Goal: Task Accomplishment & Management: Use online tool/utility

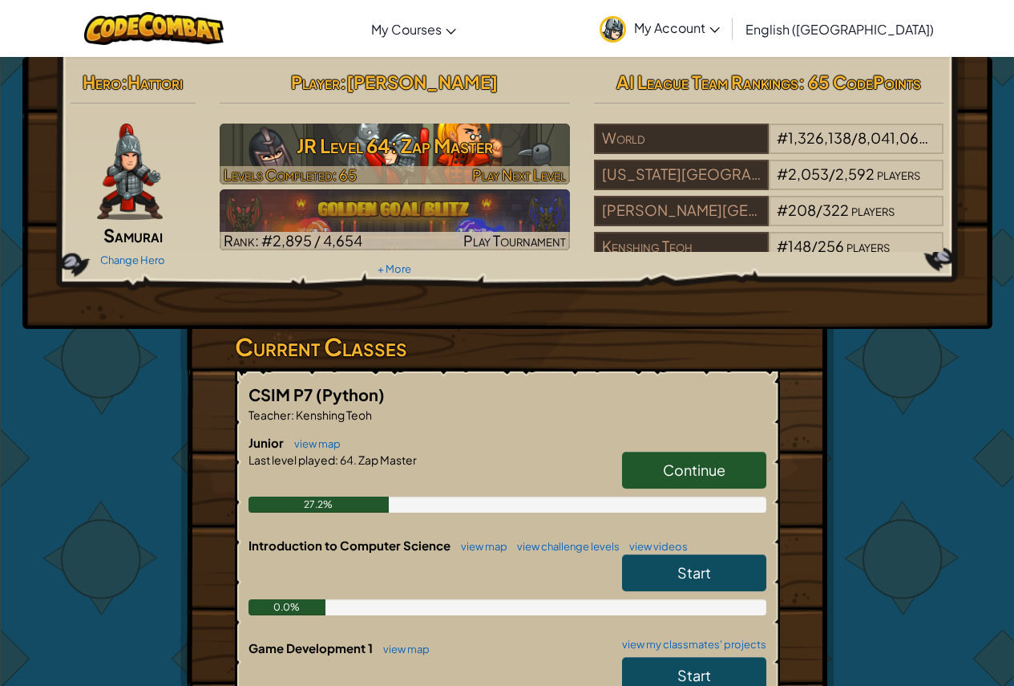
click at [387, 136] on h3 "JR Level 64: Zap Master" at bounding box center [395, 146] width 350 height 36
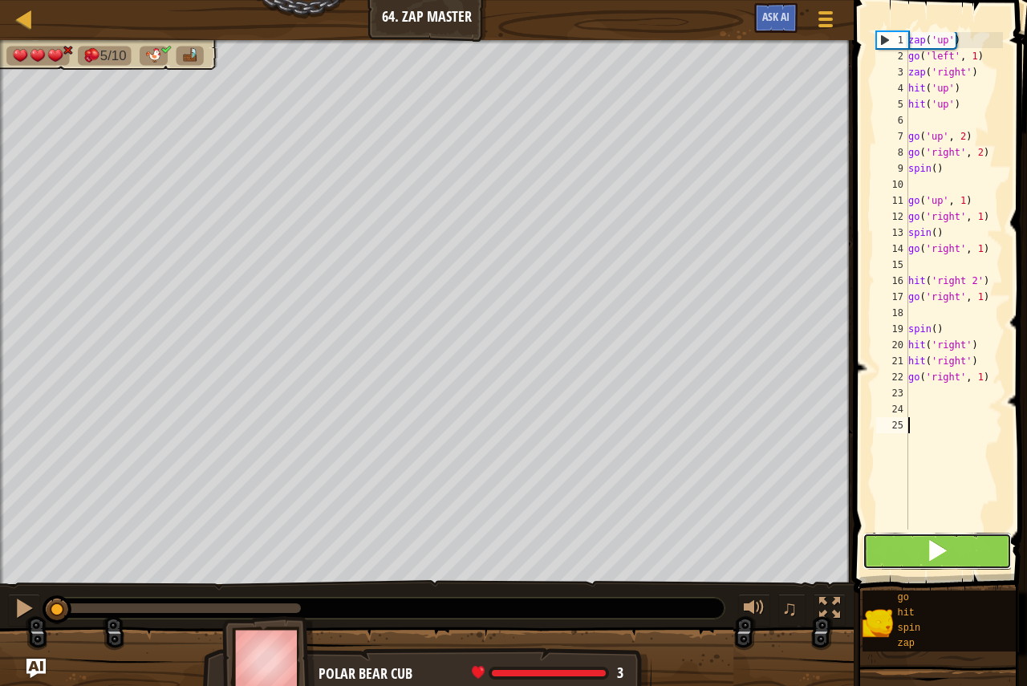
click at [934, 551] on span at bounding box center [936, 550] width 22 height 22
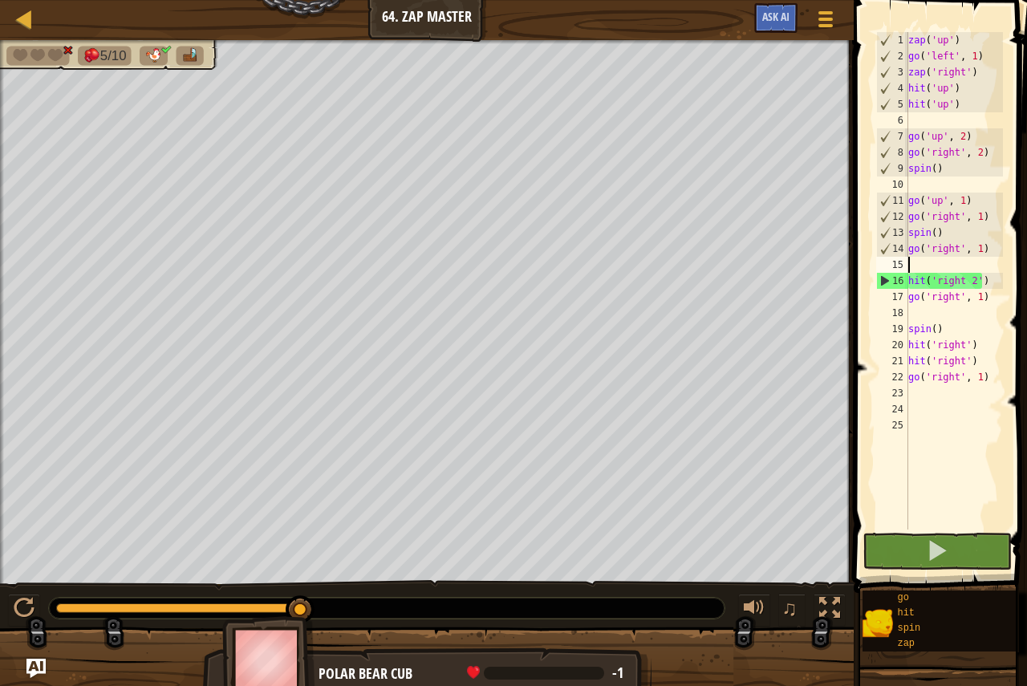
click at [918, 268] on div "zap ( 'up' ) go ( 'left' , 1 ) zap ( 'right' ) hit ( 'up' ) hit ( 'up' ) go ( '…" at bounding box center [954, 296] width 98 height 529
click at [283, 657] on img at bounding box center [268, 660] width 93 height 89
click at [22, 20] on div at bounding box center [24, 19] width 20 height 20
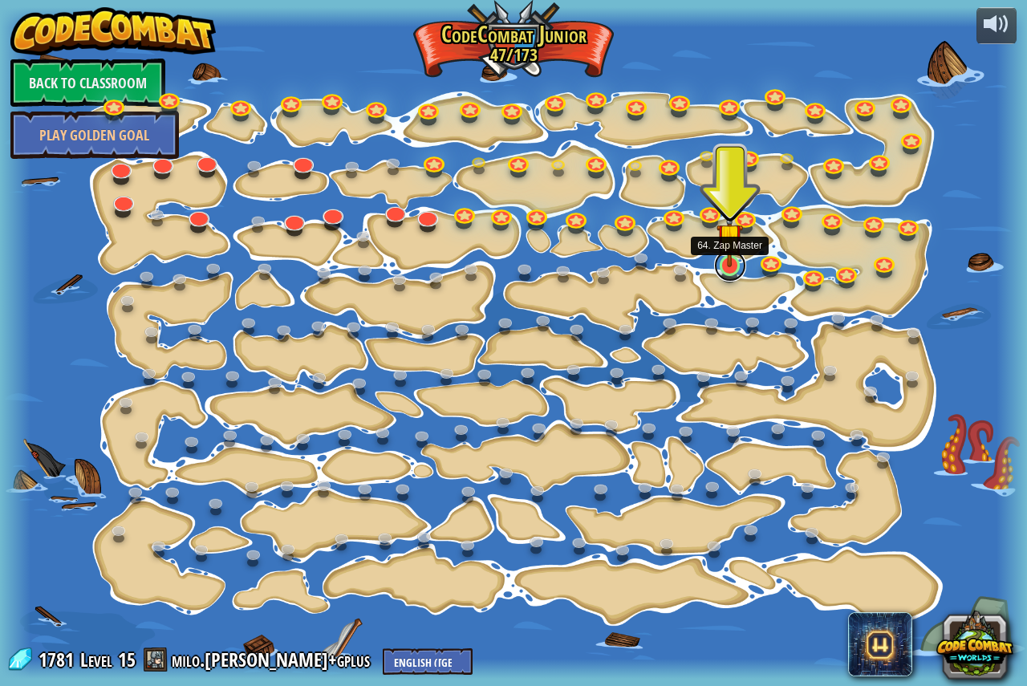
click at [730, 269] on link at bounding box center [730, 265] width 32 height 32
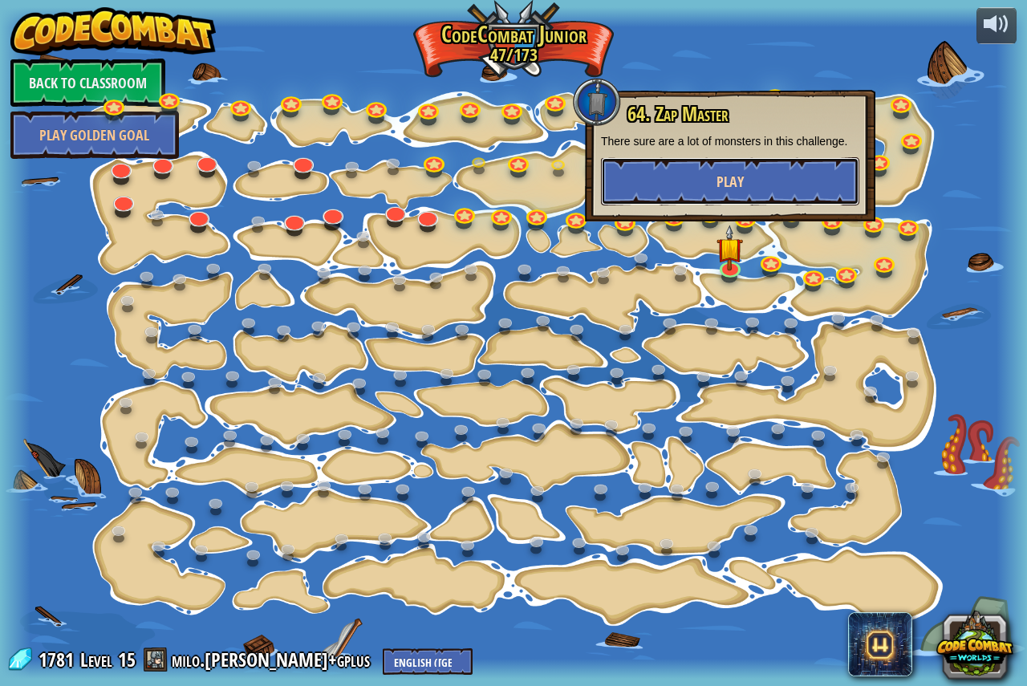
click at [711, 183] on button "Play" at bounding box center [730, 181] width 258 height 48
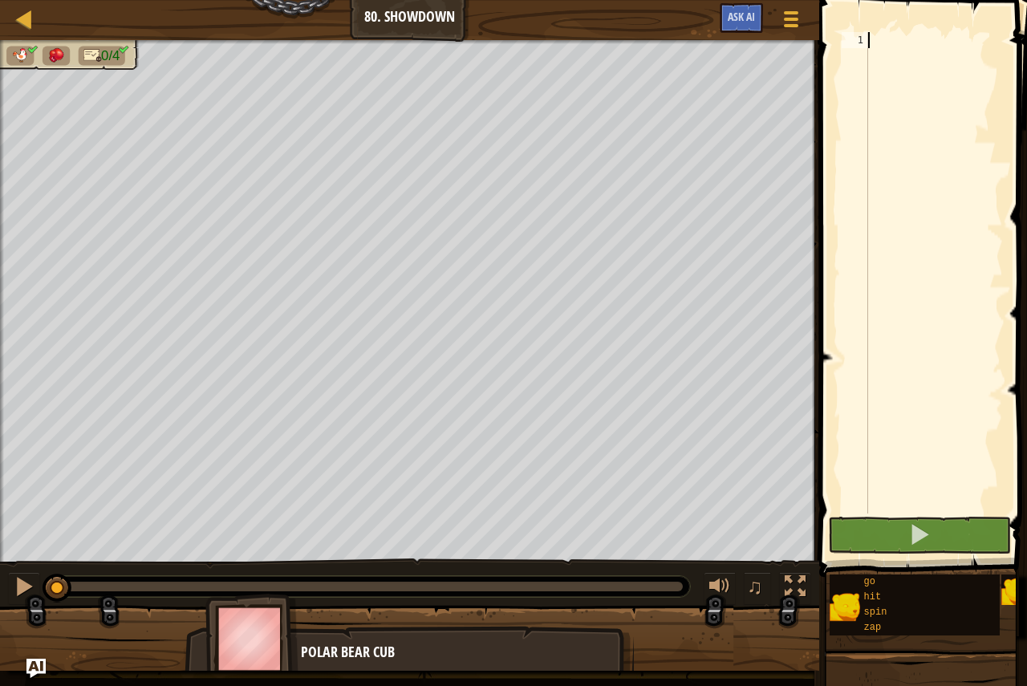
click at [894, 51] on div at bounding box center [934, 288] width 138 height 513
click at [925, 189] on div at bounding box center [934, 288] width 138 height 513
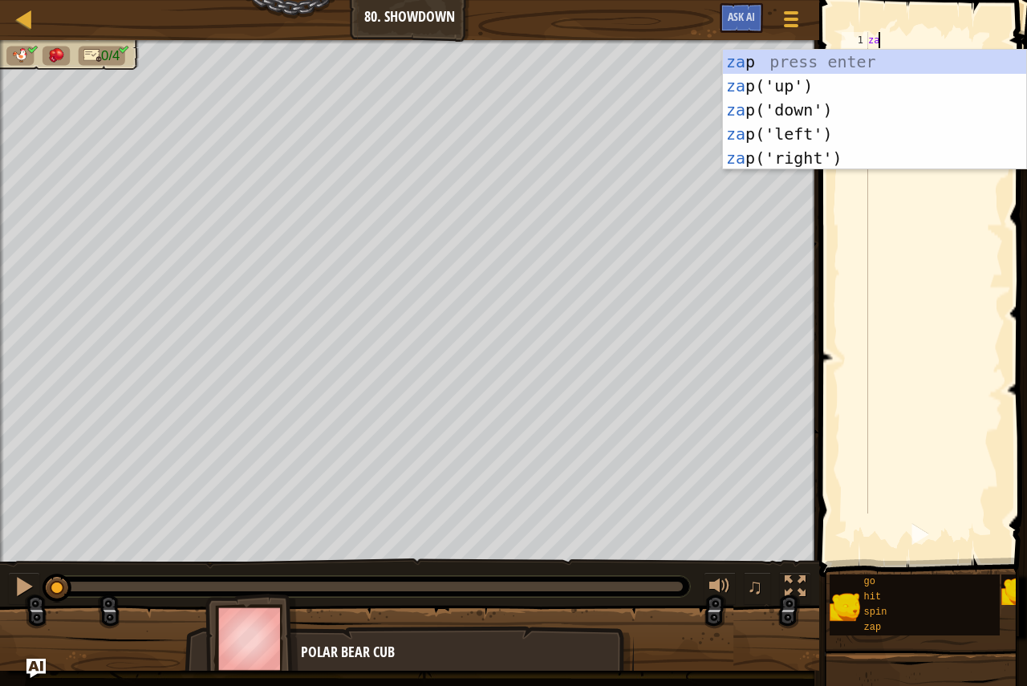
type textarea "zap"
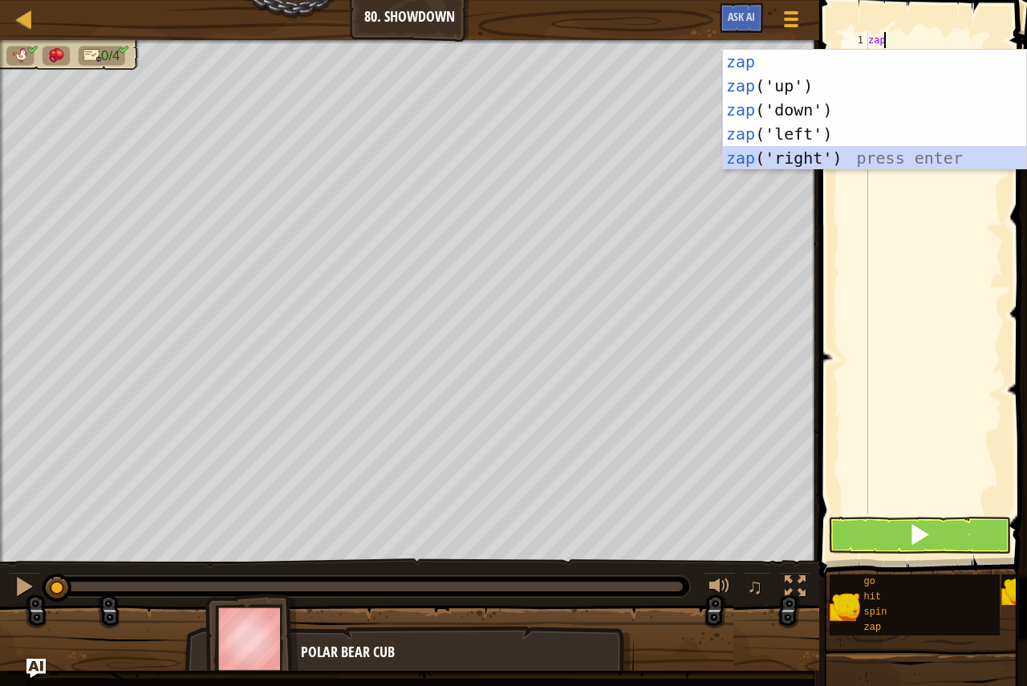
click at [834, 165] on div "zap press enter zap ('up') press enter zap ('down') press enter zap ('left') pr…" at bounding box center [874, 134] width 303 height 168
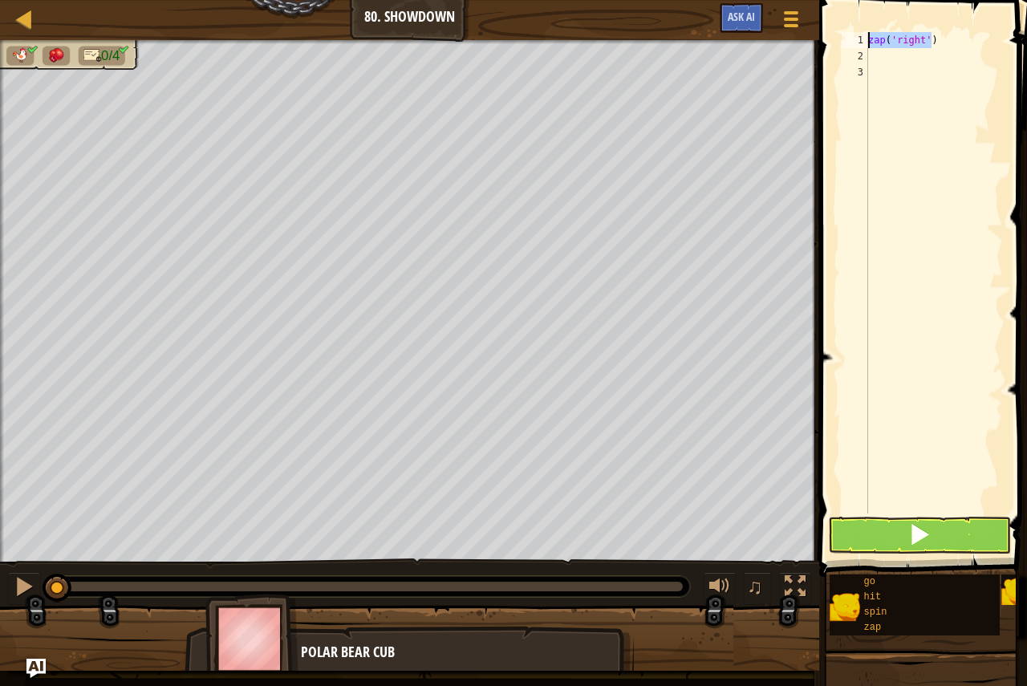
drag, startPoint x: 927, startPoint y: 39, endPoint x: 856, endPoint y: 48, distance: 71.1
click at [856, 48] on div "1 2 3 zap ( 'right' ) ההההההההההההההההההההההההההההההההההההההההההההההההההההההההה…" at bounding box center [920, 272] width 164 height 481
type textarea "zap('right')"
click at [878, 63] on div "zap ( 'right' )" at bounding box center [934, 272] width 138 height 481
drag, startPoint x: 934, startPoint y: 35, endPoint x: 850, endPoint y: 43, distance: 84.6
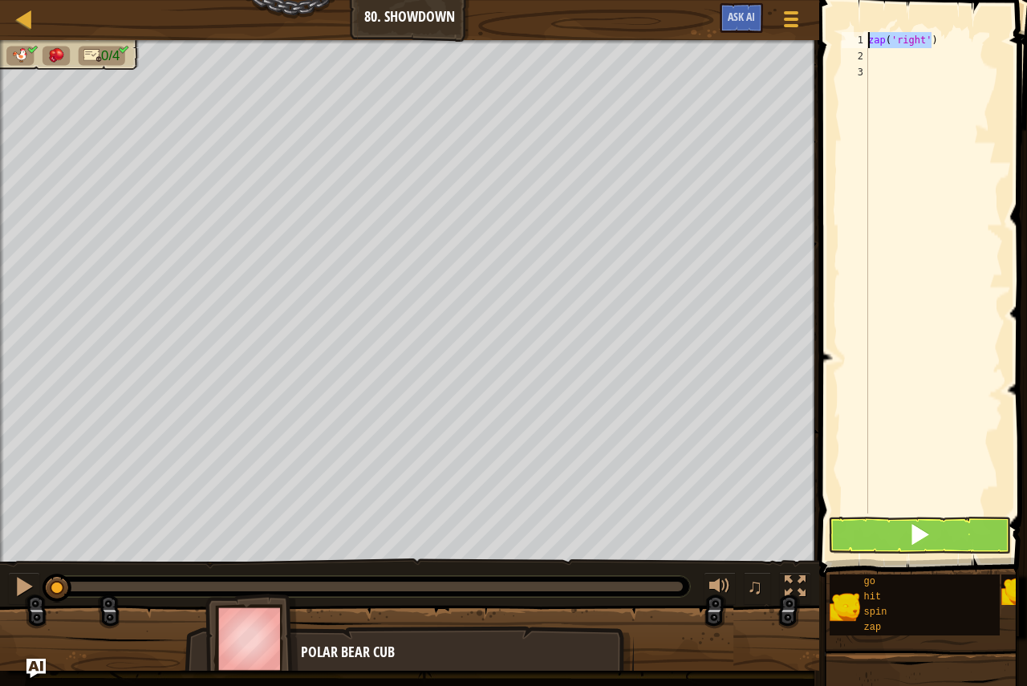
click at [850, 43] on div "1 2 3 zap ( 'right' ) ההההההההההההההההההההההההההההההההההההההההההההההההההההההההה…" at bounding box center [920, 272] width 164 height 481
type textarea "zap('right')"
click at [923, 63] on div "zap ( 'right' )" at bounding box center [934, 288] width 138 height 513
paste textarea "zap('right')"
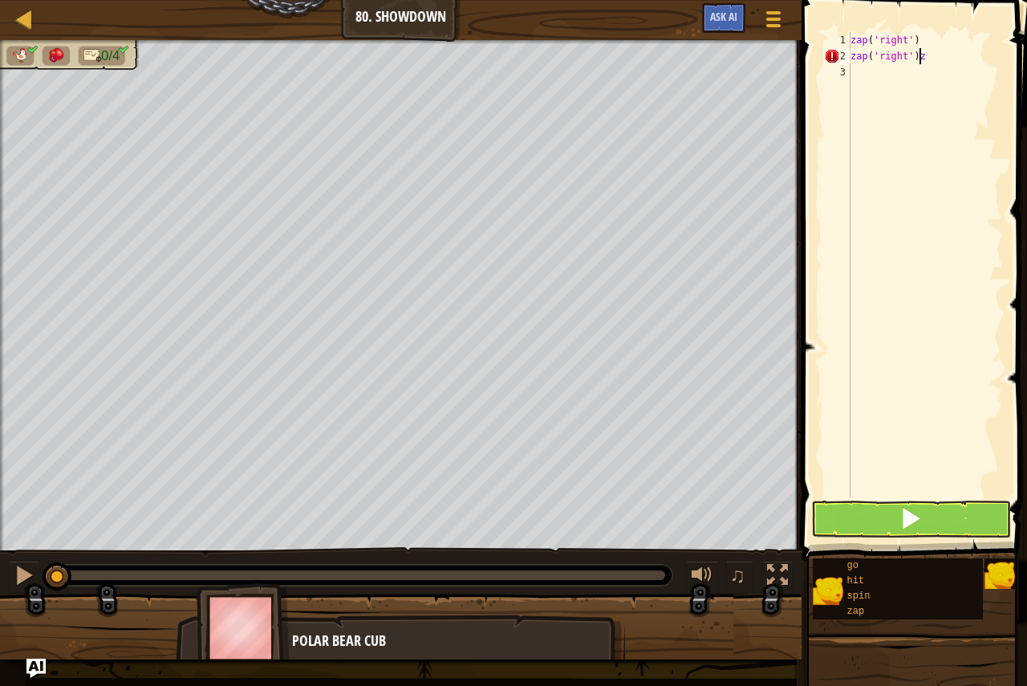
type textarea "zap('right')"
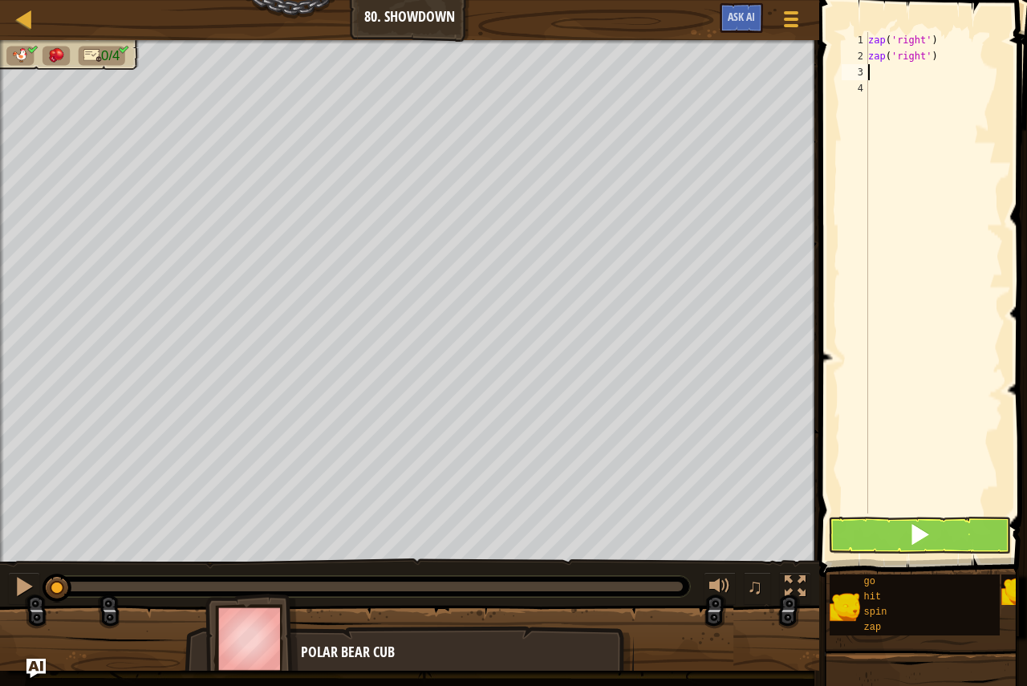
paste textarea "zap('right')"
type textarea "zap('right')"
paste textarea "zap('right')"
type textarea "zap('right')"
paste textarea "zap('right')"
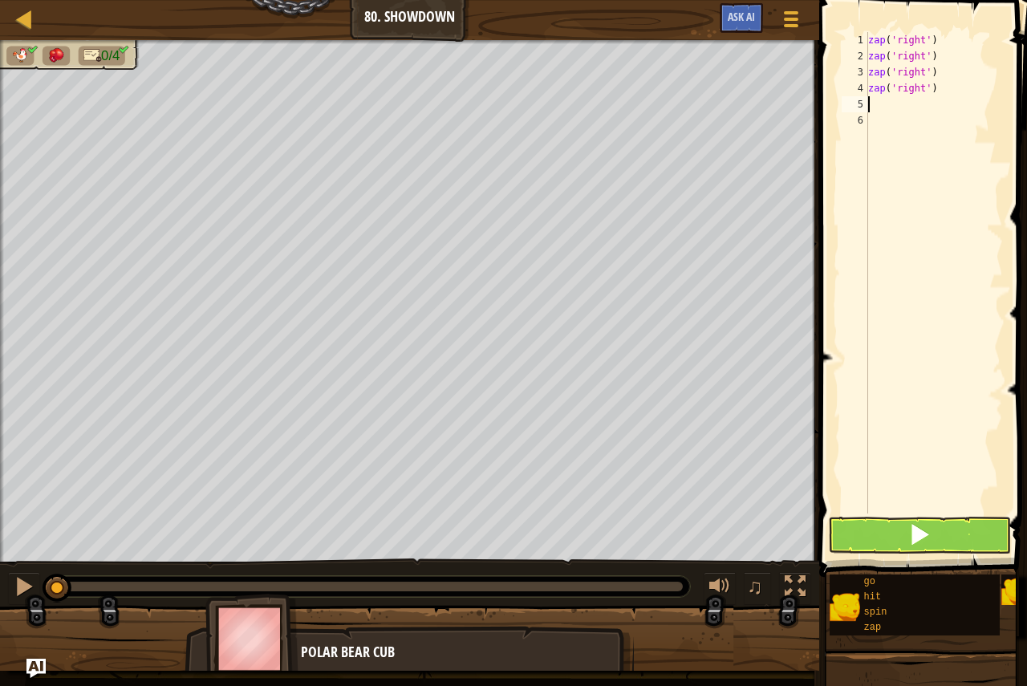
type textarea "zap('right')"
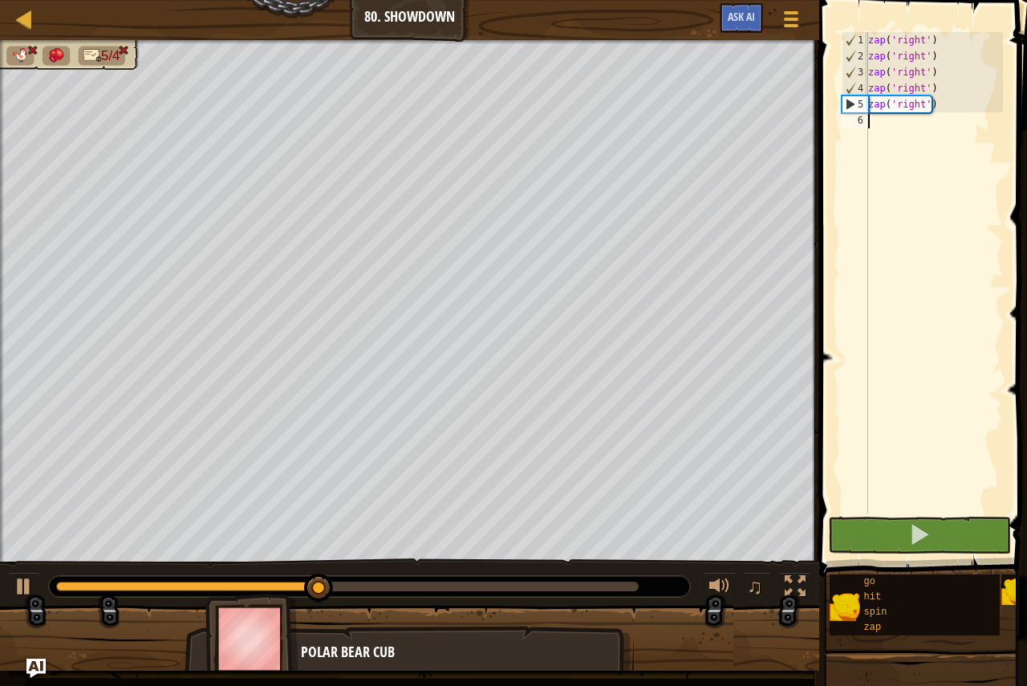
click at [884, 119] on div "zap ( 'right' ) zap ( 'right' ) zap ( 'right' ) zap ( 'right' ) zap ( 'right' )" at bounding box center [934, 288] width 138 height 513
paste textarea "zap('right')"
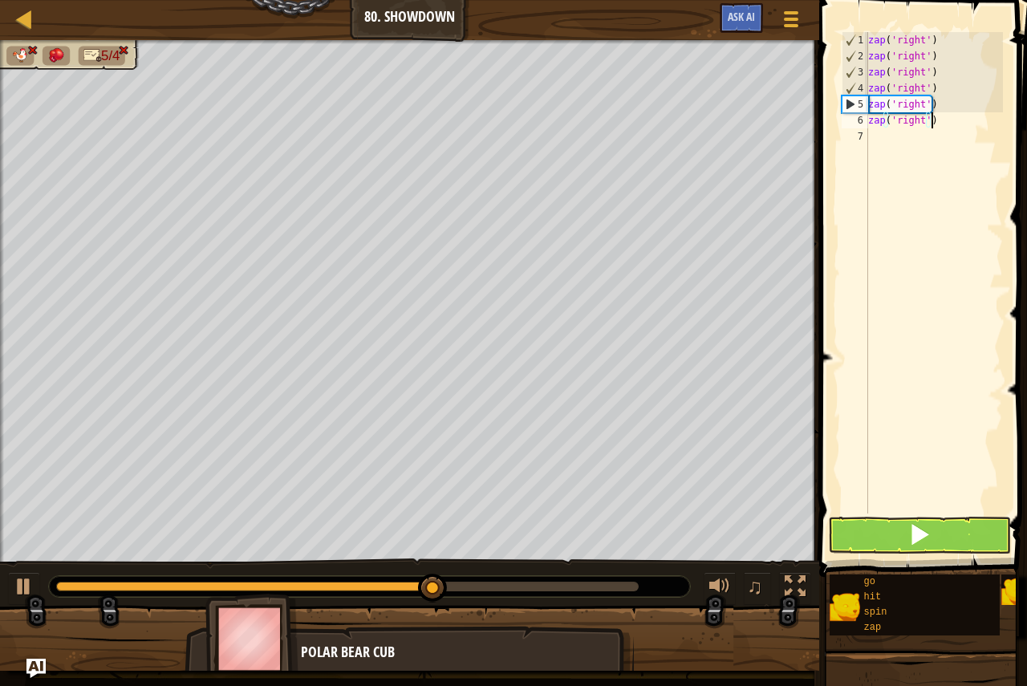
paste textarea "zap('right')"
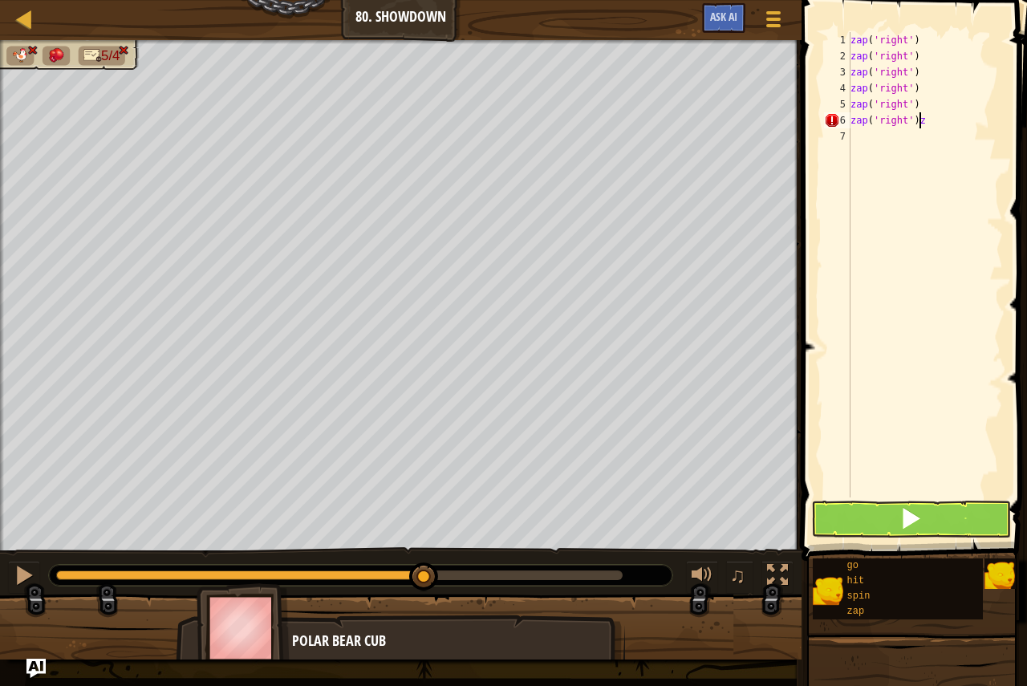
type textarea "zap('right')"
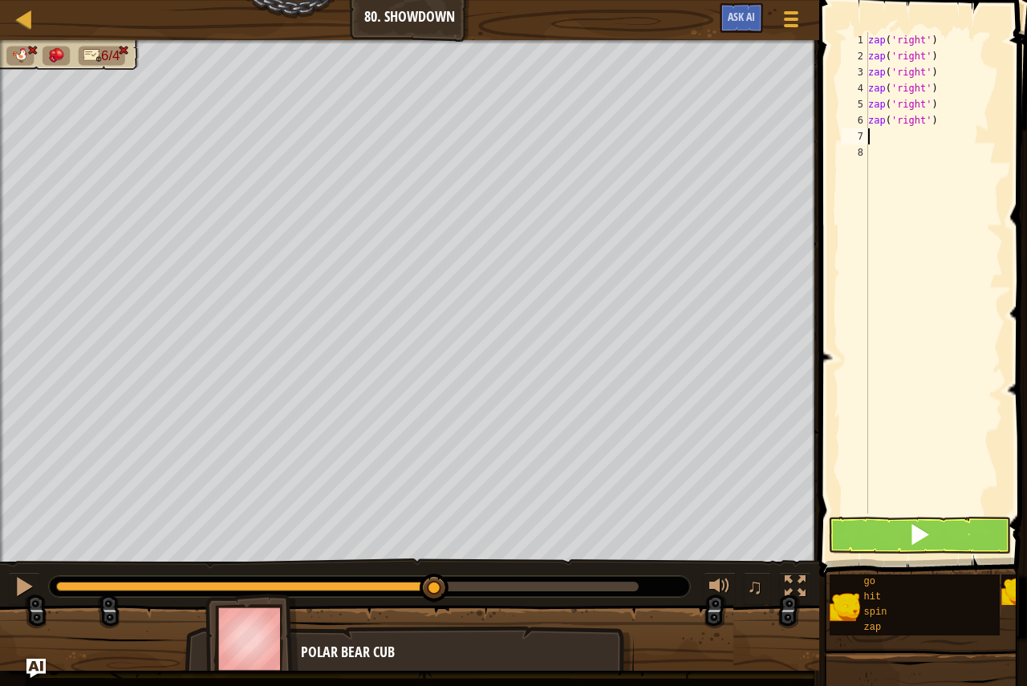
paste textarea "zap('right')"
type textarea "zap('right')"
paste textarea "zap('right')"
click at [952, 555] on span at bounding box center [924, 265] width 221 height 624
click at [899, 533] on button at bounding box center [919, 534] width 183 height 37
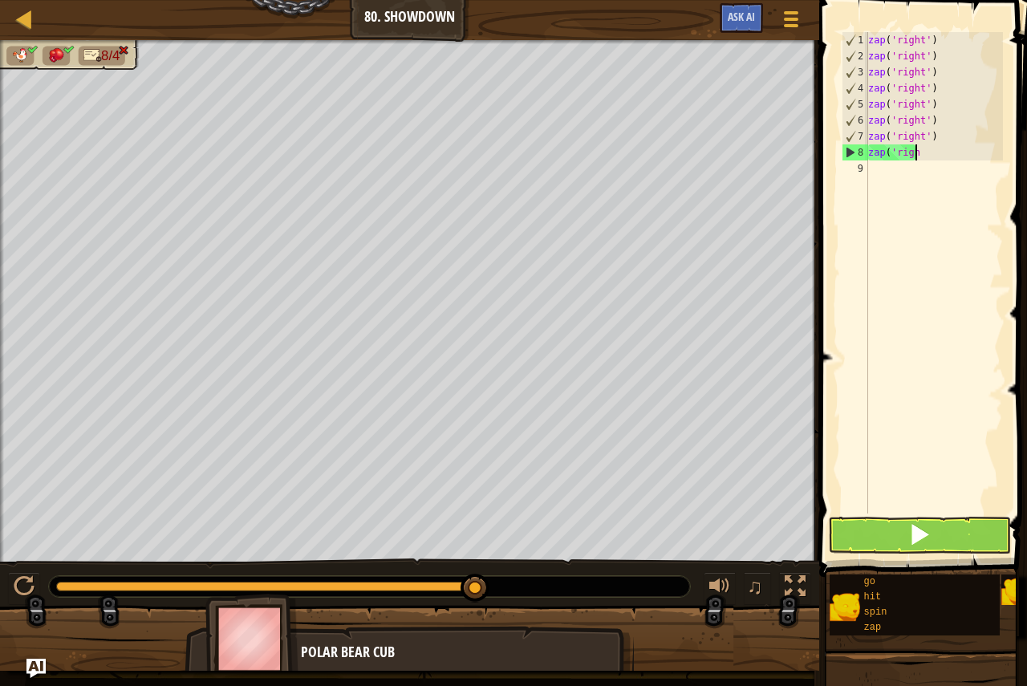
type textarea "z"
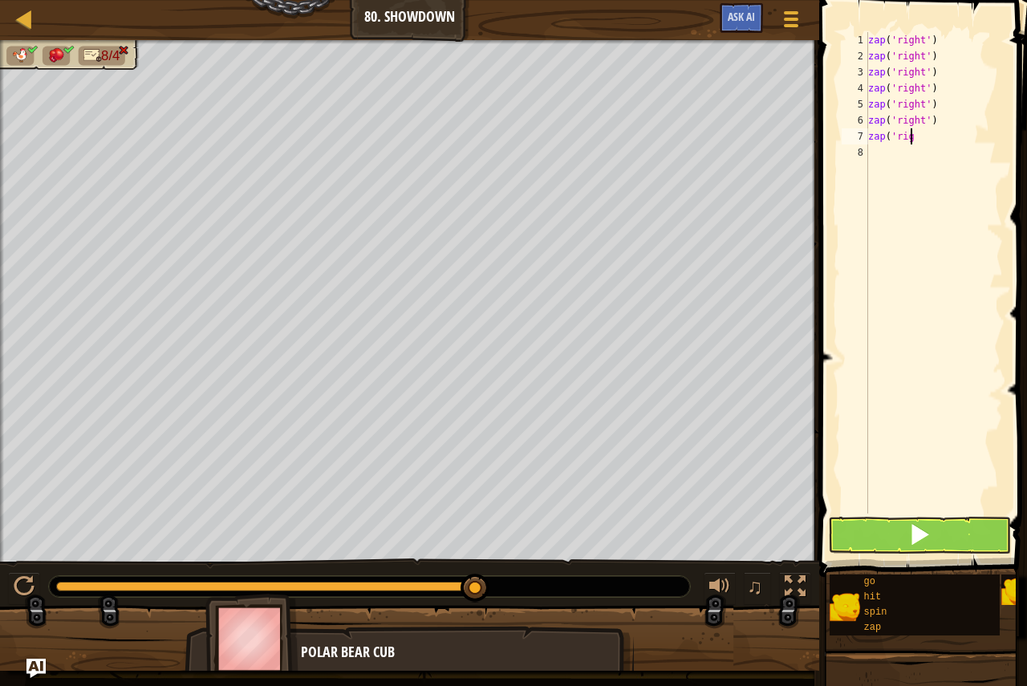
type textarea "z"
drag, startPoint x: 885, startPoint y: 533, endPoint x: 881, endPoint y: 544, distance: 11.2
click at [885, 537] on button at bounding box center [919, 534] width 183 height 37
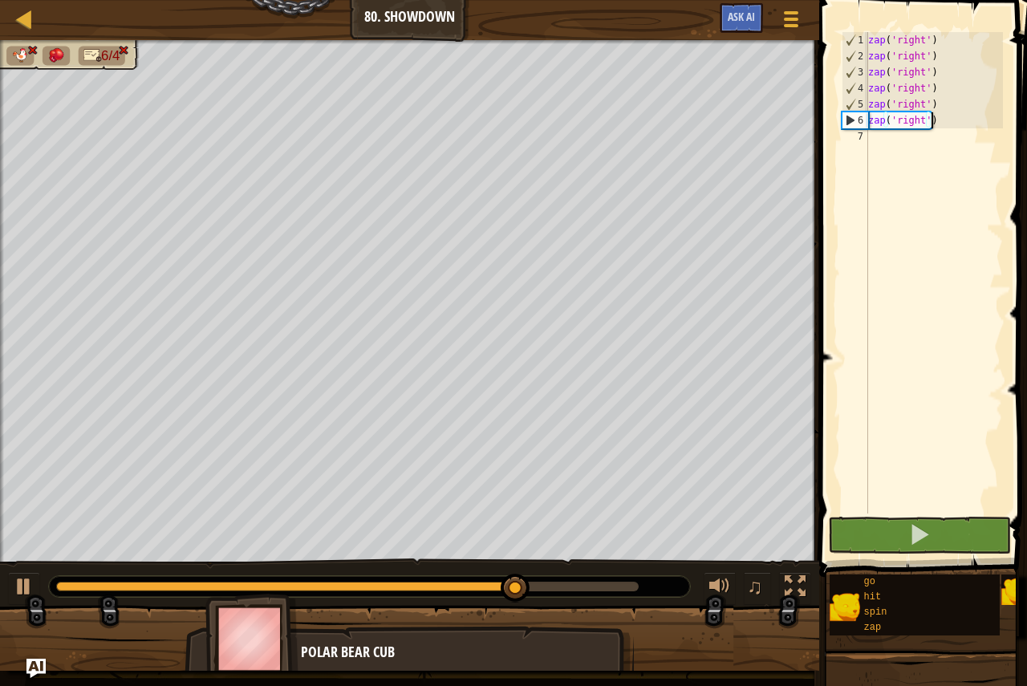
click at [945, 120] on div "zap ( 'right' ) zap ( 'right' ) zap ( 'right' ) zap ( 'right' ) zap ( 'right' )…" at bounding box center [934, 288] width 138 height 513
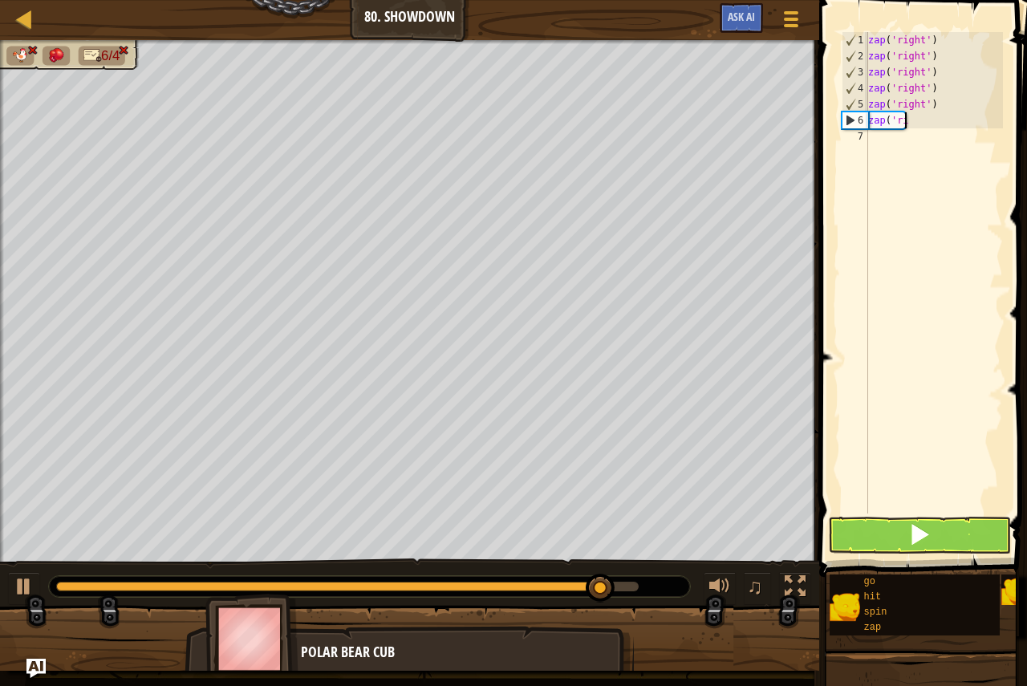
type textarea "z"
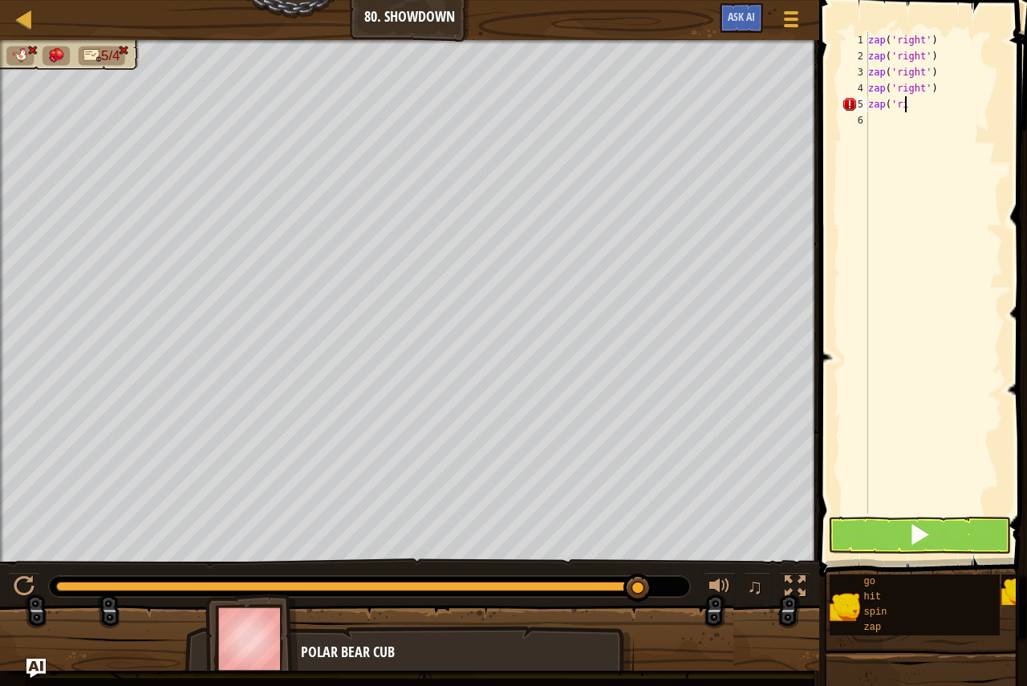
type textarea "z"
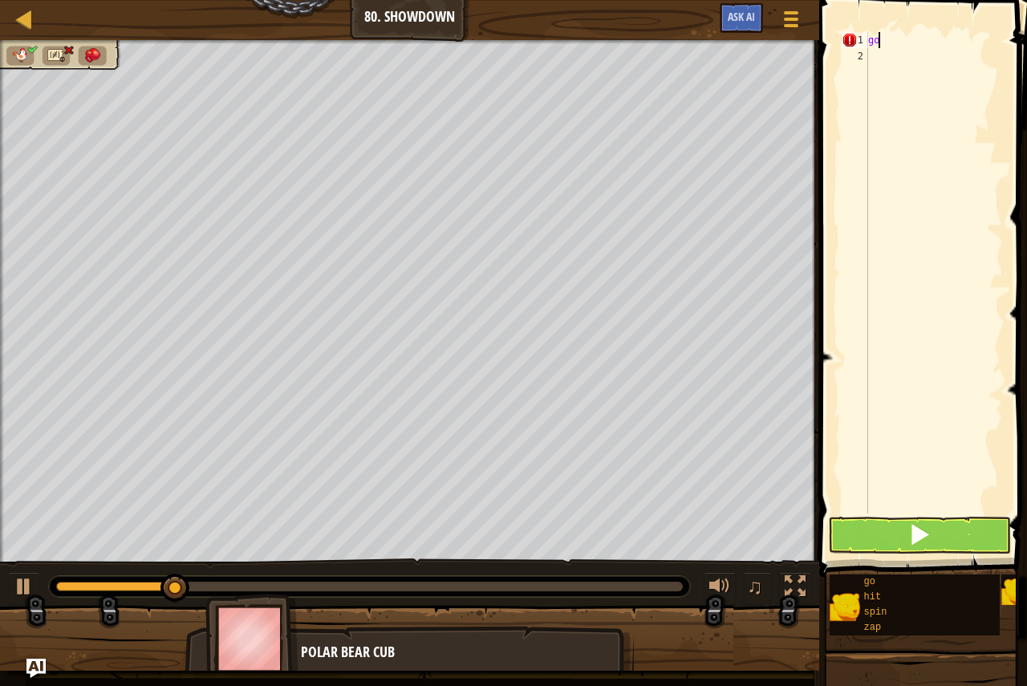
type textarea "g"
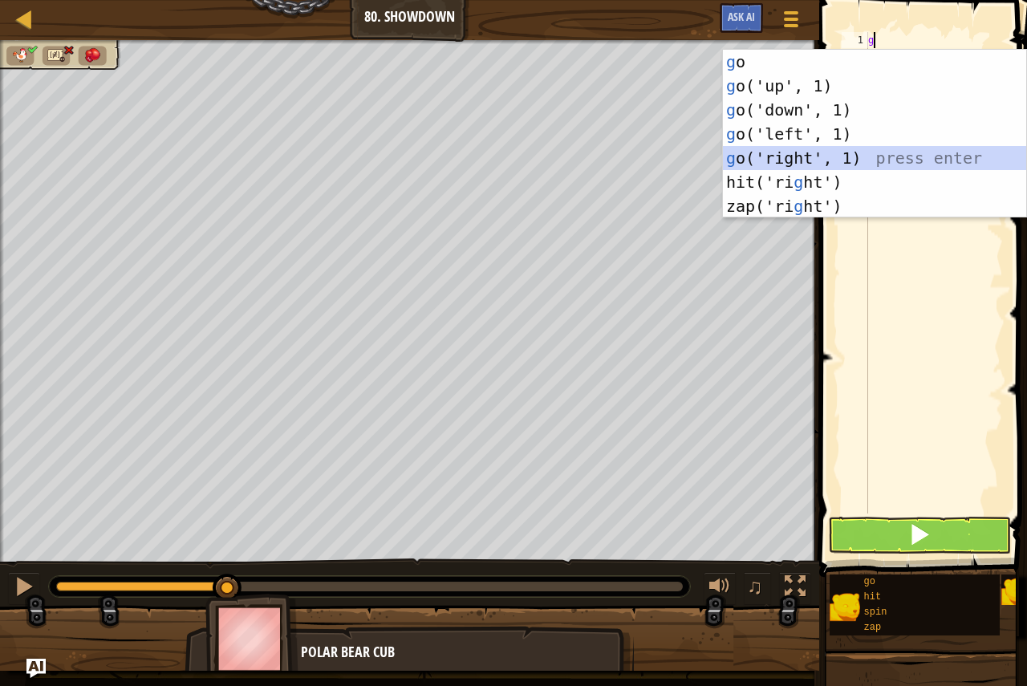
drag, startPoint x: 841, startPoint y: 147, endPoint x: 859, endPoint y: 128, distance: 26.1
click at [841, 148] on div "g o press enter g o('up', 1) press enter g o('down', 1) press enter g o('left',…" at bounding box center [874, 158] width 303 height 217
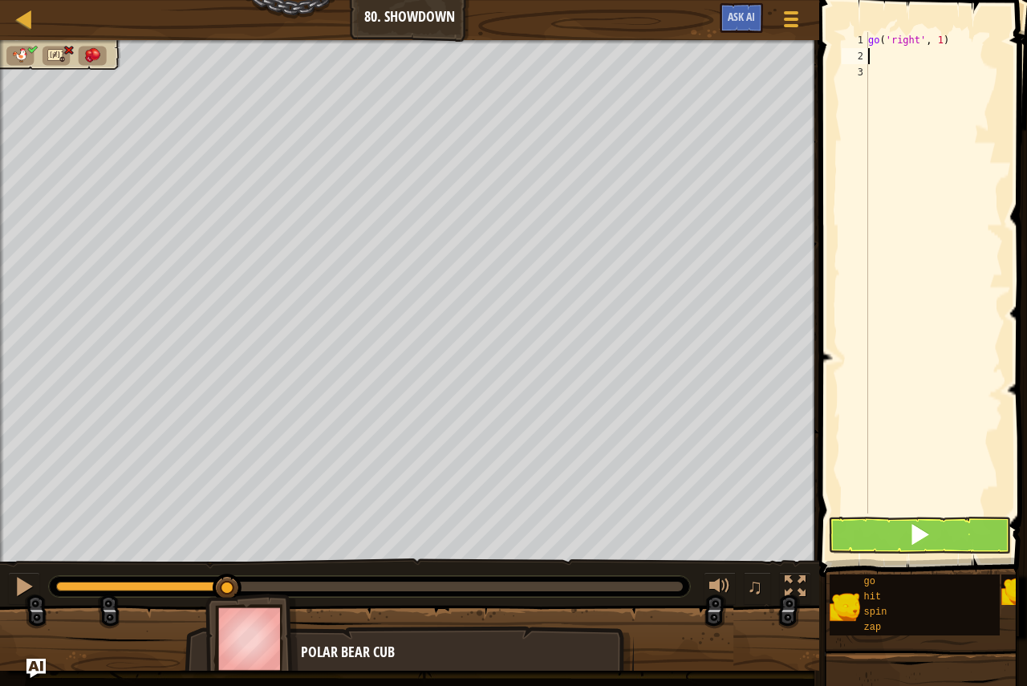
click at [938, 38] on div "go ( 'right' , 1 )" at bounding box center [934, 288] width 138 height 513
type textarea "go('right', 6)"
click at [901, 50] on div "go ( 'right' , 6 )" at bounding box center [934, 288] width 138 height 513
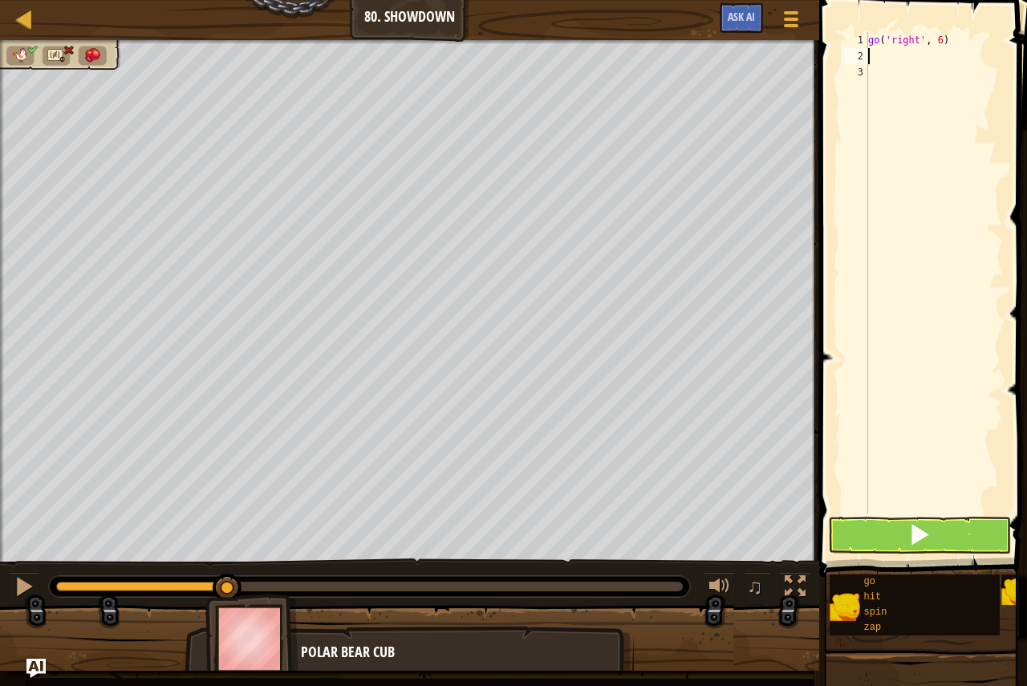
type textarea "h"
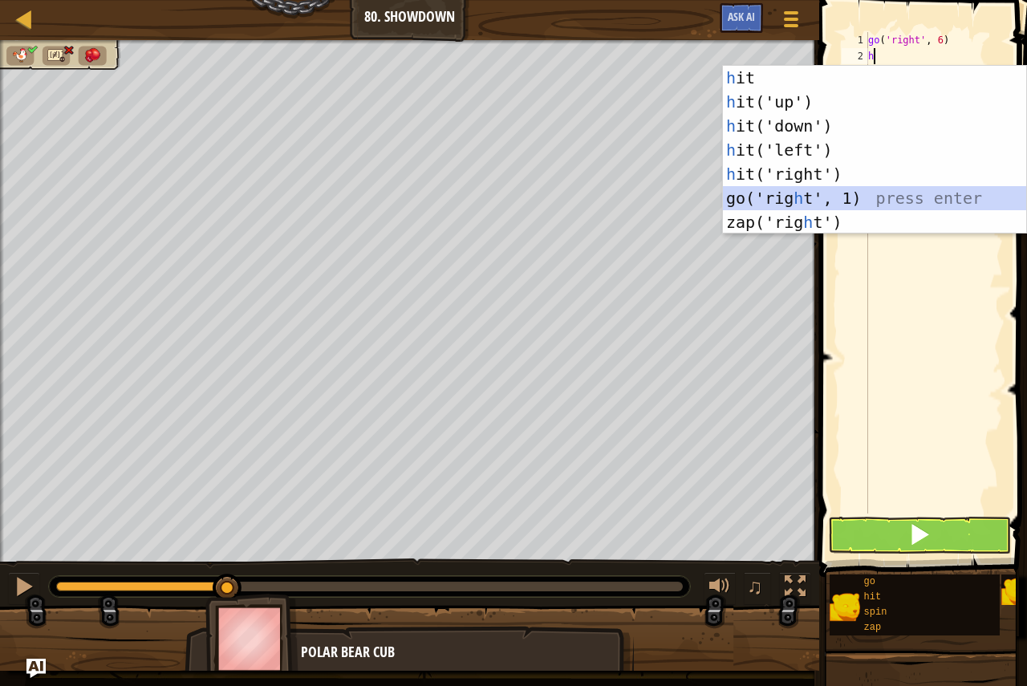
click at [821, 193] on div "h it press enter h it('up') press enter h it('down') press enter h it('left') p…" at bounding box center [874, 174] width 303 height 217
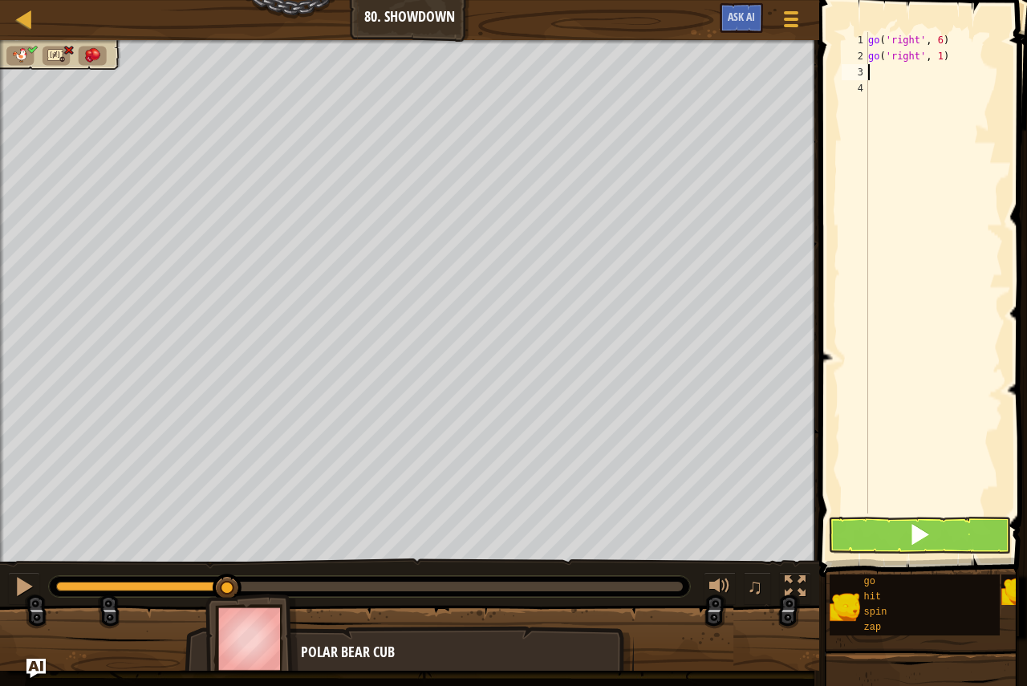
type textarea "h"
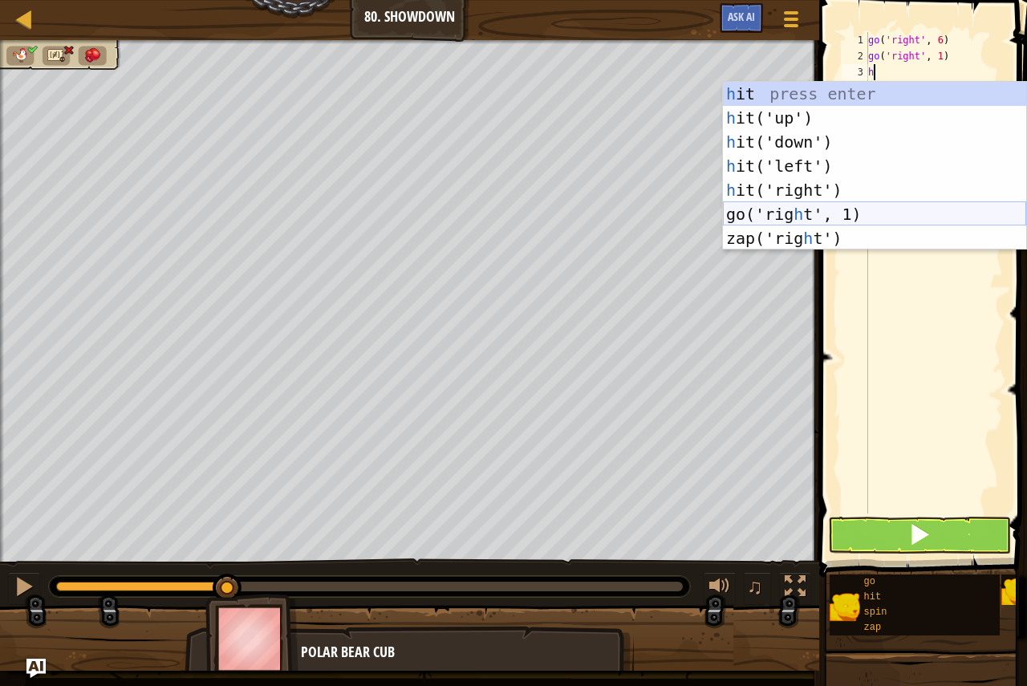
drag, startPoint x: 829, startPoint y: 214, endPoint x: 845, endPoint y: 176, distance: 41.0
click at [830, 213] on div "h it press enter h it('up') press enter h it('down') press enter h it('left') p…" at bounding box center [874, 190] width 303 height 217
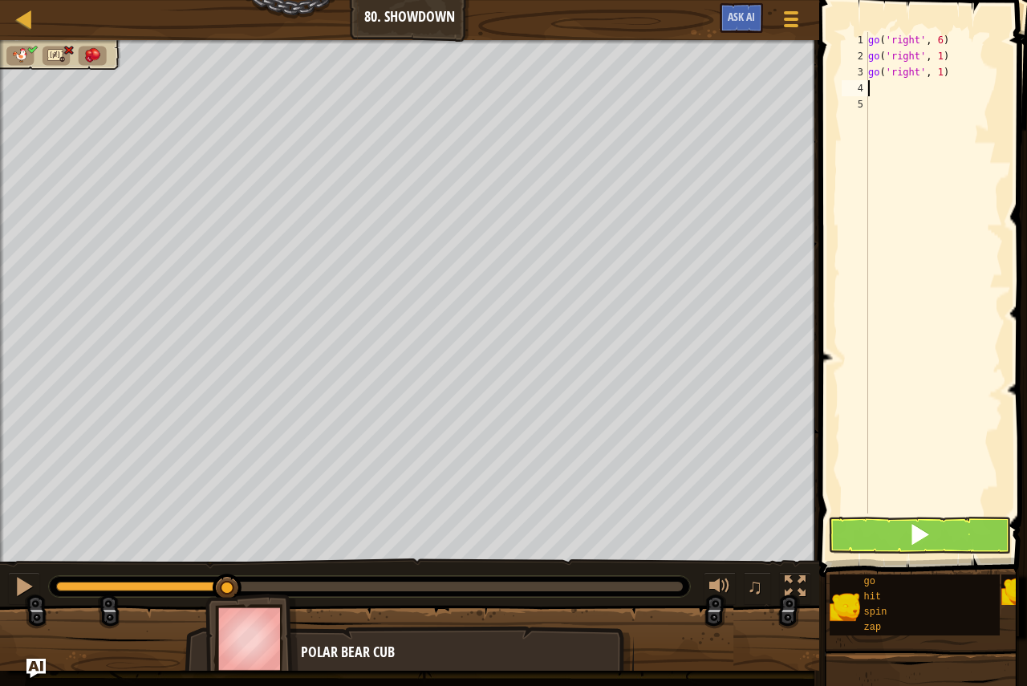
type textarea "h"
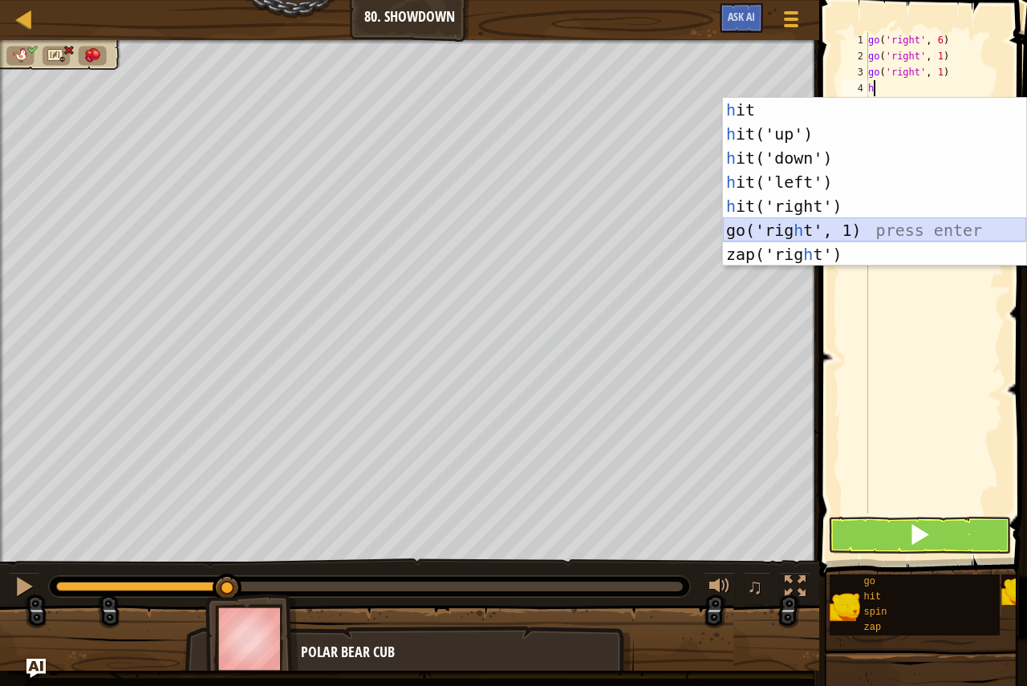
click at [849, 232] on div "h it press enter h it('up') press enter h it('down') press enter h it('left') p…" at bounding box center [874, 206] width 303 height 217
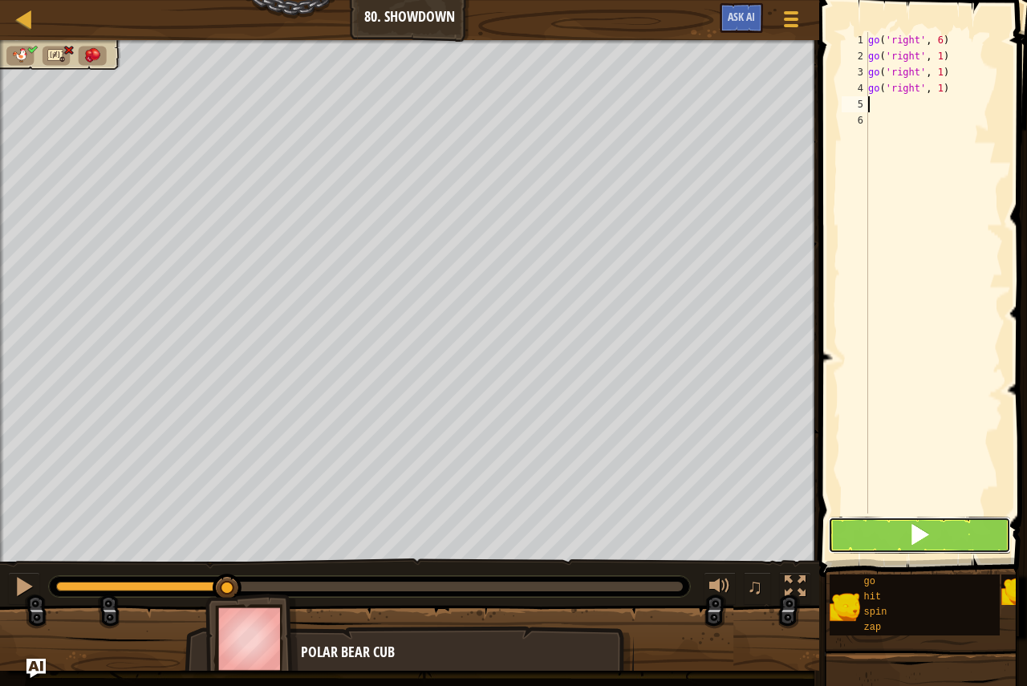
click at [946, 537] on button at bounding box center [919, 534] width 183 height 37
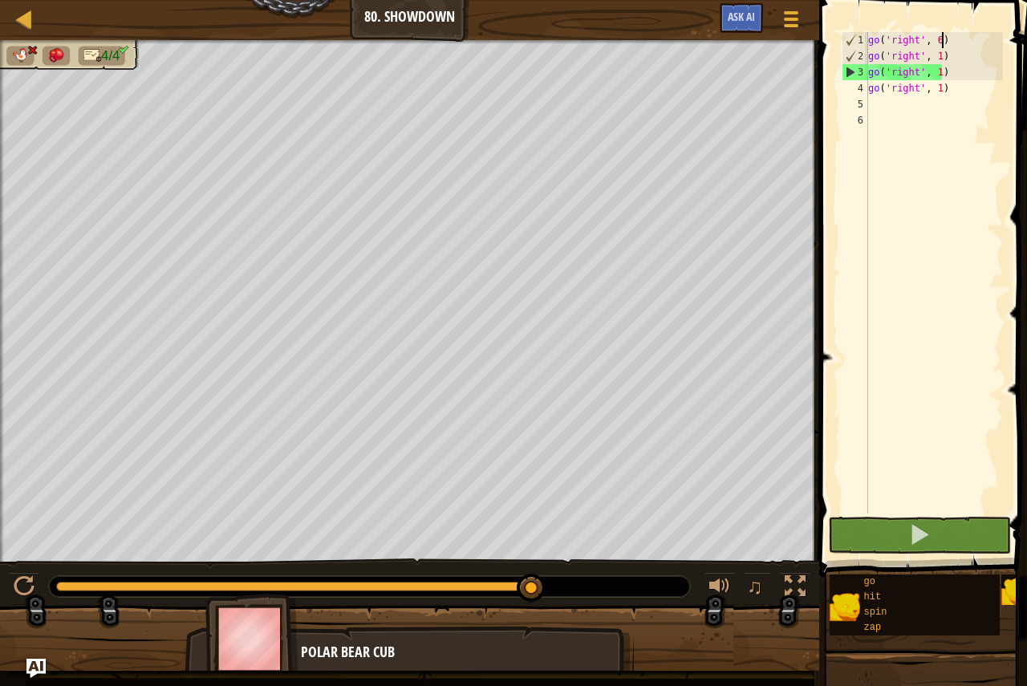
click at [939, 38] on div "go ( 'right' , 6 ) go ( 'right' , 1 ) go ( 'right' , 1 ) go ( 'right' , 1 )" at bounding box center [934, 288] width 138 height 513
drag, startPoint x: 960, startPoint y: 104, endPoint x: 856, endPoint y: 35, distance: 125.0
click at [856, 35] on div "go('right', 6) 1 2 3 4 5 6 go ( 'right' , 6 ) go ( 'right' , 1 ) go ( 'right' ,…" at bounding box center [920, 272] width 164 height 481
type textarea "go('right', 6) go('right', 1)"
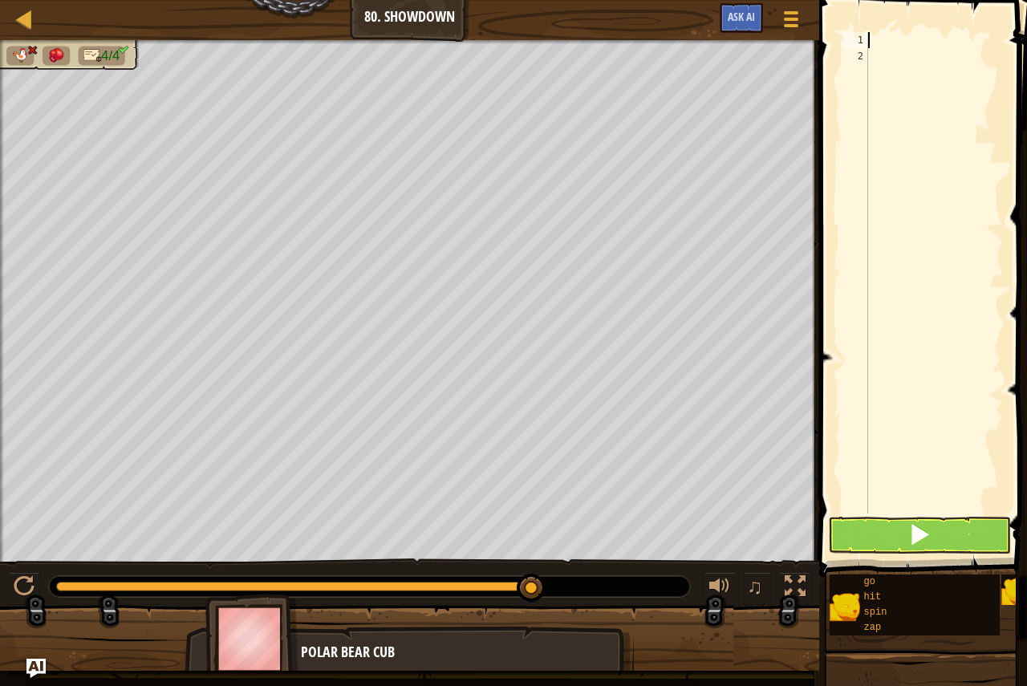
type textarea "z"
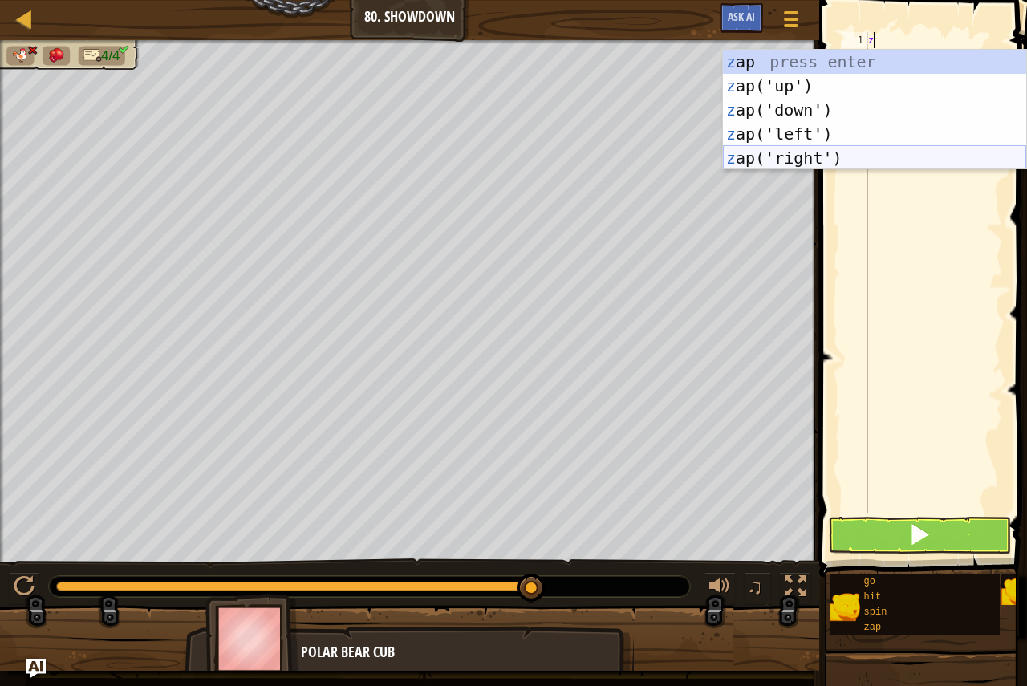
click at [792, 146] on div "z ap press enter z ap('up') press enter z ap('down') press enter z ap('left') p…" at bounding box center [874, 134] width 303 height 168
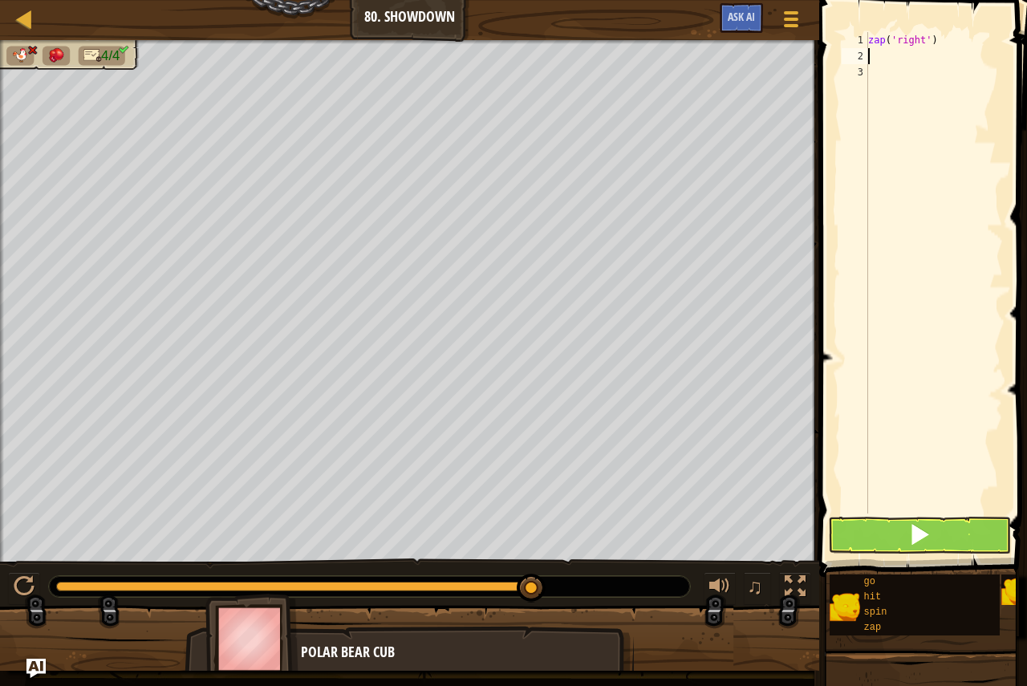
type textarea "z"
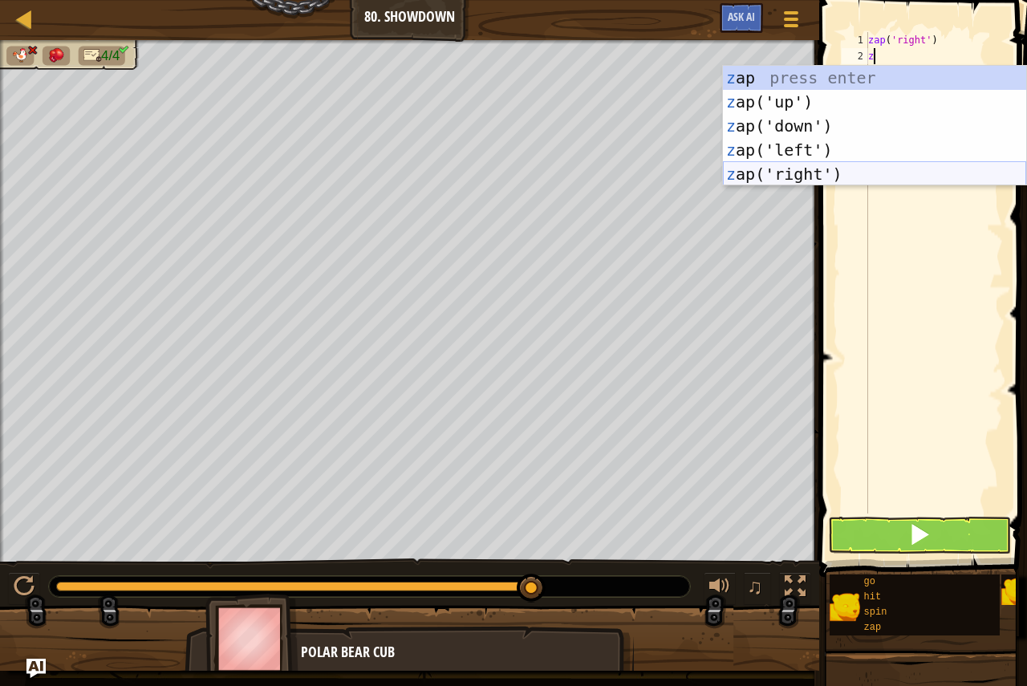
click at [815, 174] on div "z ap press enter z ap('up') press enter z ap('down') press enter z ap('left') p…" at bounding box center [874, 150] width 303 height 168
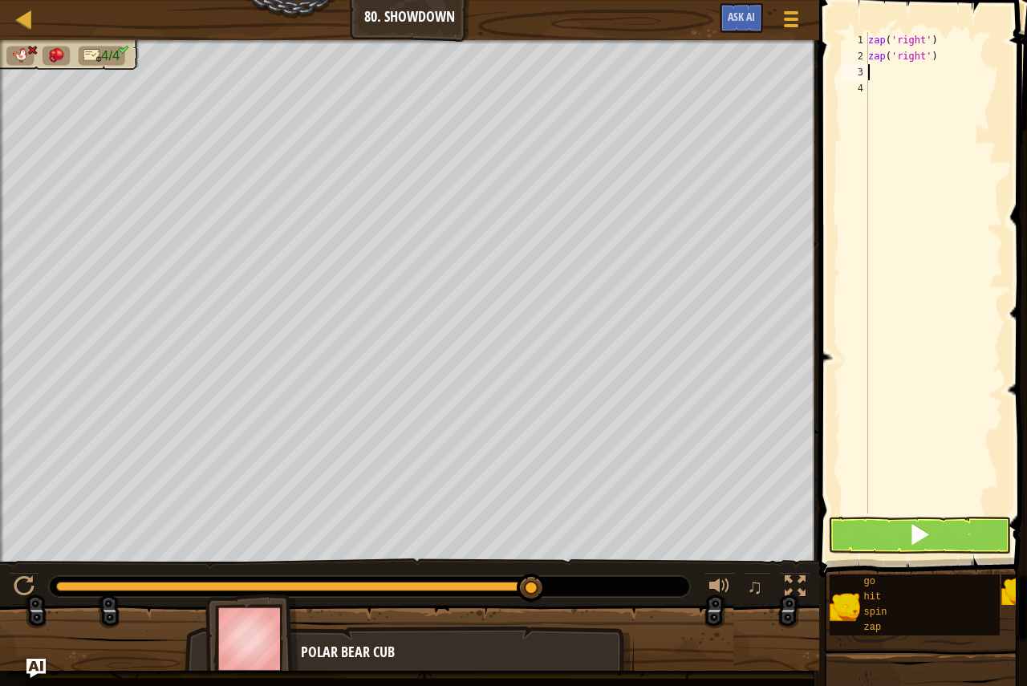
type textarea "z"
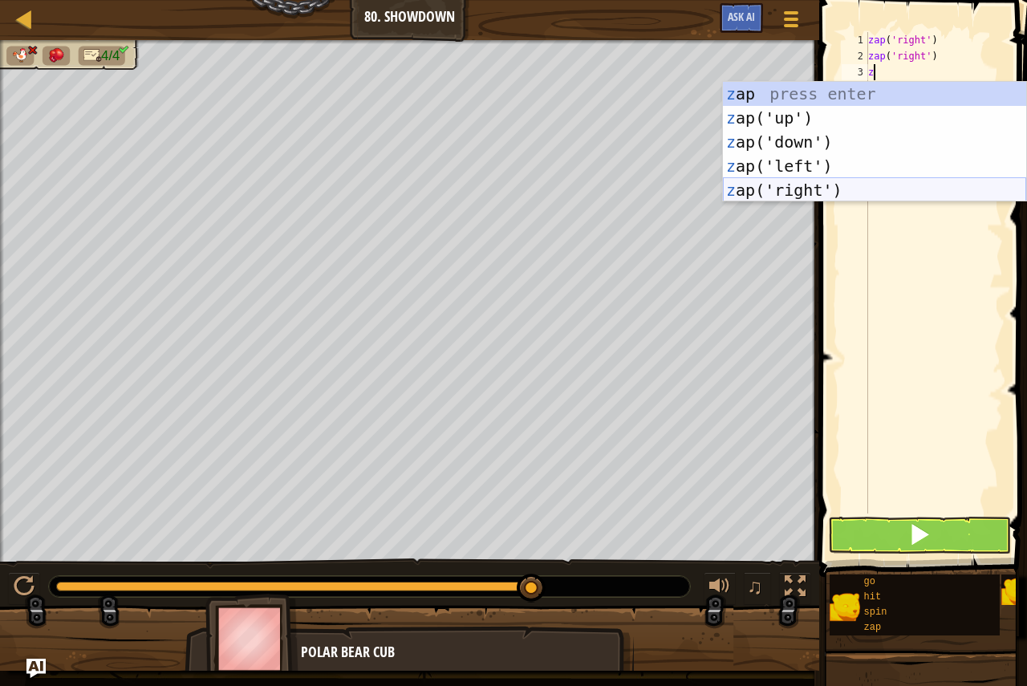
click at [823, 184] on div "z ap press enter z ap('up') press enter z ap('down') press enter z ap('left') p…" at bounding box center [874, 166] width 303 height 168
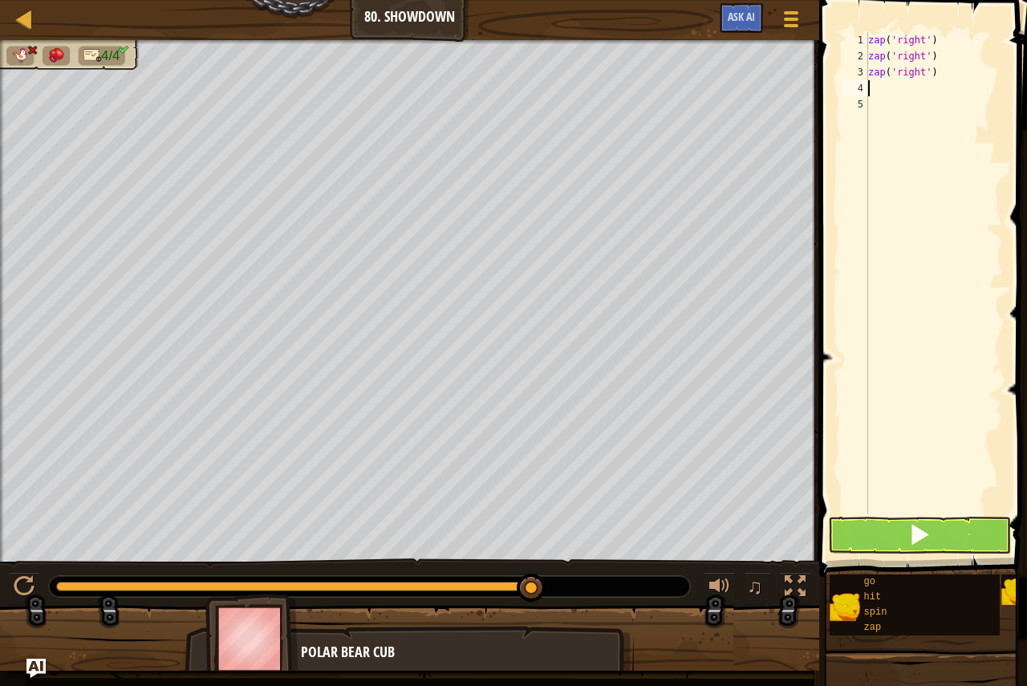
type textarea "z"
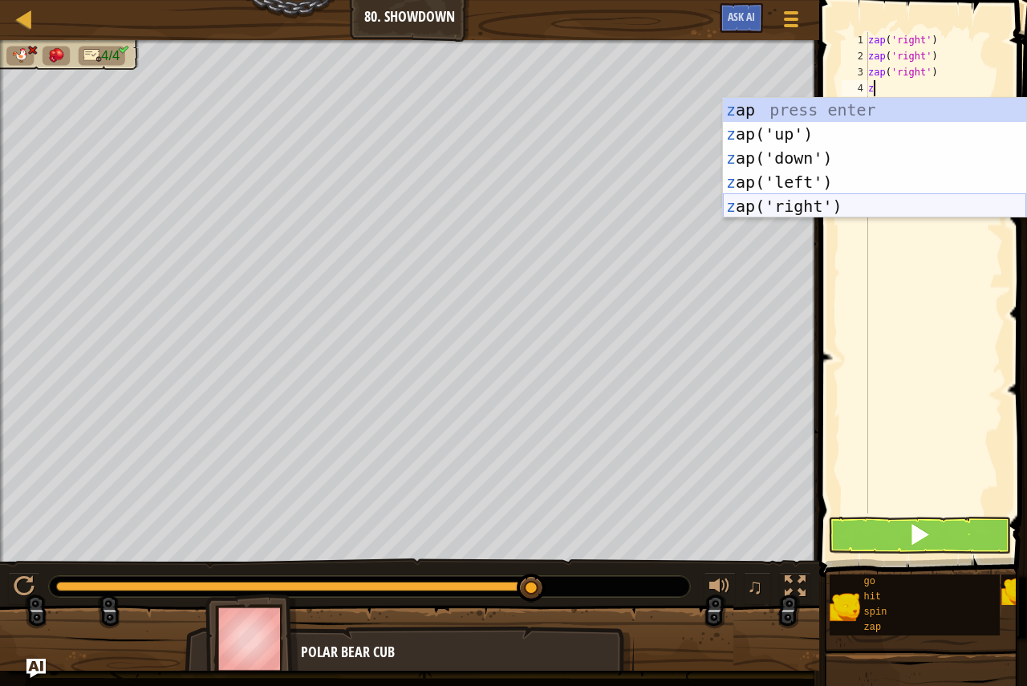
click at [822, 198] on div "z ap press enter z ap('up') press enter z ap('down') press enter z ap('left') p…" at bounding box center [874, 182] width 303 height 168
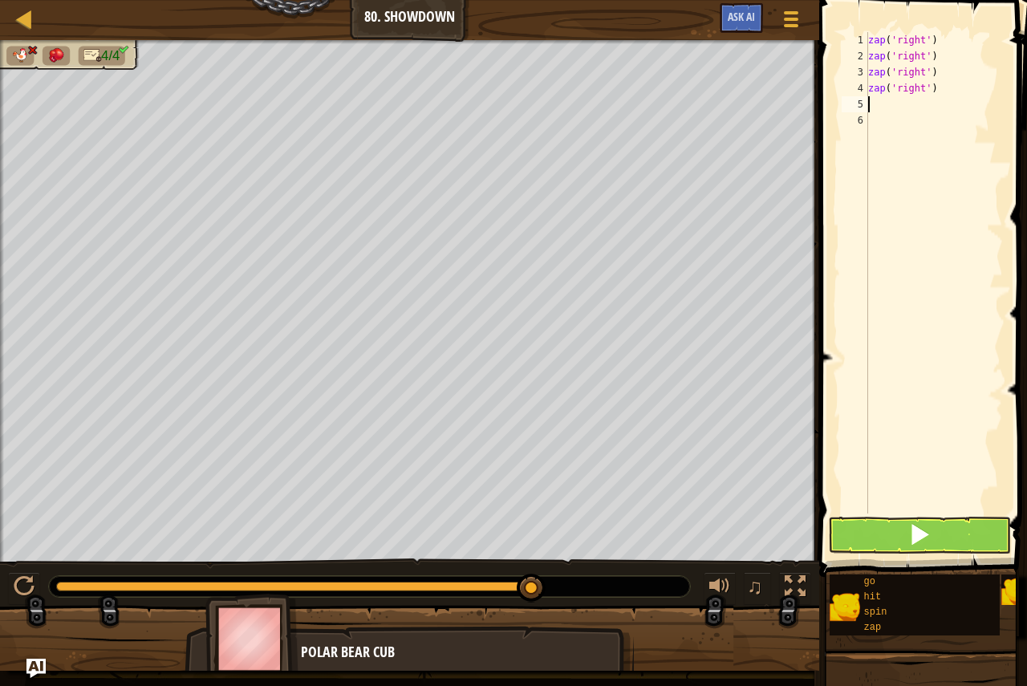
type textarea "z"
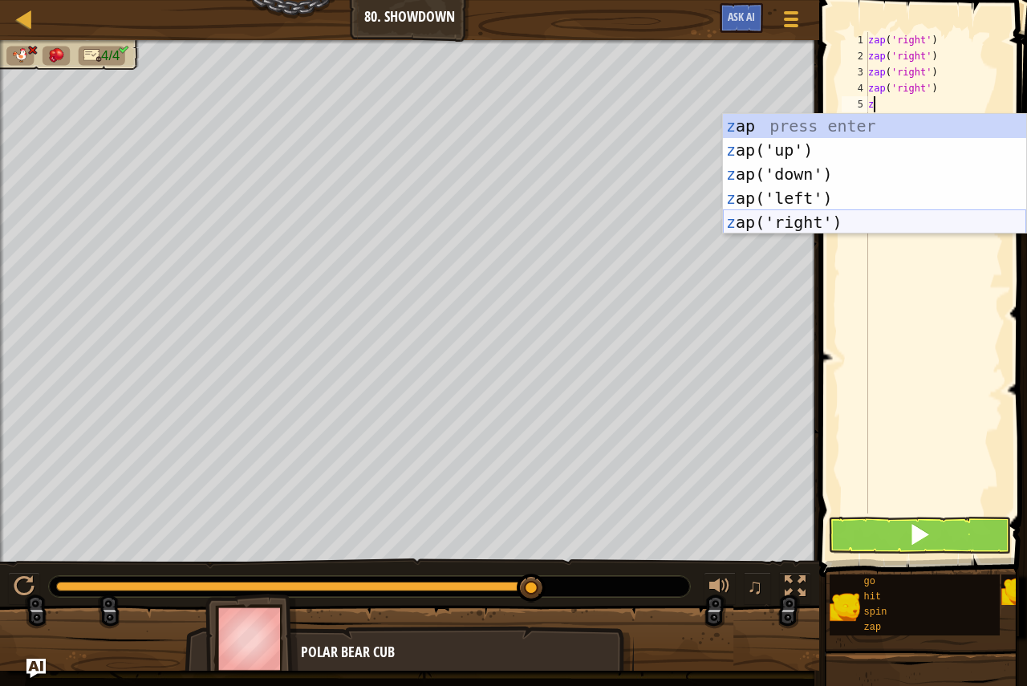
click at [826, 212] on div "z ap press enter z ap('up') press enter z ap('down') press enter z ap('left') p…" at bounding box center [874, 198] width 303 height 168
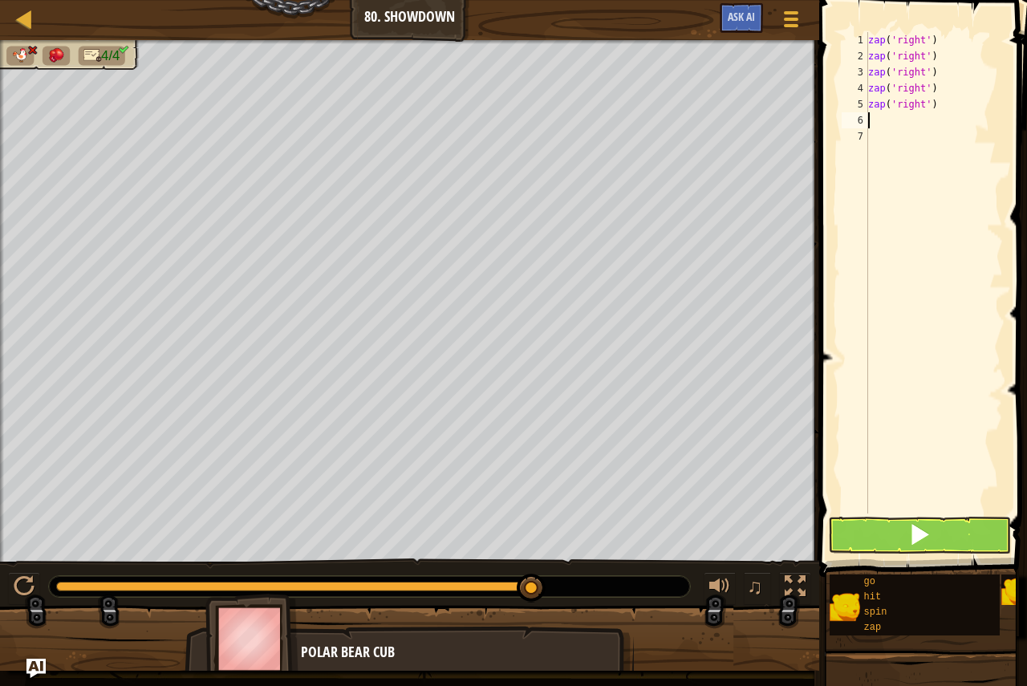
type textarea "z"
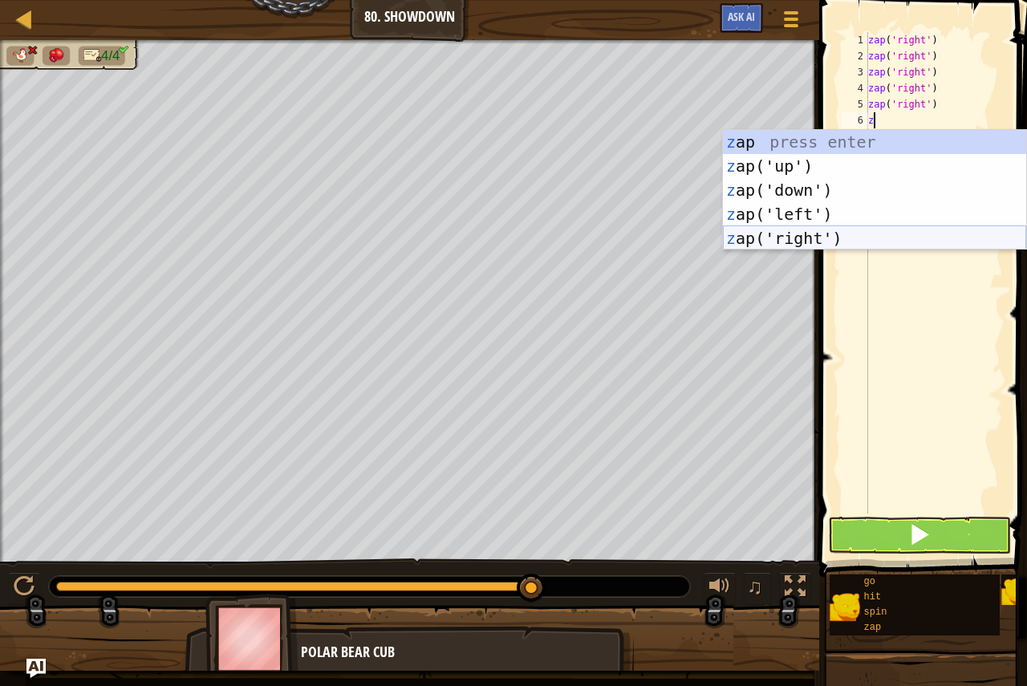
click at [821, 229] on div "z ap press enter z ap('up') press enter z ap('down') press enter z ap('left') p…" at bounding box center [874, 214] width 303 height 168
type textarea "z"
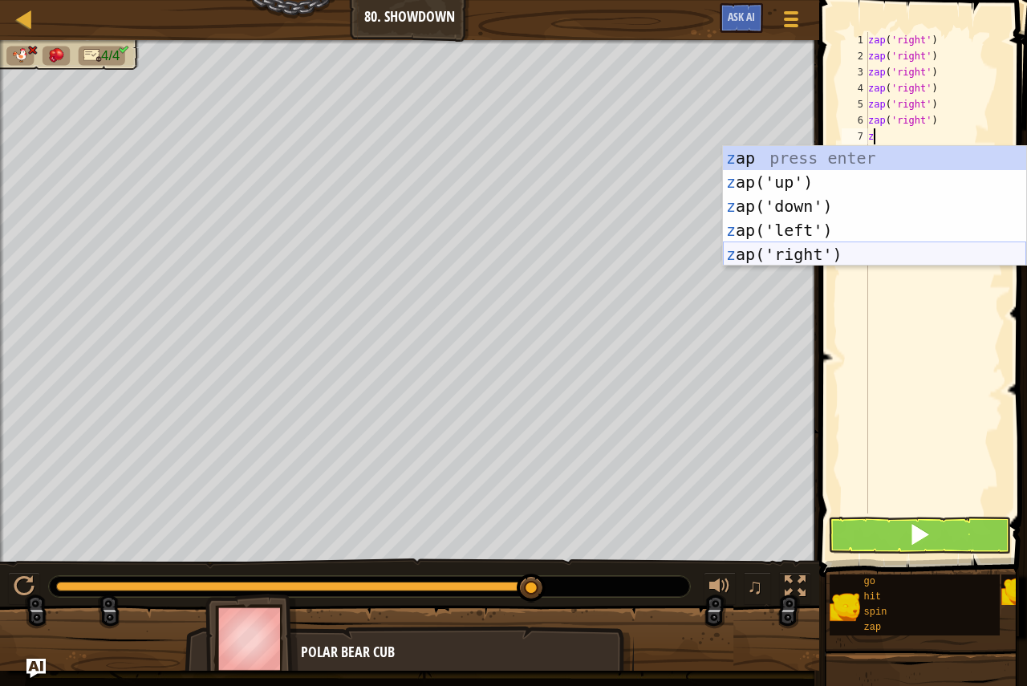
click at [812, 256] on div "z ap press enter z ap('up') press enter z ap('down') press enter z ap('left') p…" at bounding box center [874, 230] width 303 height 168
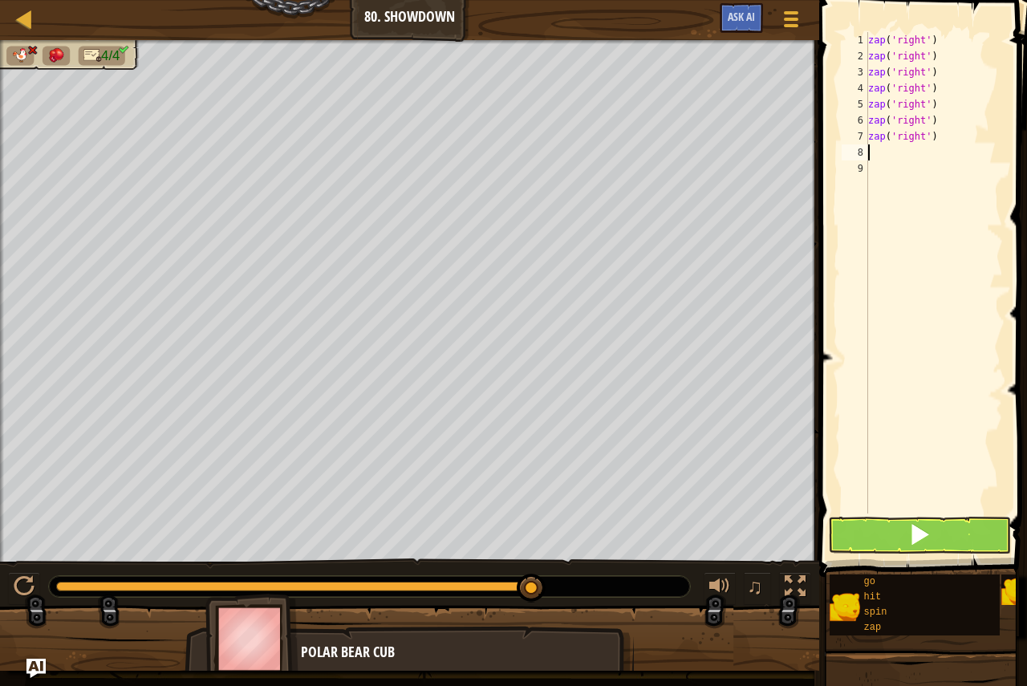
type textarea "z"
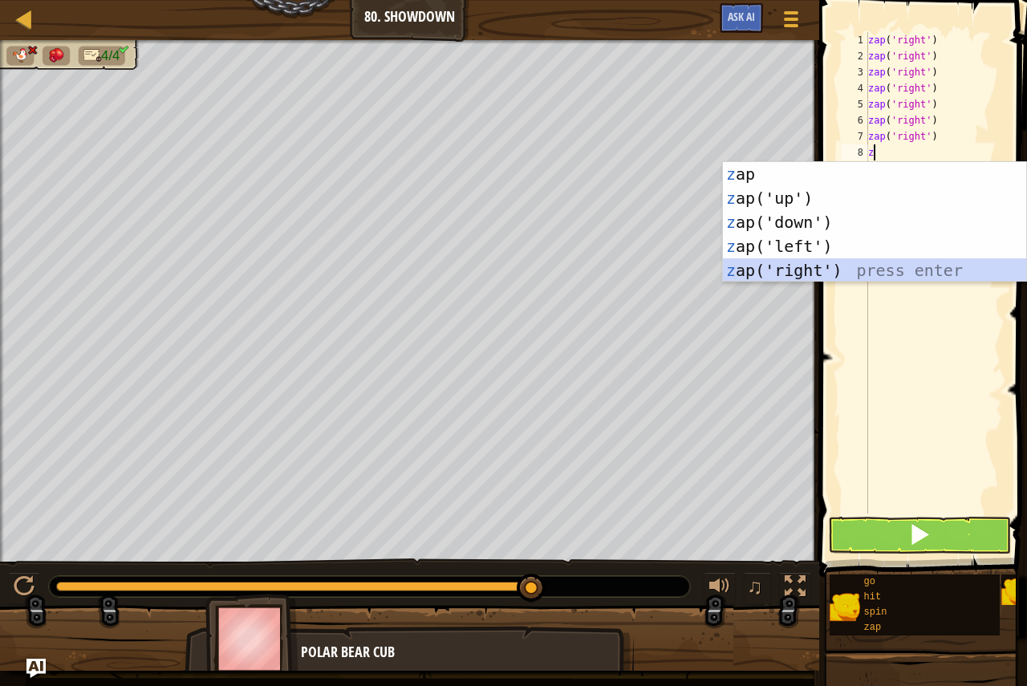
click at [815, 264] on div "z ap press enter z ap('up') press enter z ap('down') press enter z ap('left') p…" at bounding box center [874, 246] width 303 height 168
type textarea "z"
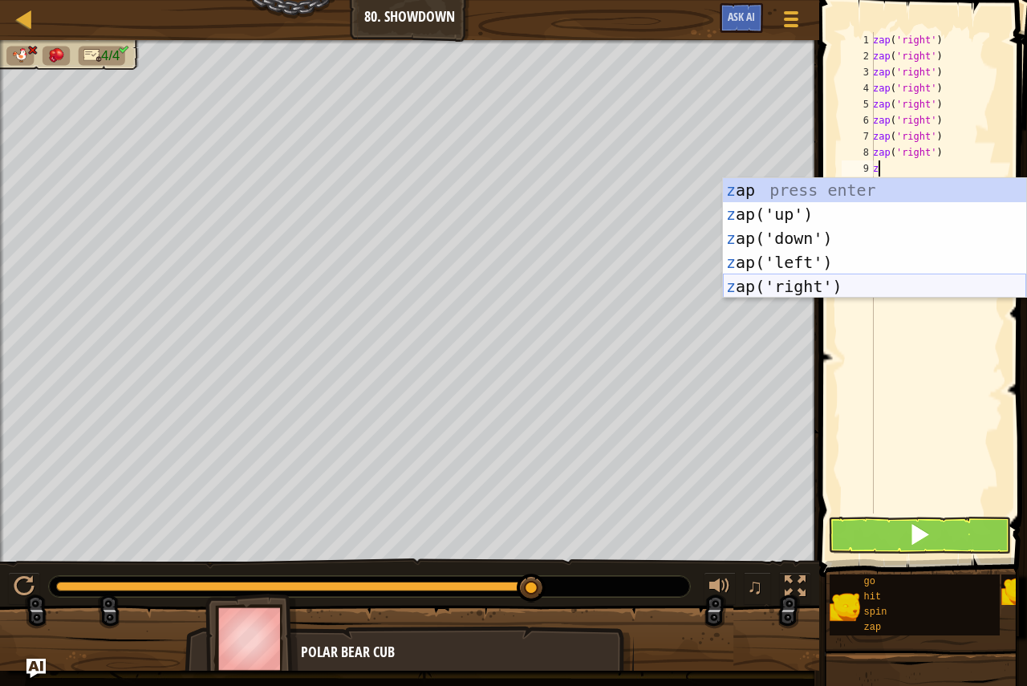
click at [820, 278] on div "z ap press enter z ap('up') press enter z ap('down') press enter z ap('left') p…" at bounding box center [874, 262] width 303 height 168
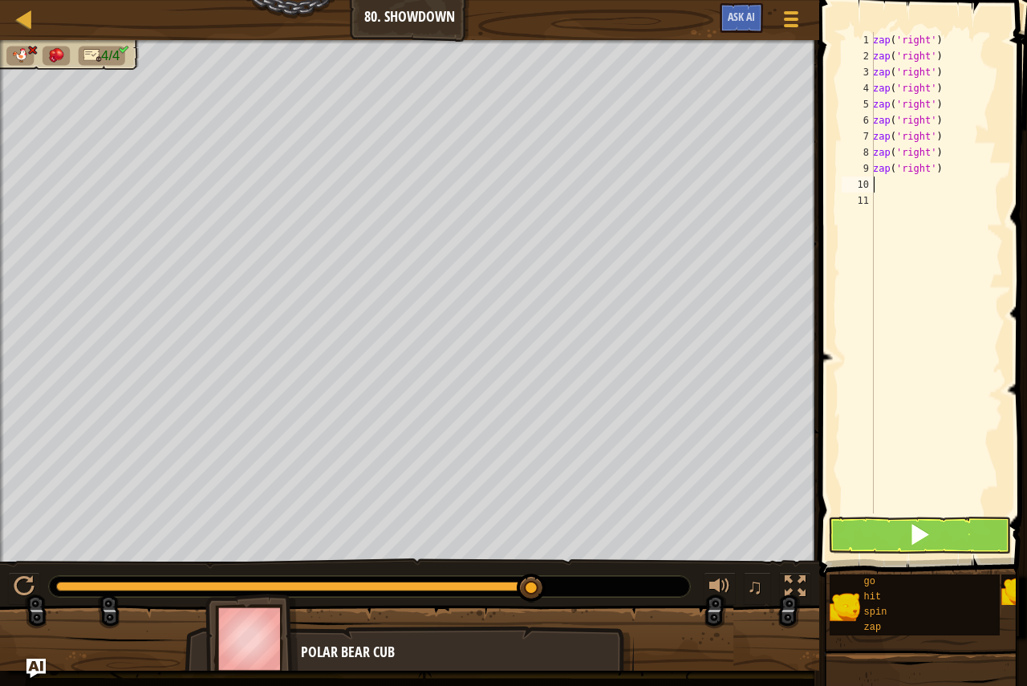
type textarea "z"
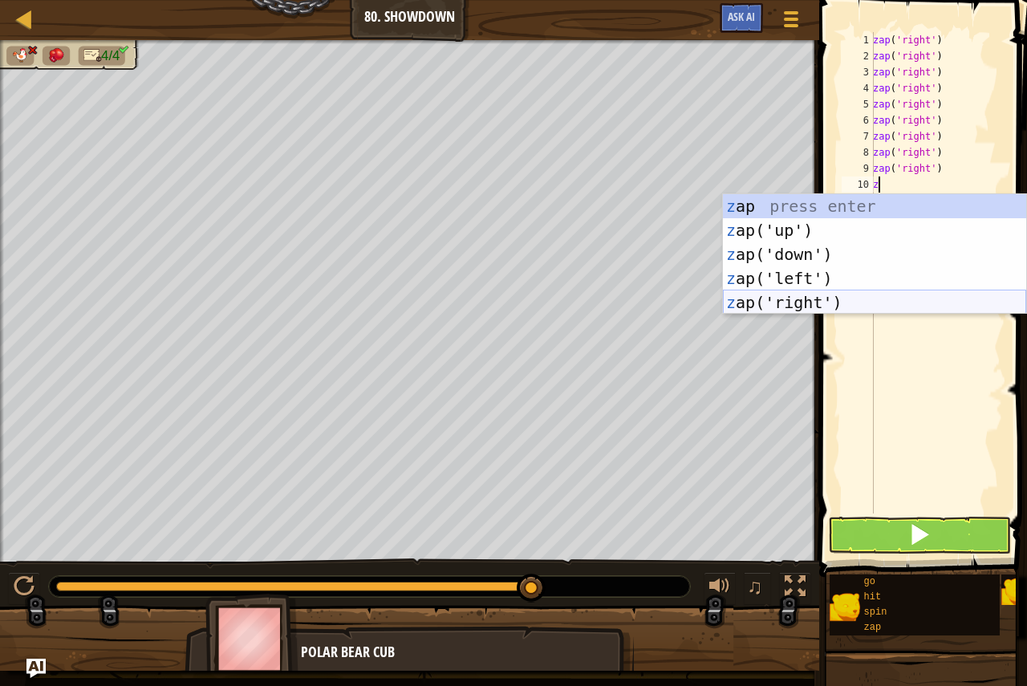
click at [831, 297] on div "z ap press enter z ap('up') press enter z ap('down') press enter z ap('left') p…" at bounding box center [874, 278] width 303 height 168
type textarea "z"
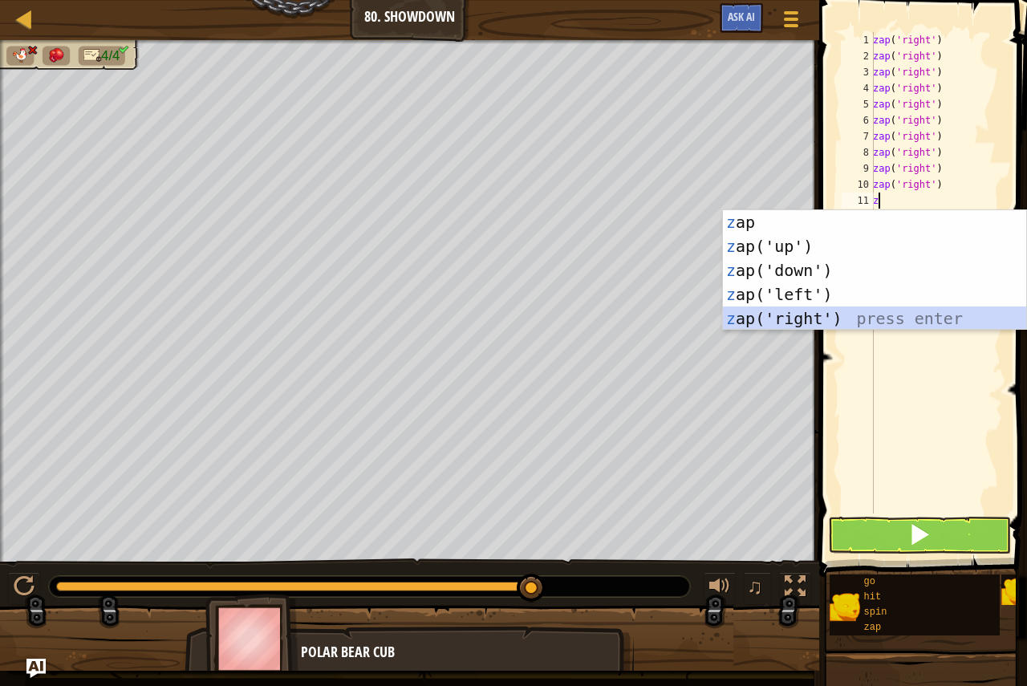
click at [824, 309] on div "z ap press enter z ap('up') press enter z ap('down') press enter z ap('left') p…" at bounding box center [874, 294] width 303 height 168
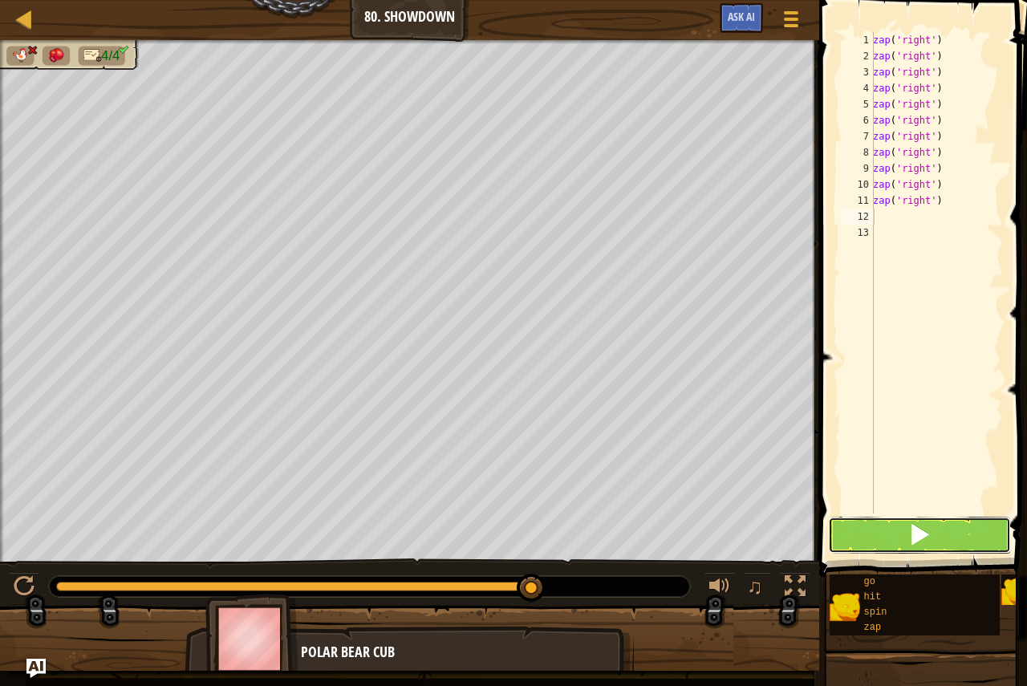
click at [889, 544] on button at bounding box center [919, 534] width 183 height 37
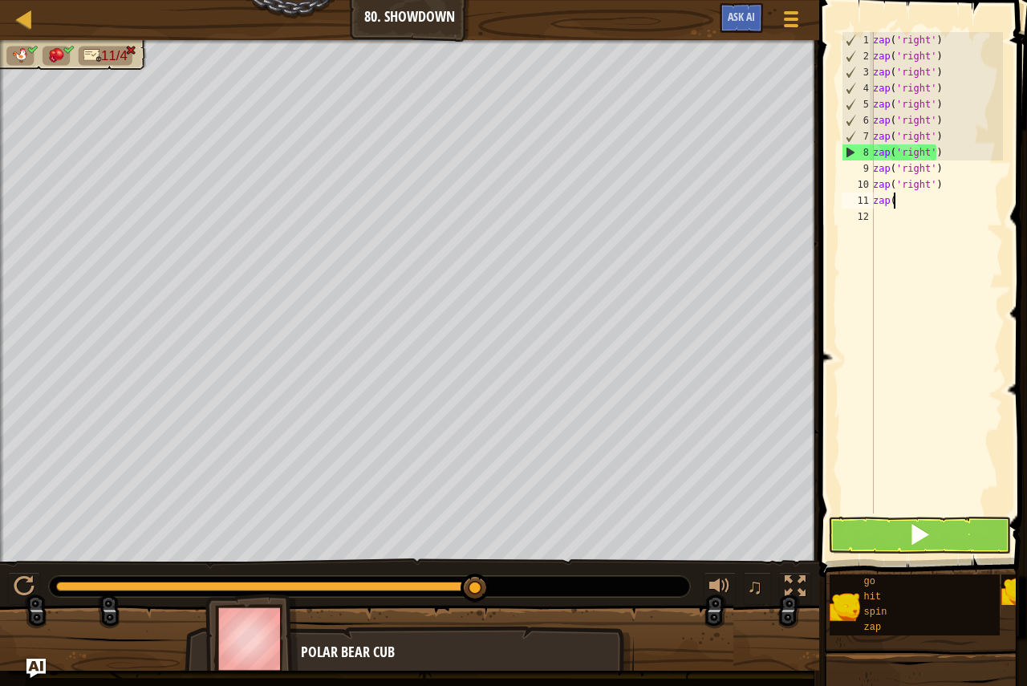
type textarea "z"
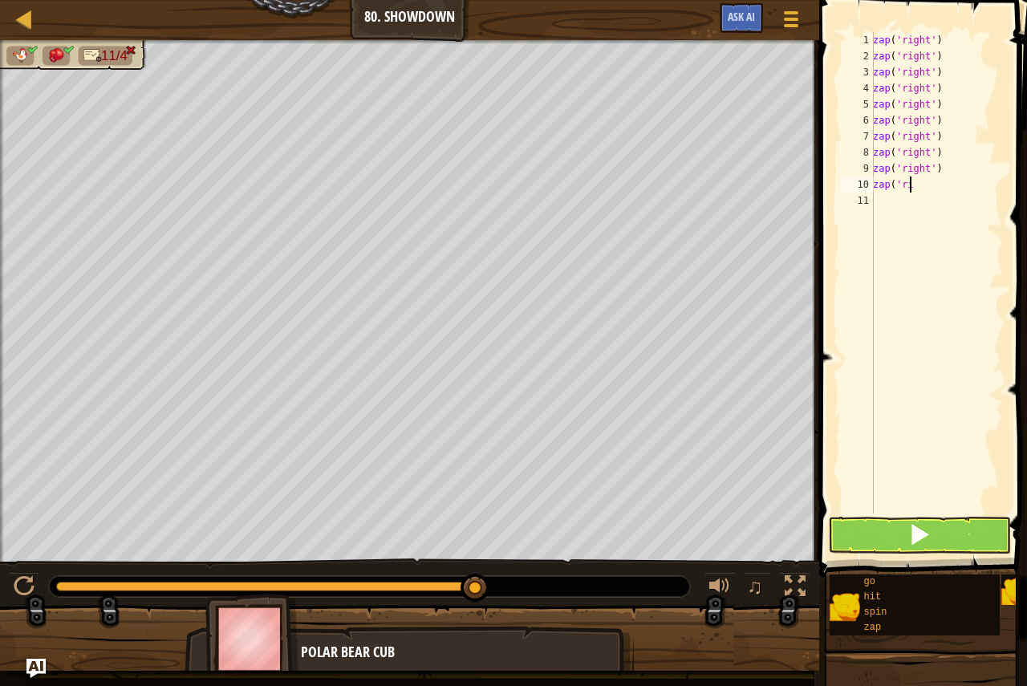
type textarea "z"
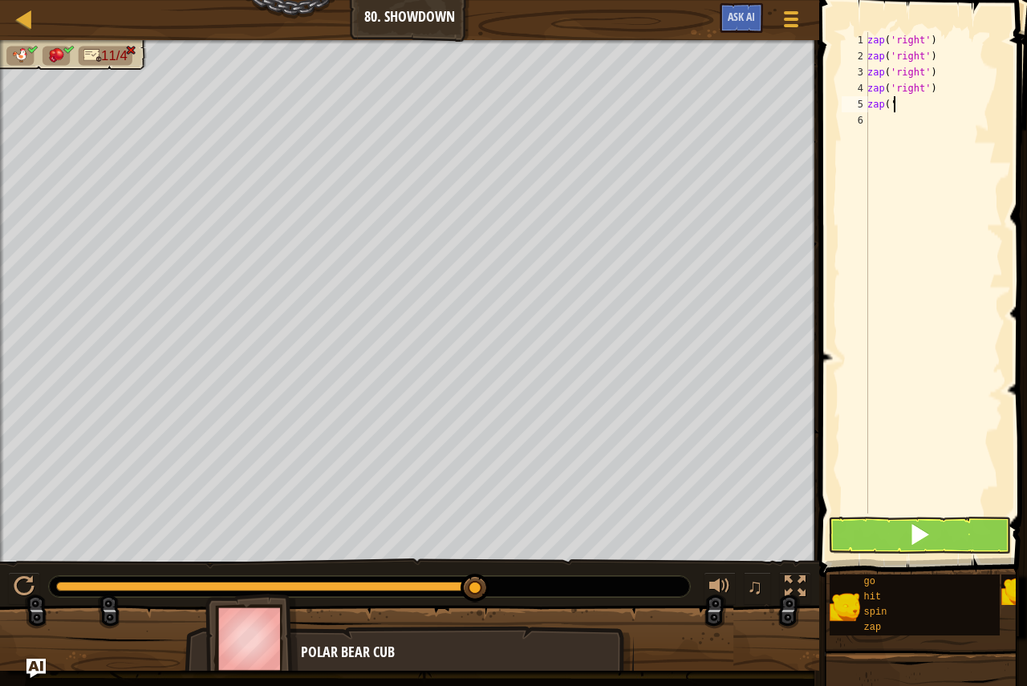
type textarea "z"
type textarea "h"
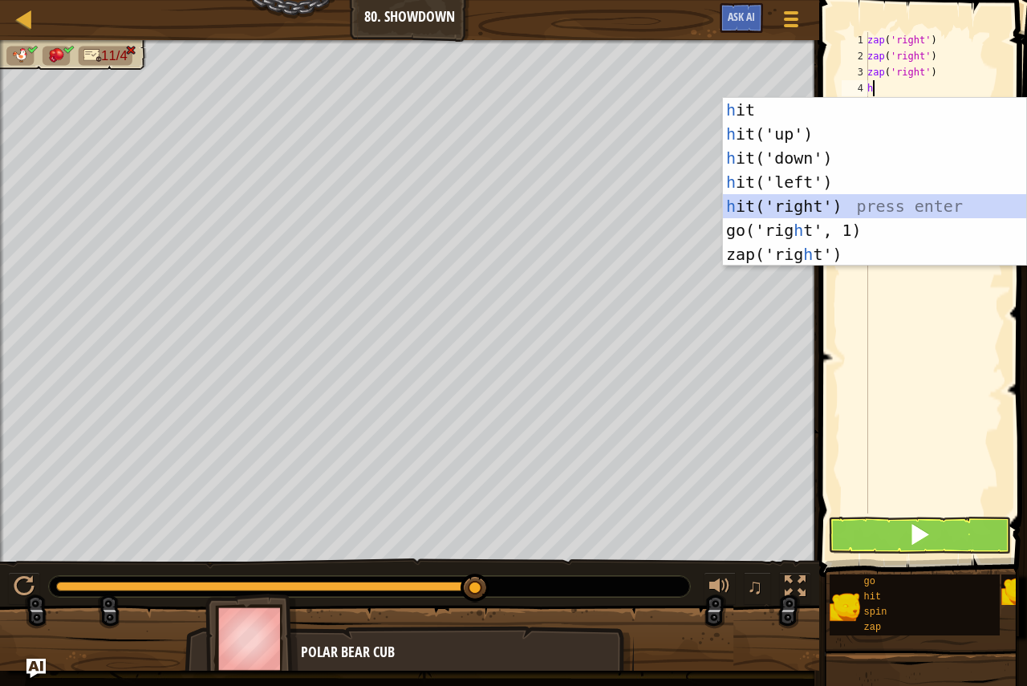
click at [764, 199] on div "h it press enter h it('up') press enter h it('down') press enter h it('left') p…" at bounding box center [874, 206] width 303 height 217
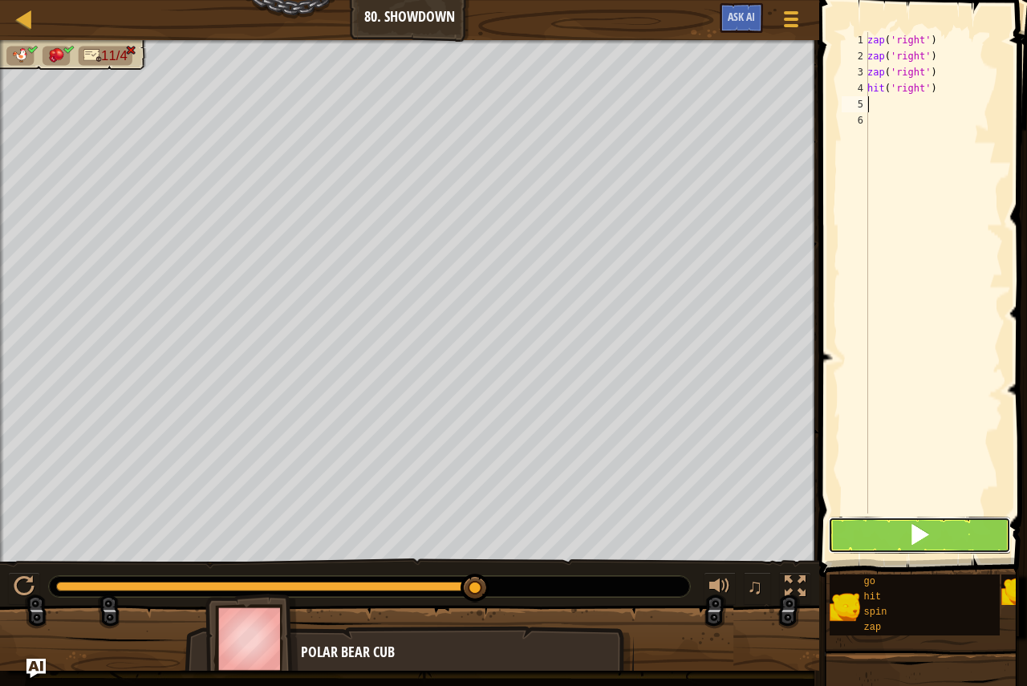
drag, startPoint x: 902, startPoint y: 539, endPoint x: 874, endPoint y: 534, distance: 28.5
click at [886, 540] on button at bounding box center [919, 534] width 183 height 37
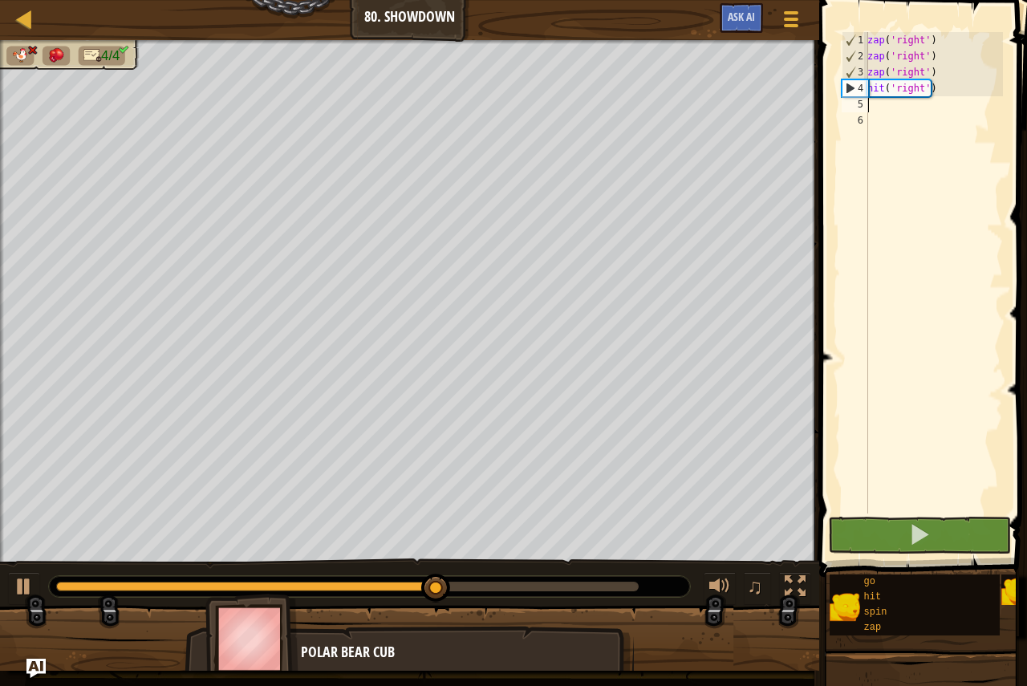
click at [881, 104] on div "zap ( 'right' ) zap ( 'right' ) zap ( 'right' ) hit ( 'right' )" at bounding box center [933, 288] width 139 height 513
click at [949, 87] on div "zap ( 'right' ) zap ( 'right' ) zap ( 'right' ) hit ( 'right' )" at bounding box center [933, 288] width 139 height 513
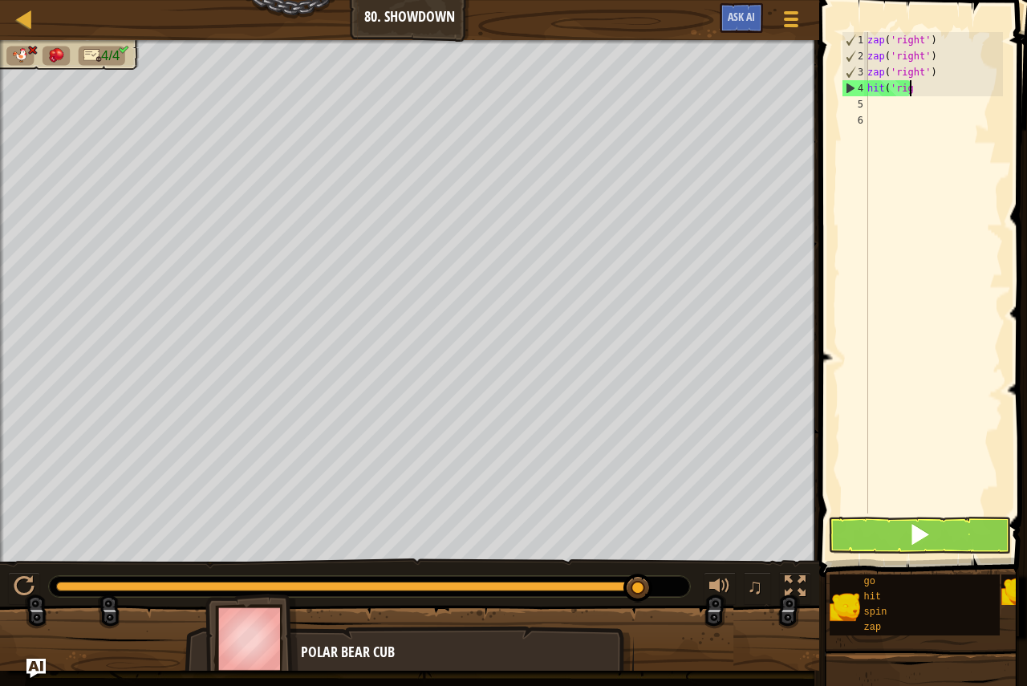
type textarea "h"
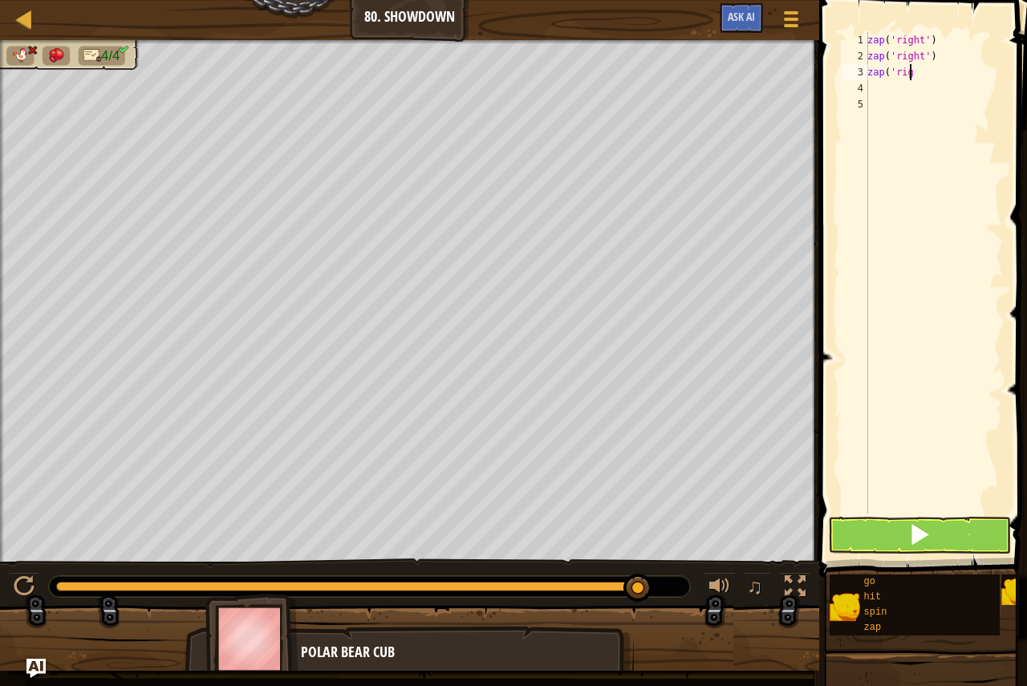
type textarea "z"
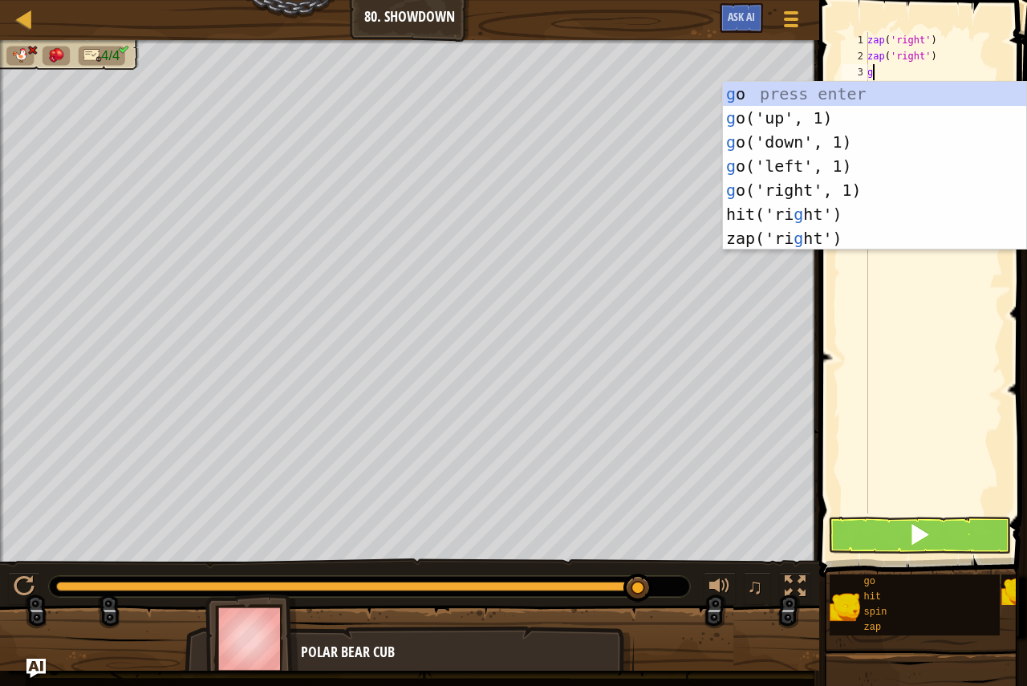
type textarea "go"
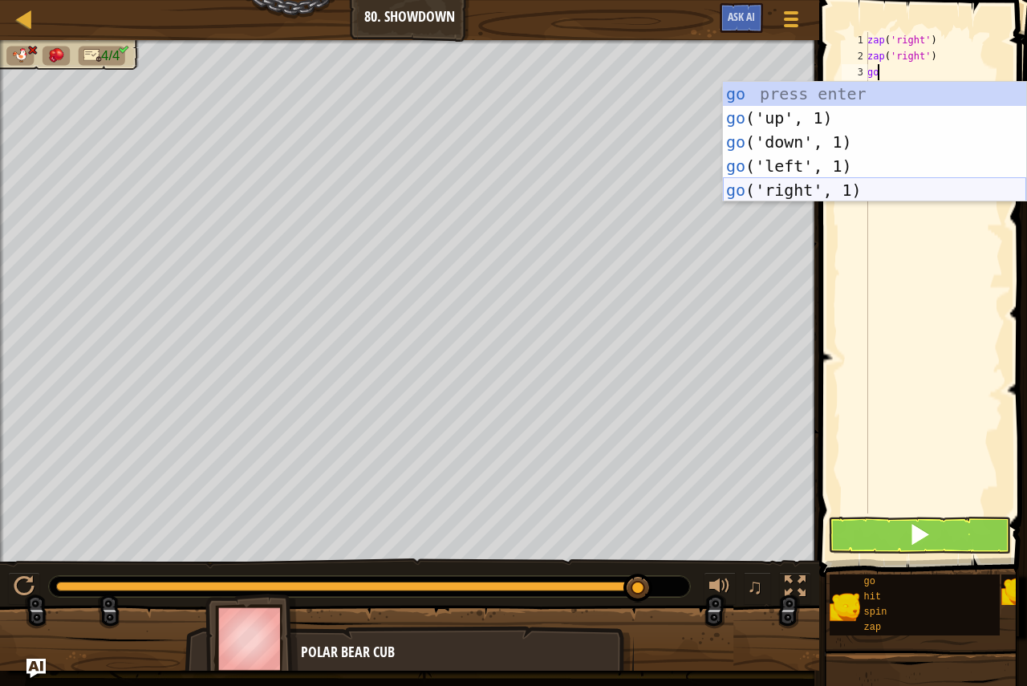
click at [755, 183] on div "go press enter go ('up', 1) press enter go ('down', 1) press enter go ('left', …" at bounding box center [874, 166] width 303 height 168
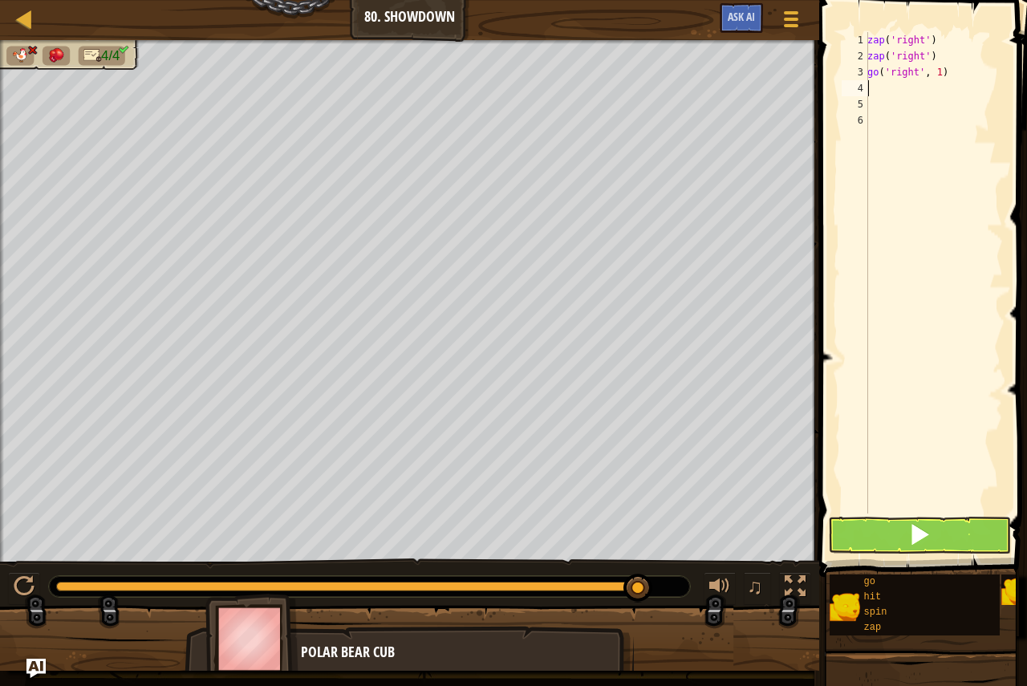
type textarea "g"
type textarea "h"
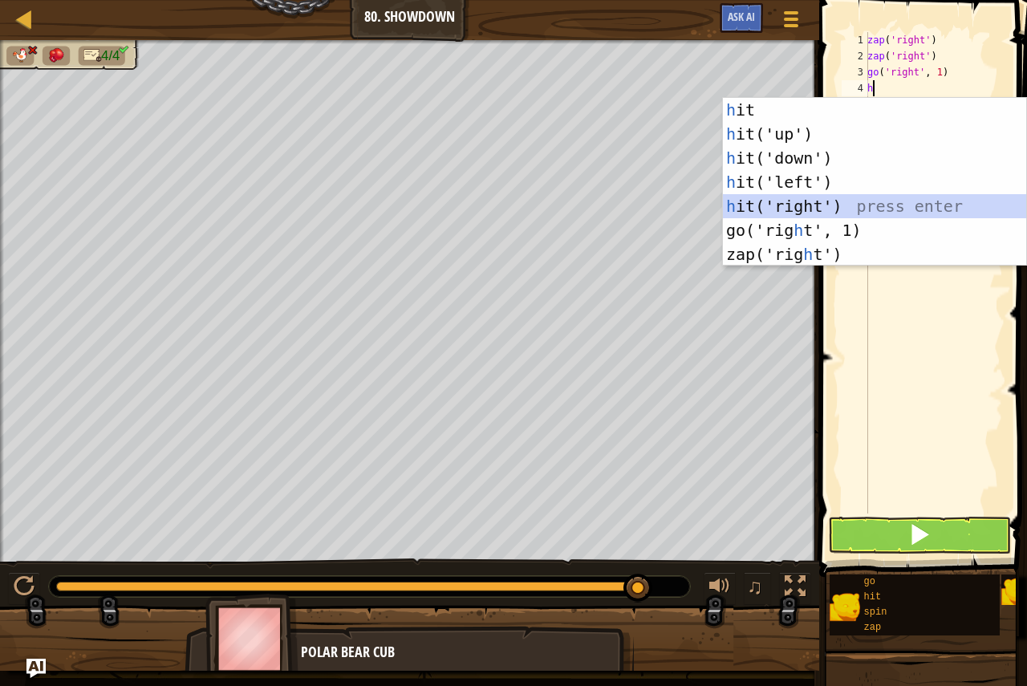
click at [856, 205] on div "h it press enter h it('up') press enter h it('down') press enter h it('left') p…" at bounding box center [874, 206] width 303 height 217
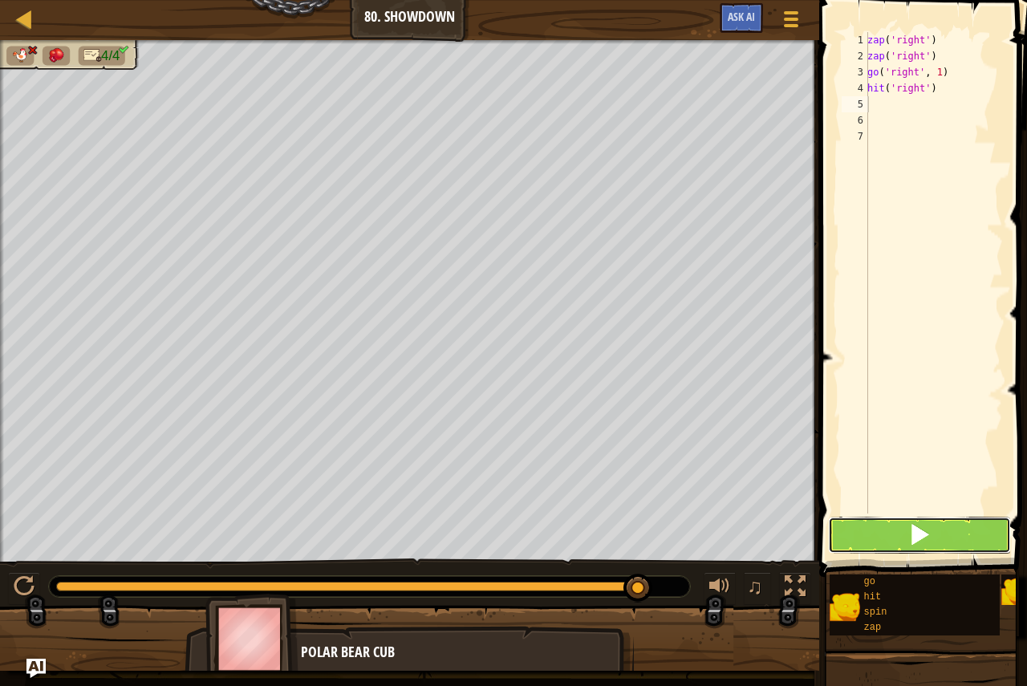
click at [958, 533] on button at bounding box center [919, 534] width 183 height 37
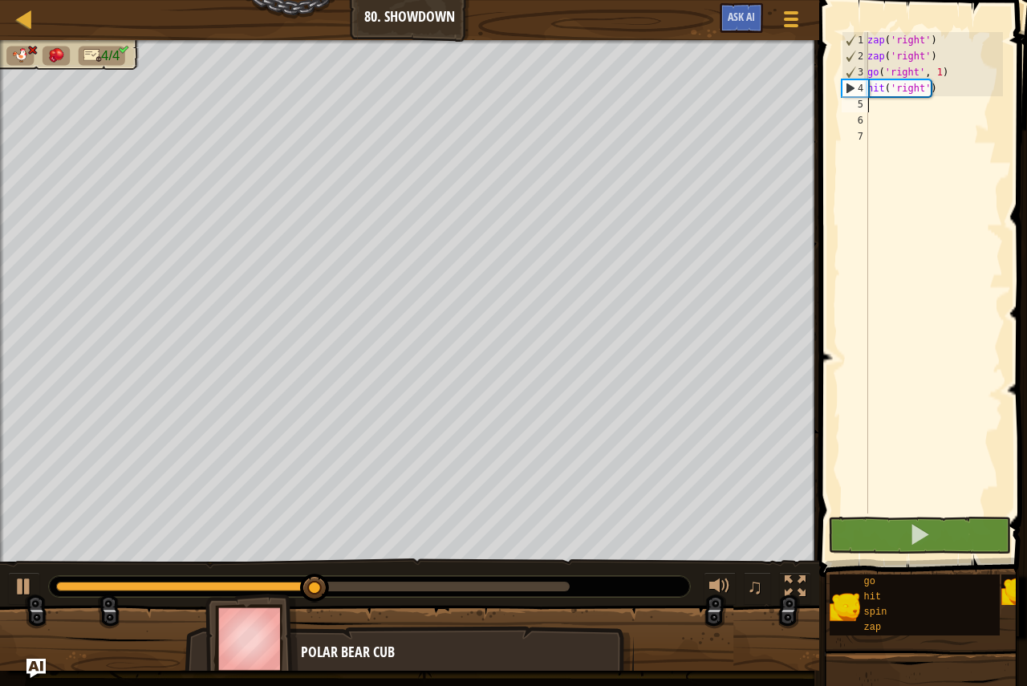
click at [934, 72] on div "zap ( 'right' ) zap ( 'right' ) go ( 'right' , 1 ) hit ( 'right' )" at bounding box center [933, 288] width 139 height 513
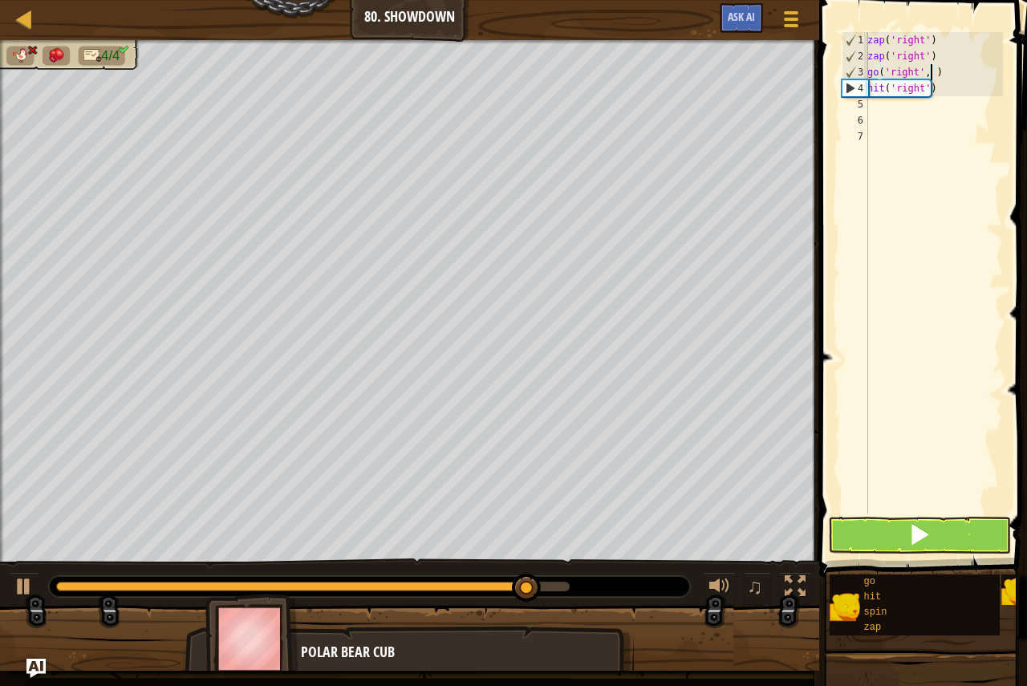
scroll to position [7, 5]
click at [952, 537] on button at bounding box center [919, 534] width 183 height 37
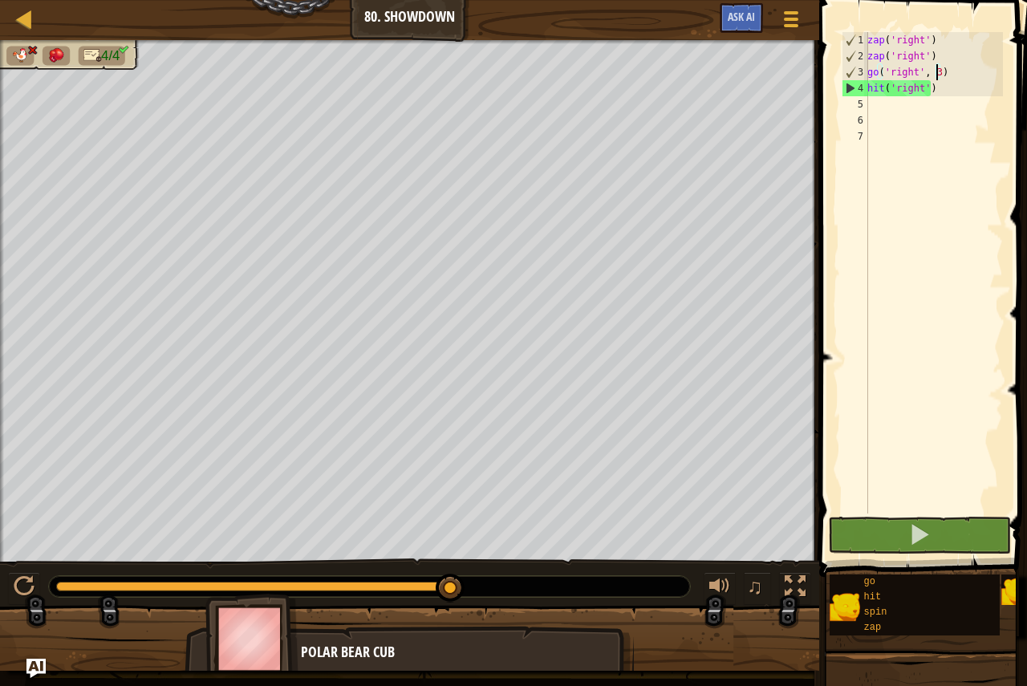
click at [946, 54] on div "zap ( 'right' ) zap ( 'right' ) go ( 'right' , 3 ) hit ( 'right' )" at bounding box center [933, 288] width 139 height 513
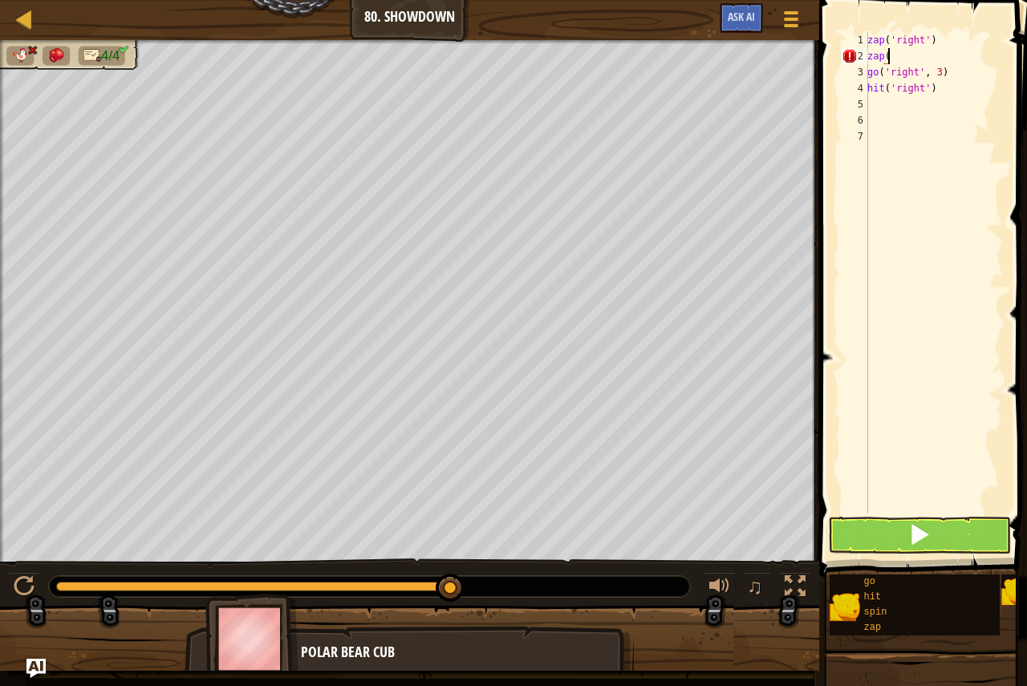
scroll to position [7, 1]
type textarea "z"
type textarea "hit('right')"
type textarea "h"
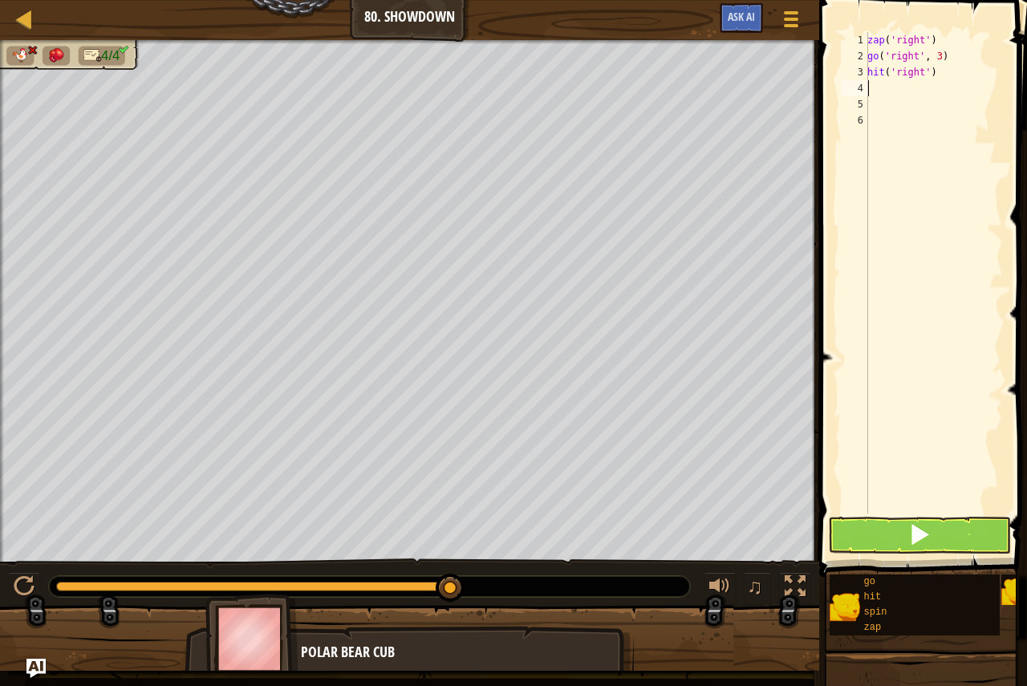
type textarea "h"
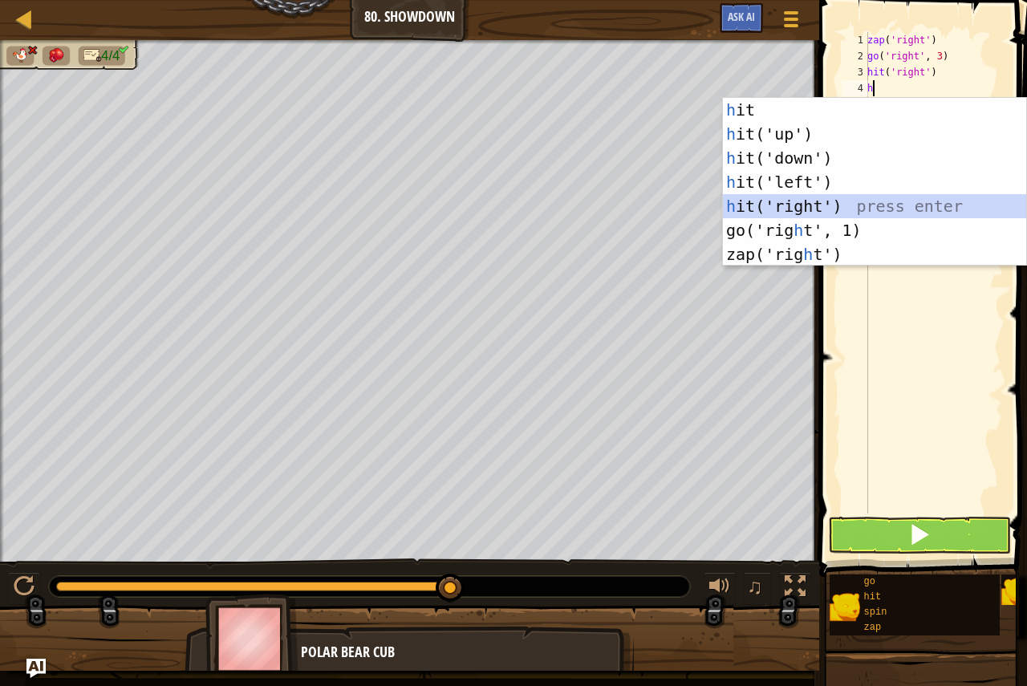
click at [790, 211] on div "h it press enter h it('up') press enter h it('down') press enter h it('left') p…" at bounding box center [874, 206] width 303 height 217
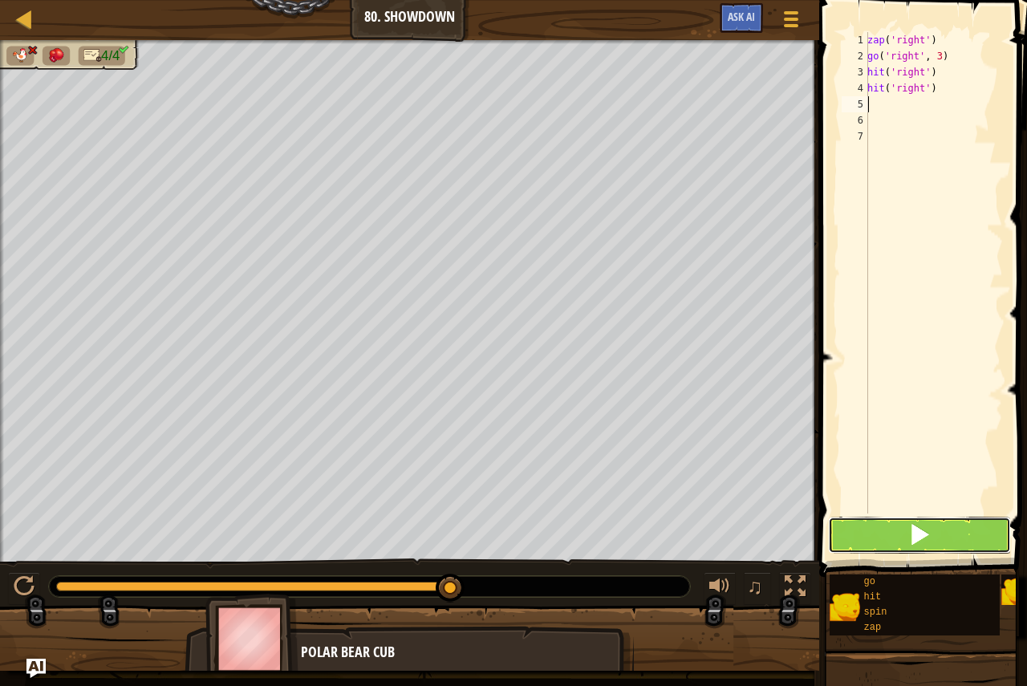
click at [941, 522] on button at bounding box center [919, 534] width 183 height 37
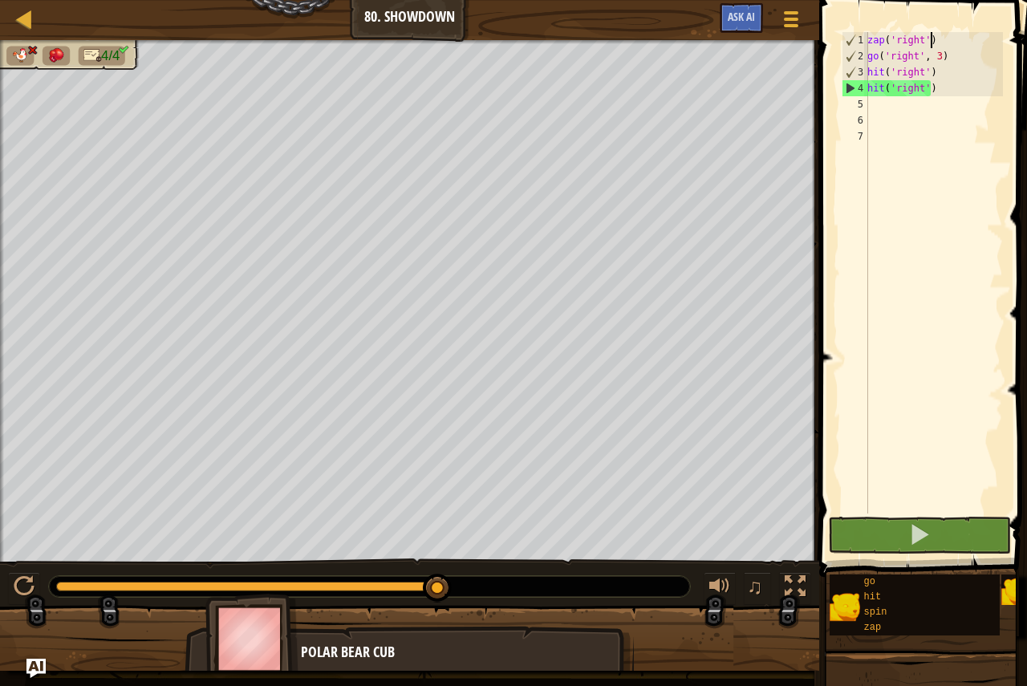
click at [950, 39] on div "zap ( 'right' ) go ( 'right' , 3 ) hit ( 'right' ) hit ( 'right' )" at bounding box center [933, 288] width 139 height 513
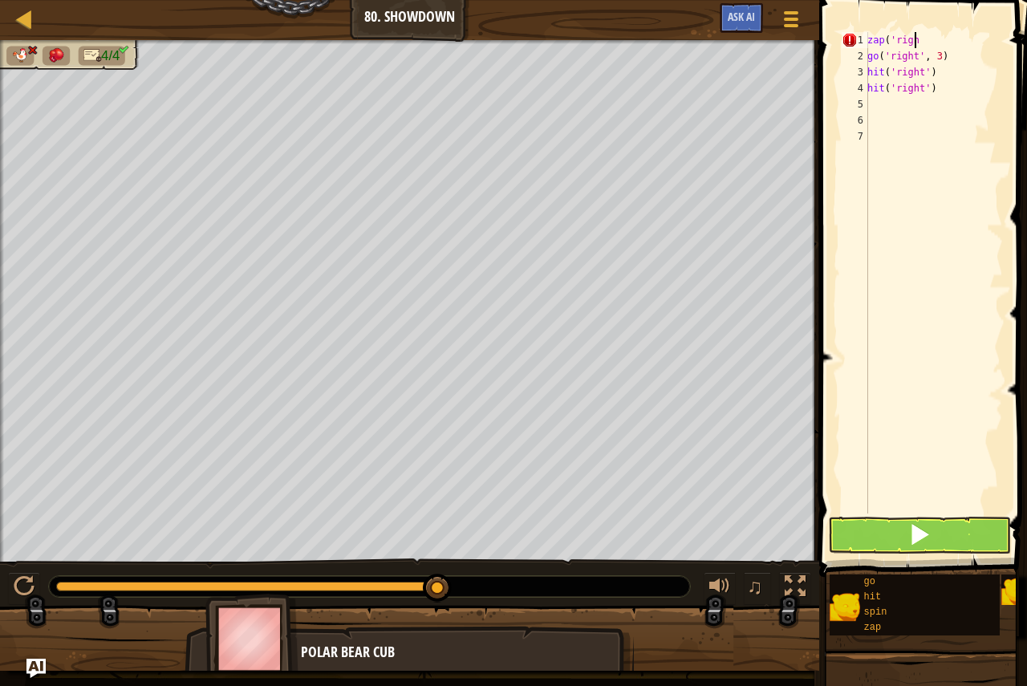
type textarea "z"
type textarea "hit('right')"
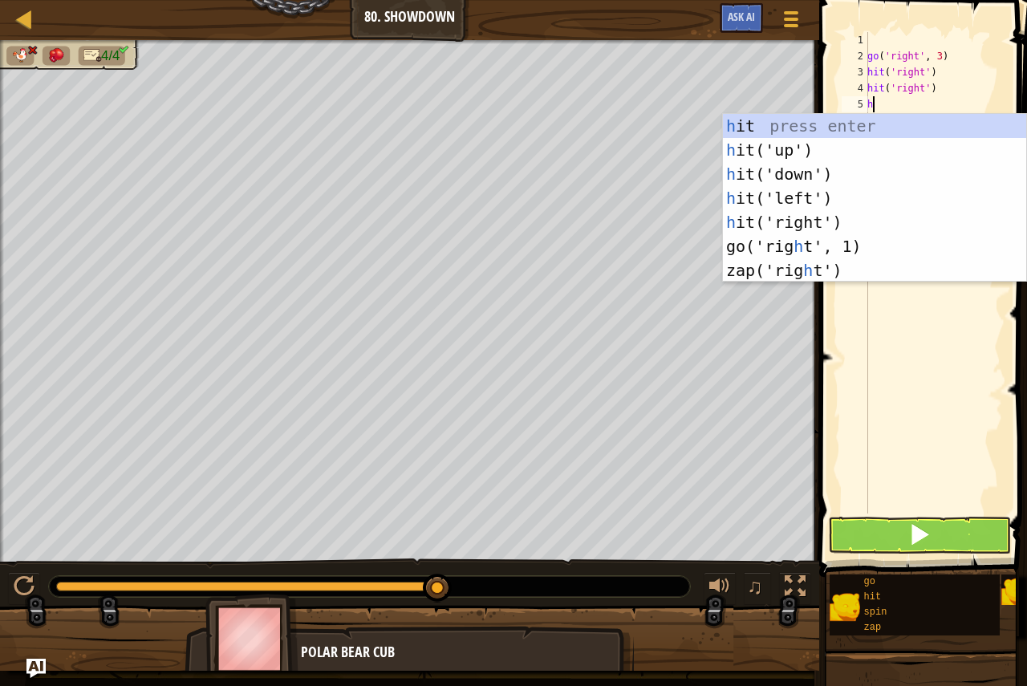
type textarea "hi"
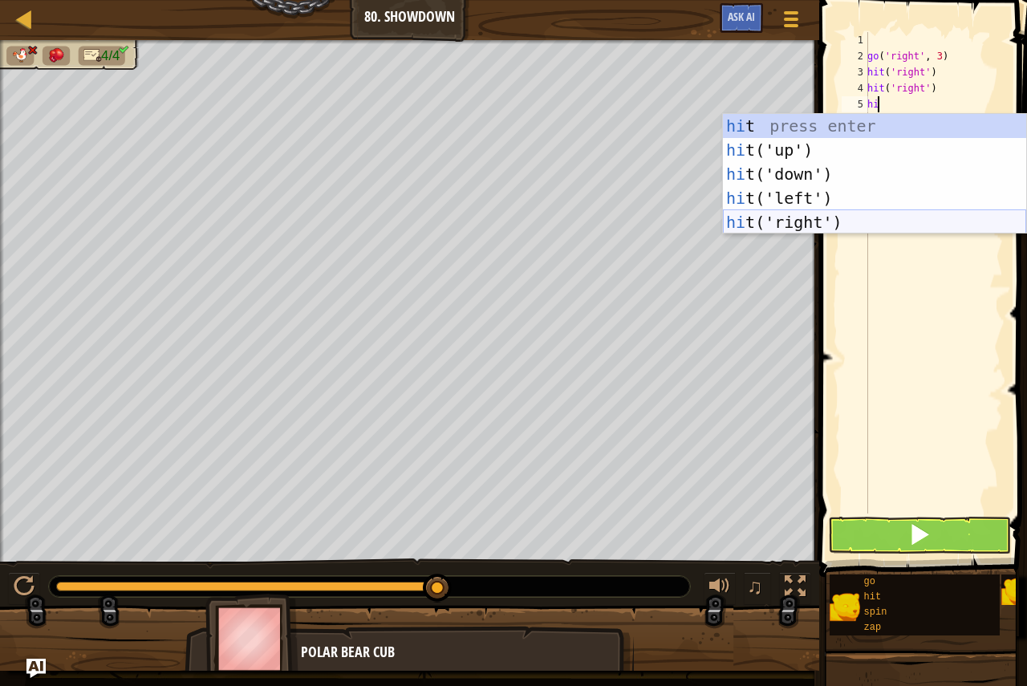
click at [805, 230] on div "hi t press enter hi t('up') press enter hi t('down') press enter hi t('left') p…" at bounding box center [874, 198] width 303 height 168
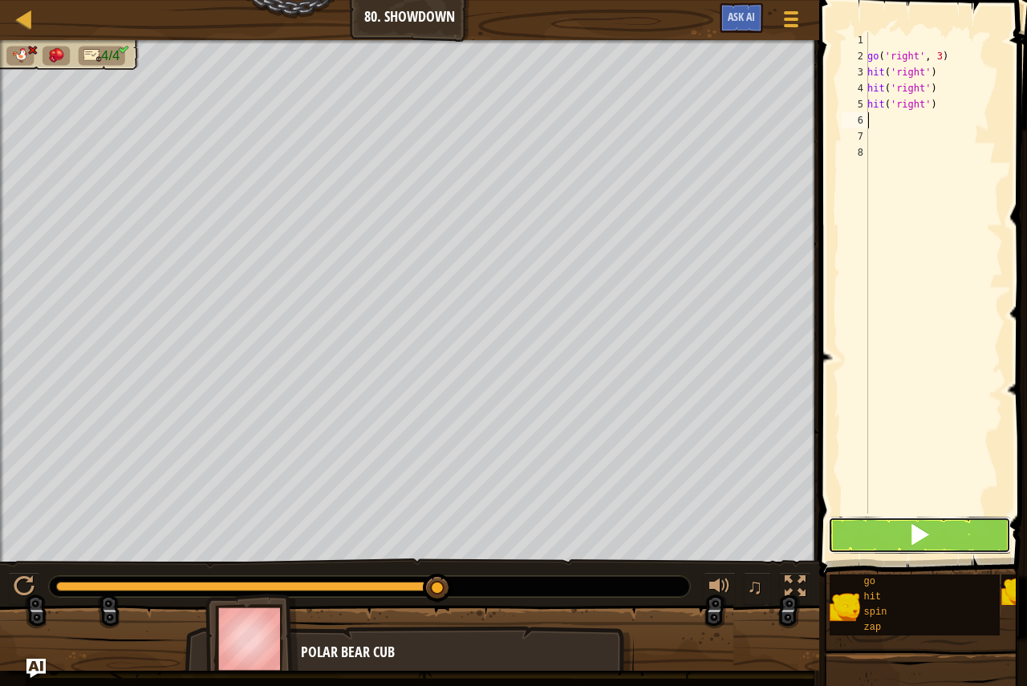
click at [928, 533] on span at bounding box center [919, 534] width 22 height 22
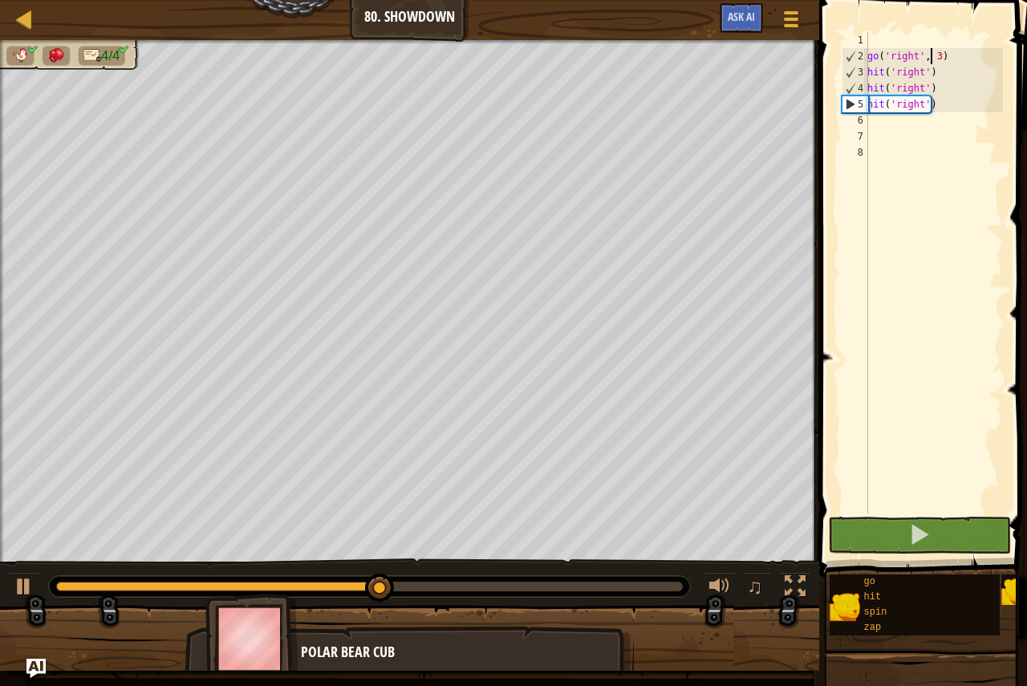
click at [933, 55] on div "go ( 'right' , 3 ) hit ( 'right' ) hit ( 'right' ) hit ( 'right' )" at bounding box center [933, 288] width 139 height 513
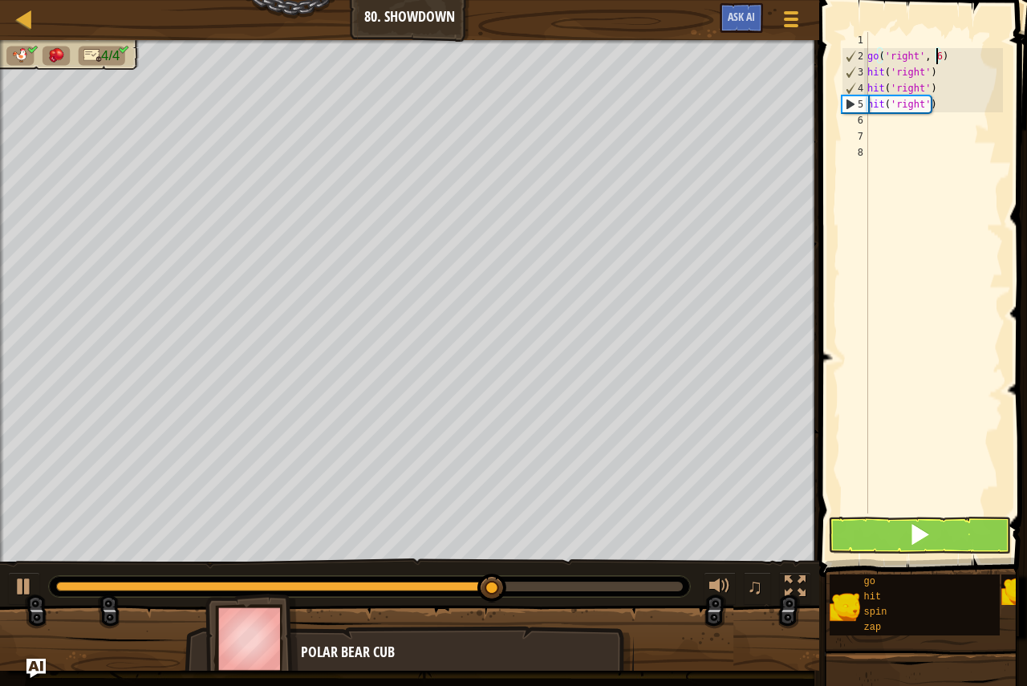
scroll to position [7, 5]
type textarea "go('right', 6)"
click at [896, 542] on button at bounding box center [919, 534] width 183 height 37
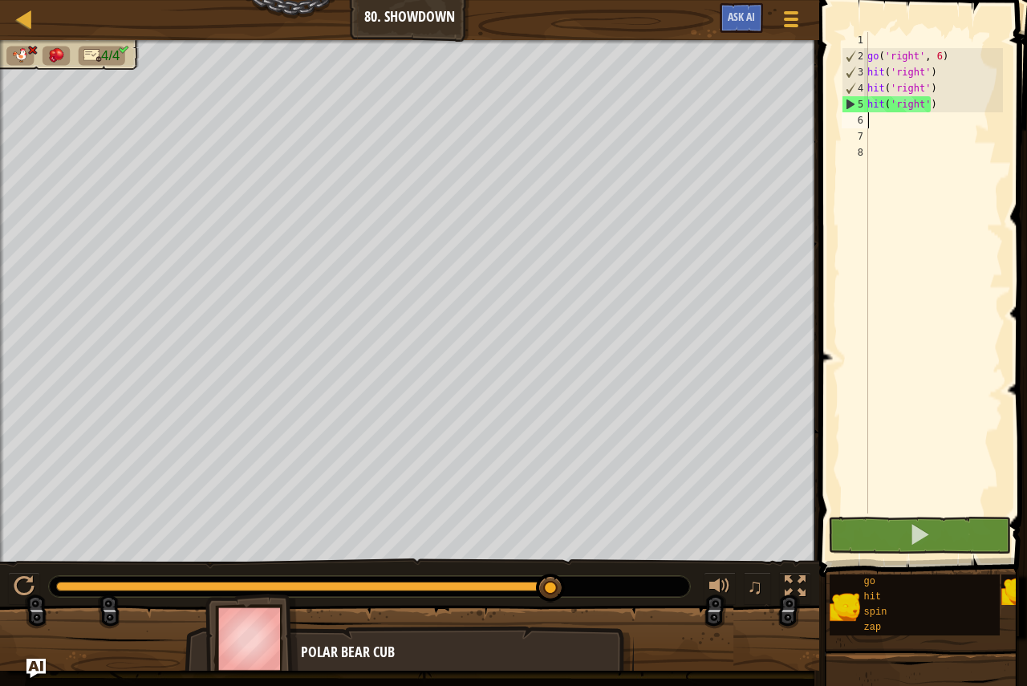
click at [913, 122] on div "go ( 'right' , 6 ) hit ( 'right' ) hit ( 'right' ) hit ( 'right' )" at bounding box center [933, 288] width 139 height 513
drag, startPoint x: 913, startPoint y: 99, endPoint x: 942, endPoint y: 219, distance: 123.9
drag, startPoint x: 942, startPoint y: 219, endPoint x: 899, endPoint y: 134, distance: 95.4
click at [899, 135] on div "go ( 'right' , 6 ) hit ( 'right' ) hit ( 'right' ) hit ( 'right' )" at bounding box center [933, 288] width 139 height 513
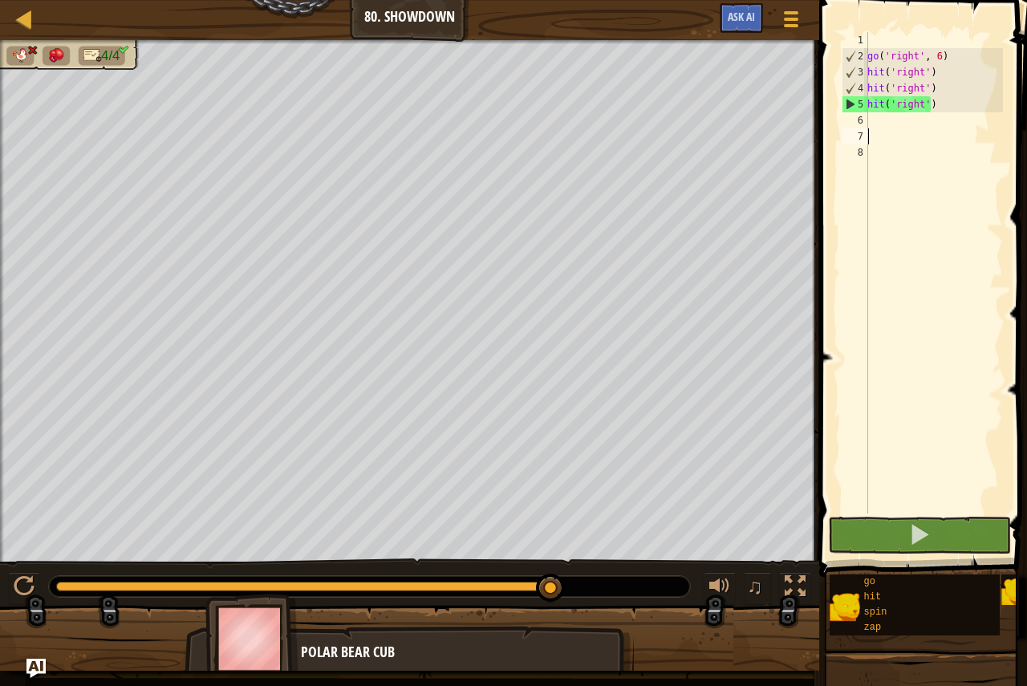
click at [893, 114] on div "go ( 'right' , 6 ) hit ( 'right' ) hit ( 'right' ) hit ( 'right' )" at bounding box center [933, 288] width 139 height 513
click at [882, 36] on div "go ( 'right' , 6 ) hit ( 'right' ) hit ( 'right' ) hit ( 'right' )" at bounding box center [933, 288] width 139 height 513
type textarea "z"
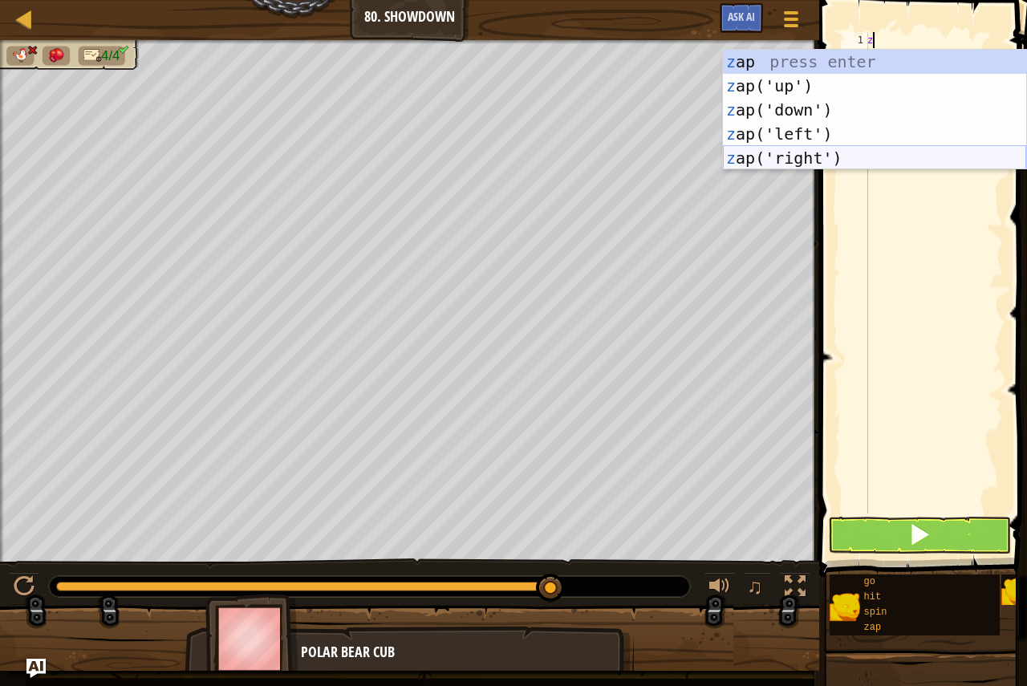
click at [841, 160] on div "z ap press enter z ap('up') press enter z ap('down') press enter z ap('left') p…" at bounding box center [874, 134] width 303 height 168
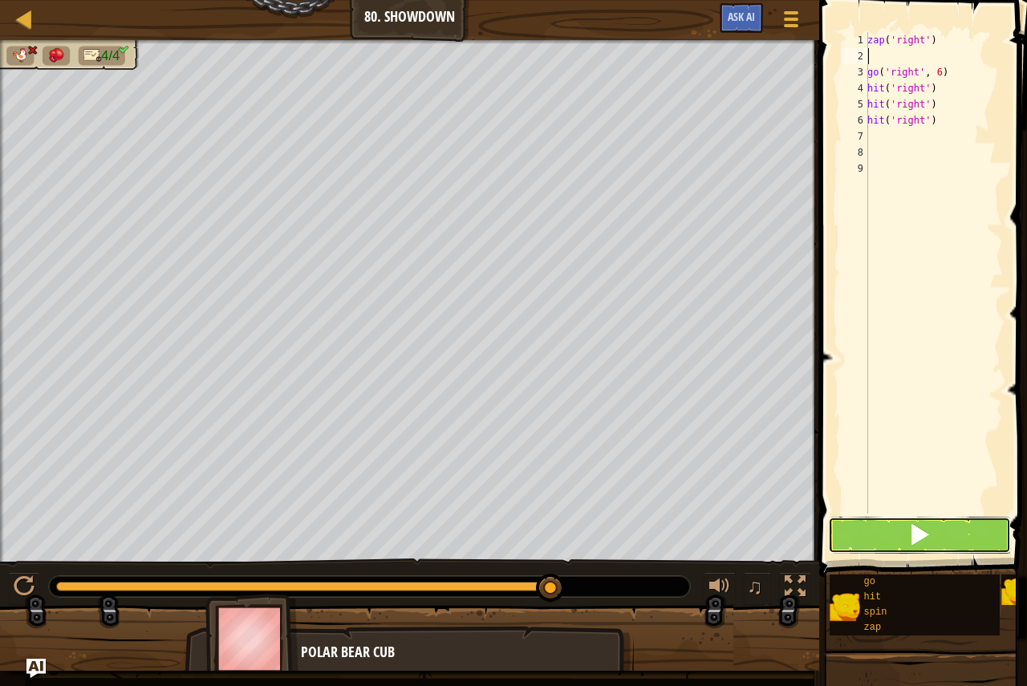
click at [965, 541] on button at bounding box center [919, 534] width 183 height 37
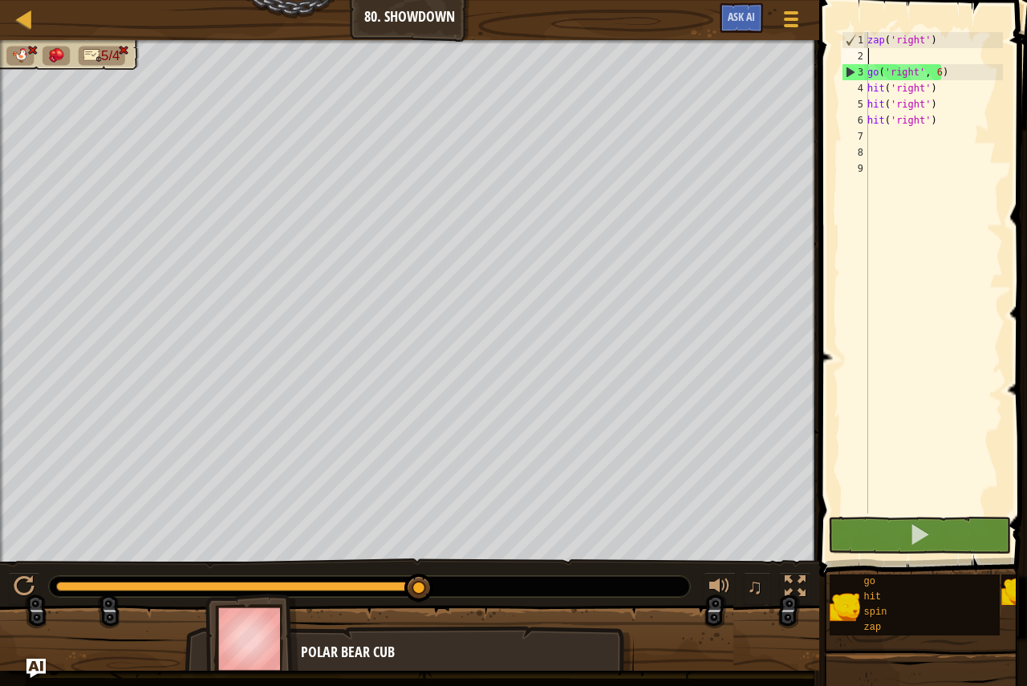
click at [933, 70] on div "zap ( 'right' ) go ( 'right' , 6 ) hit ( 'right' ) hit ( 'right' ) hit ( 'right…" at bounding box center [933, 288] width 139 height 513
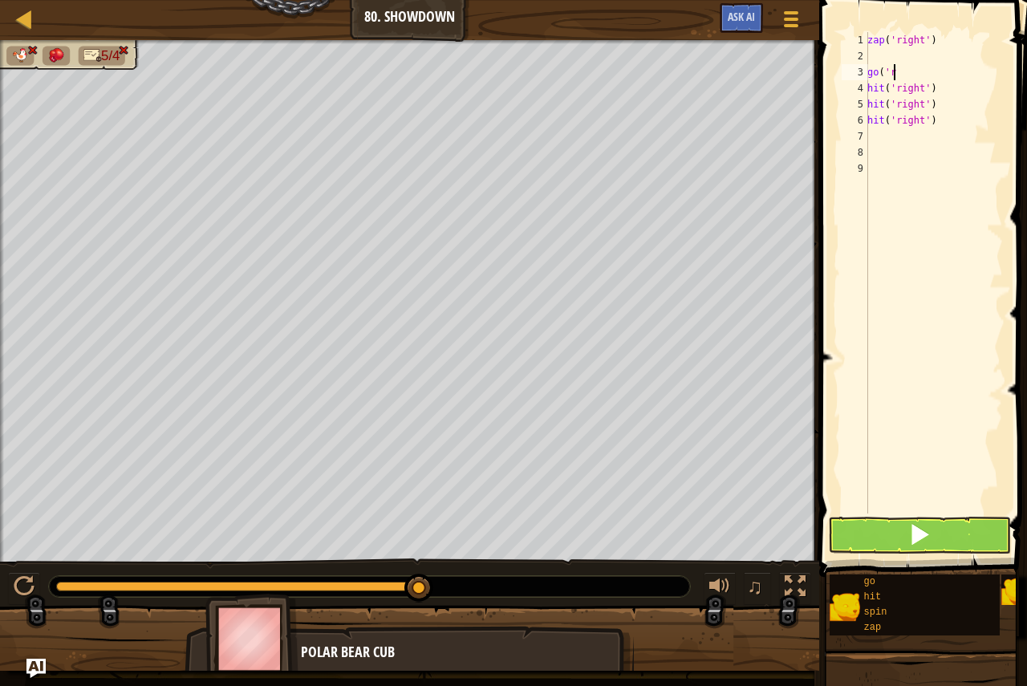
type textarea "g"
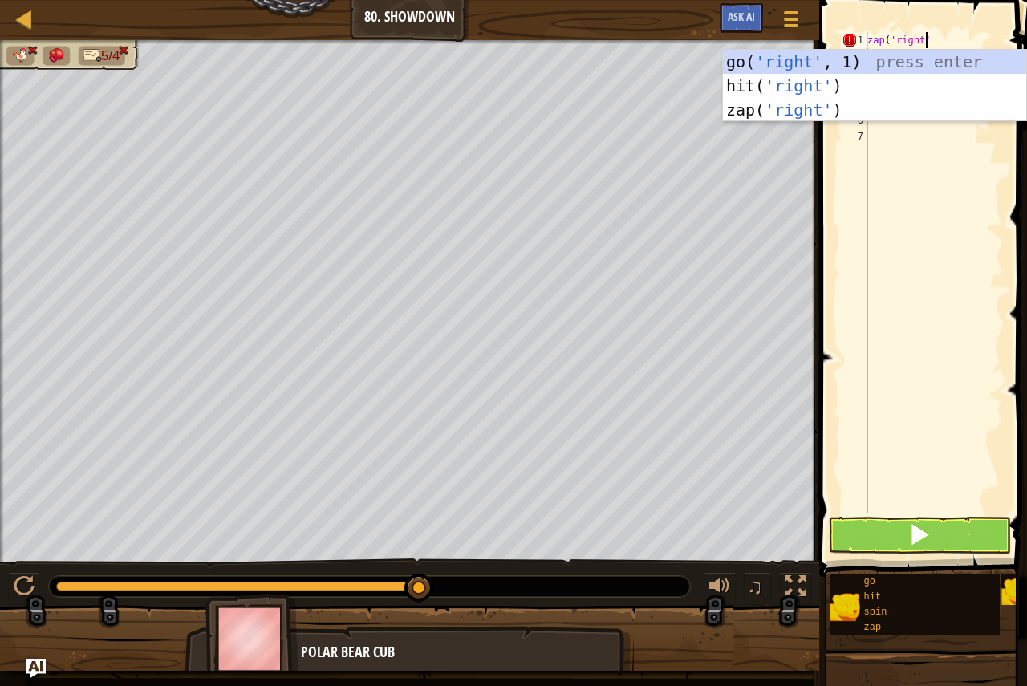
scroll to position [7, 4]
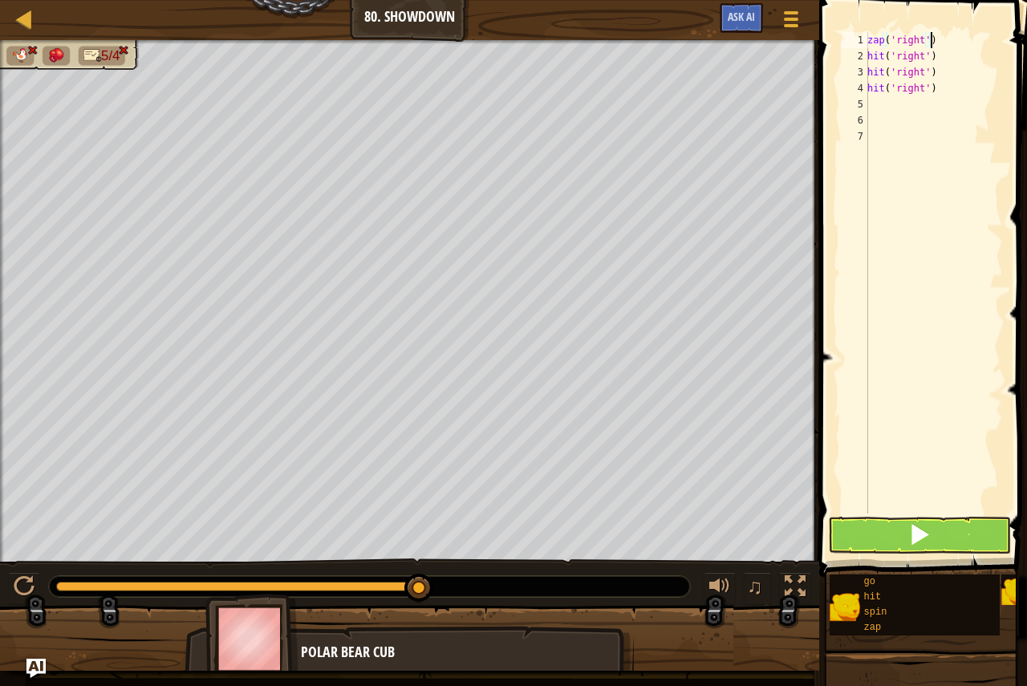
click at [938, 60] on div "zap ( 'right' ) hit ( 'right' ) hit ( 'right' ) hit ( 'right' )" at bounding box center [933, 288] width 139 height 513
type textarea "h"
type textarea "hit('right')"
type textarea "zap('right')"
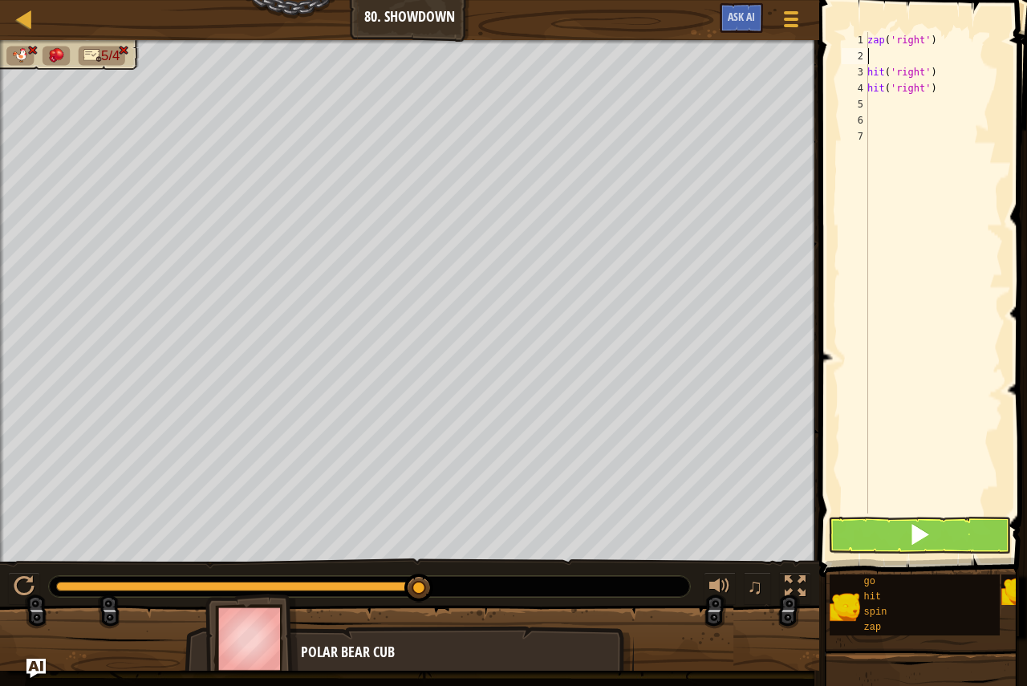
type textarea "hit('right')"
type textarea "zap('right')"
type textarea "z"
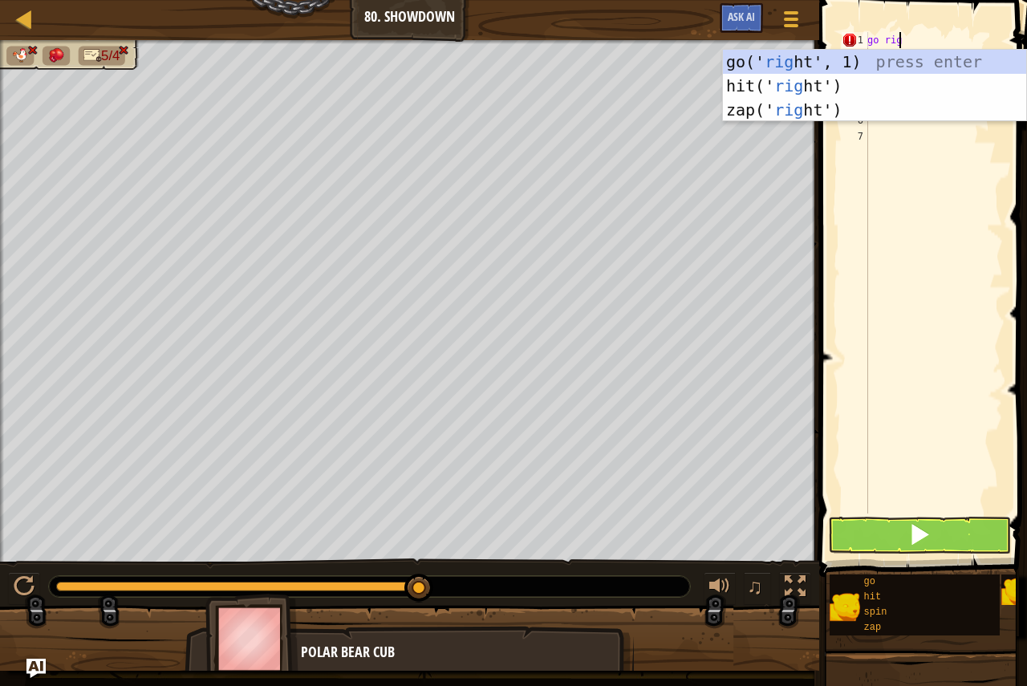
type textarea "go right"
click at [861, 55] on div "go(' right ', 1) press enter hit(' right ') press enter zap(' right ') press en…" at bounding box center [874, 110] width 303 height 120
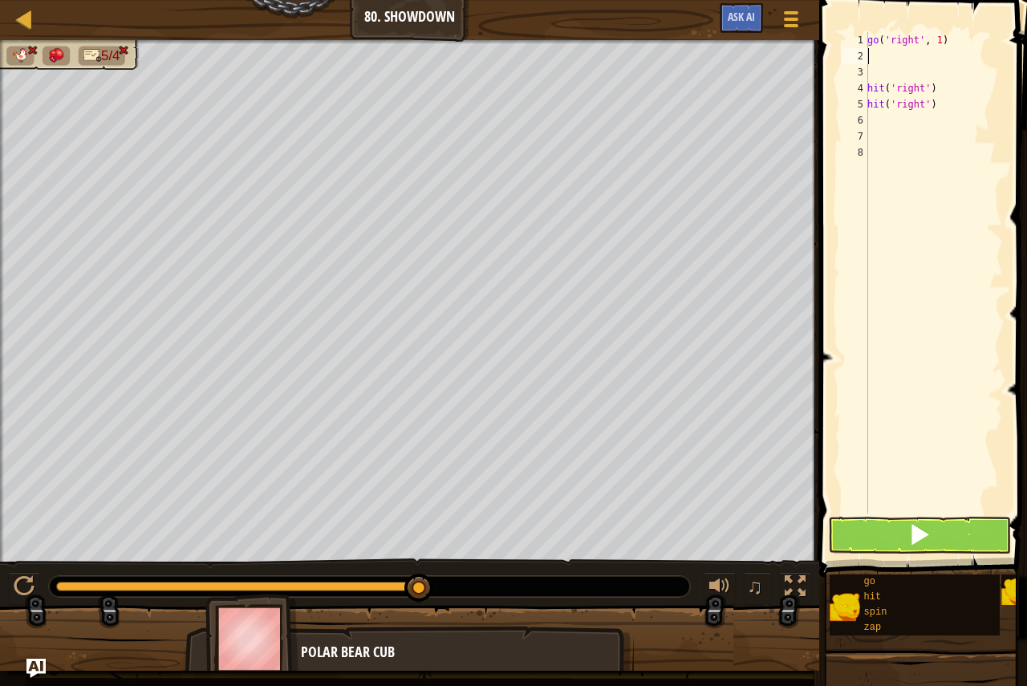
click at [937, 40] on div "go ( 'right' , 1 ) hit ( 'right' ) hit ( 'right' )" at bounding box center [933, 288] width 139 height 513
click at [925, 91] on div "go ( 'right' , 3 ) hit ( 'right' ) hit ( 'right' )" at bounding box center [933, 288] width 139 height 513
click at [912, 538] on span at bounding box center [919, 534] width 22 height 22
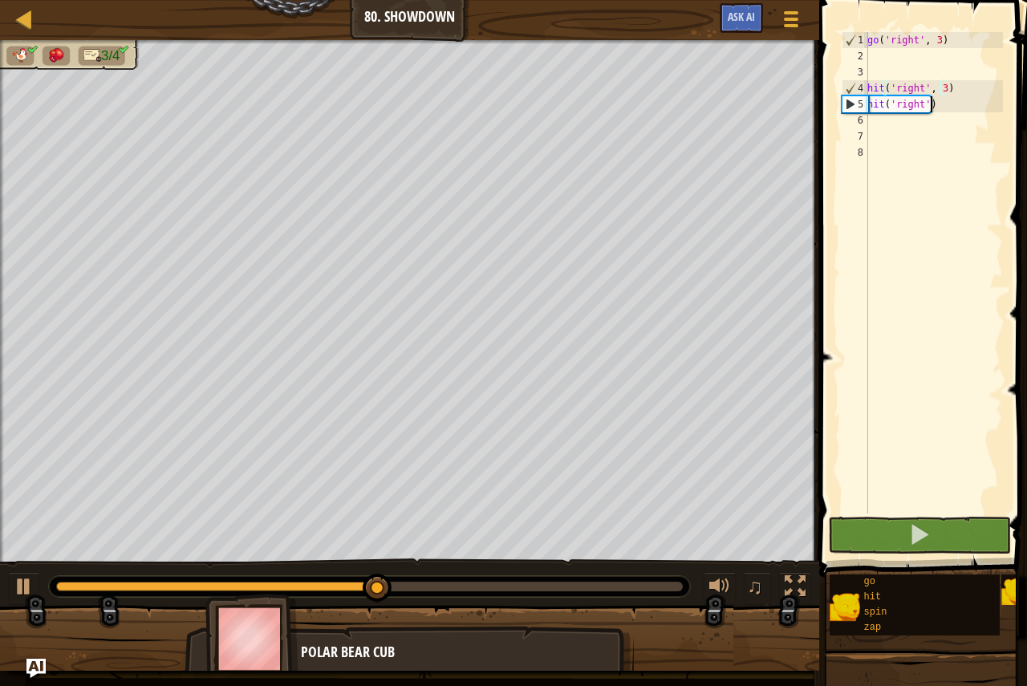
click at [954, 105] on div "go ( 'right' , 3 ) hit ( 'right' , 3 ) hit ( 'right' )" at bounding box center [933, 288] width 139 height 513
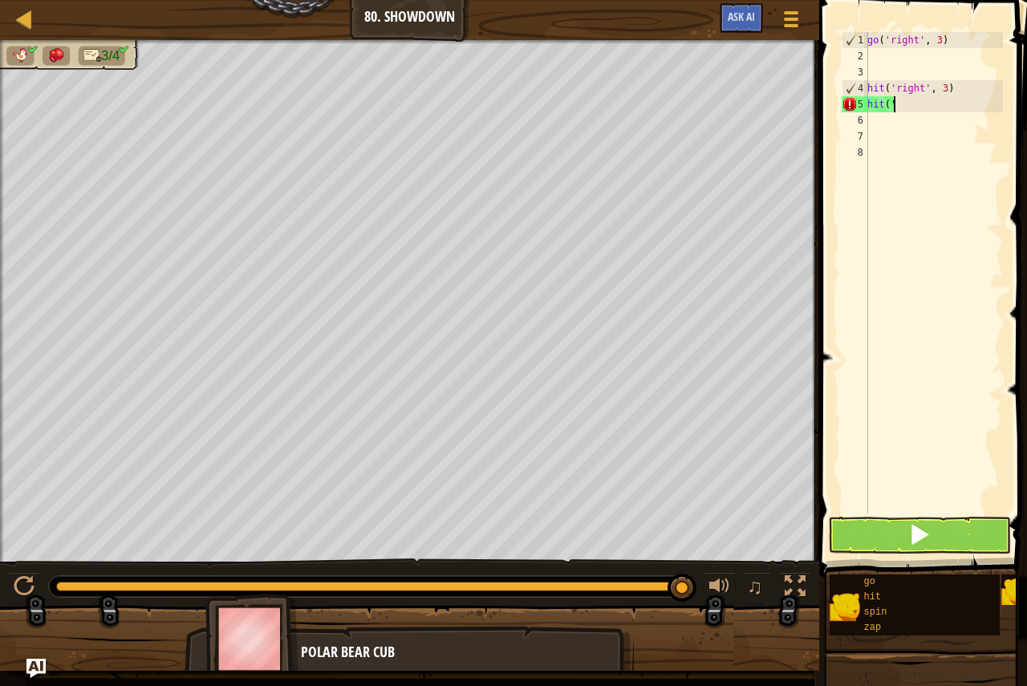
scroll to position [7, 0]
type textarea "h"
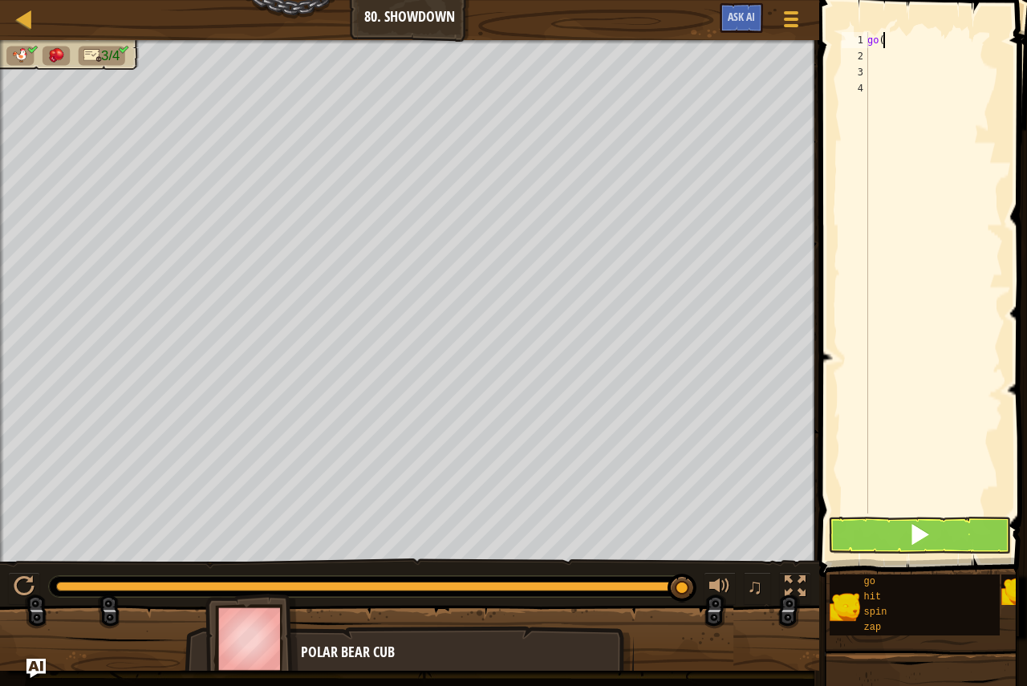
type textarea "g"
type textarea "z"
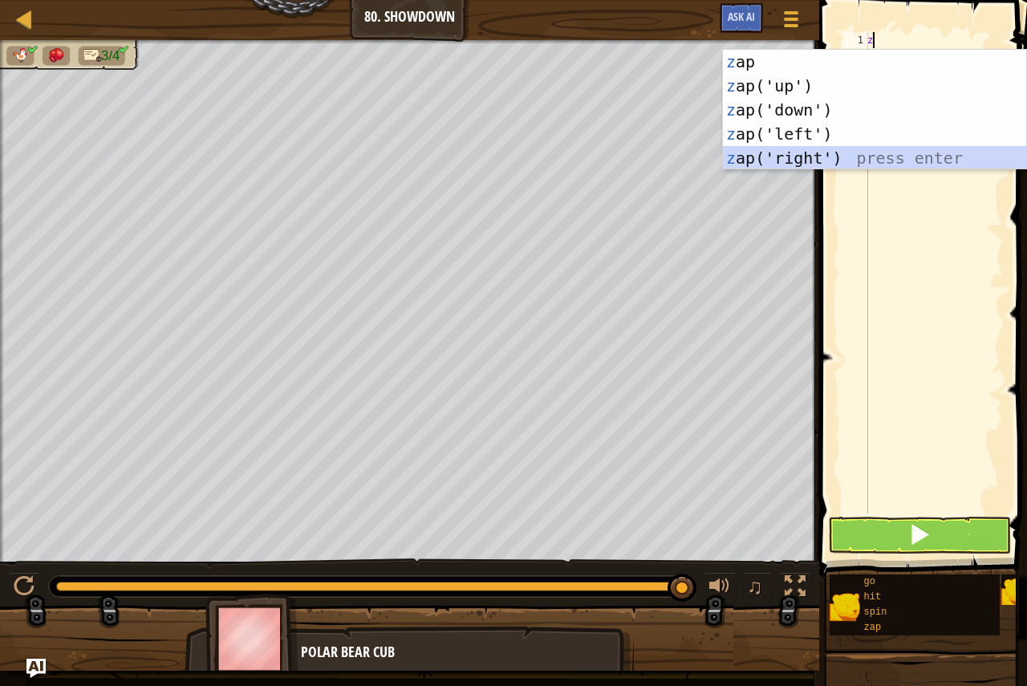
click at [819, 152] on div "z ap press enter z ap('up') press enter z ap('down') press enter z ap('left') p…" at bounding box center [874, 134] width 303 height 168
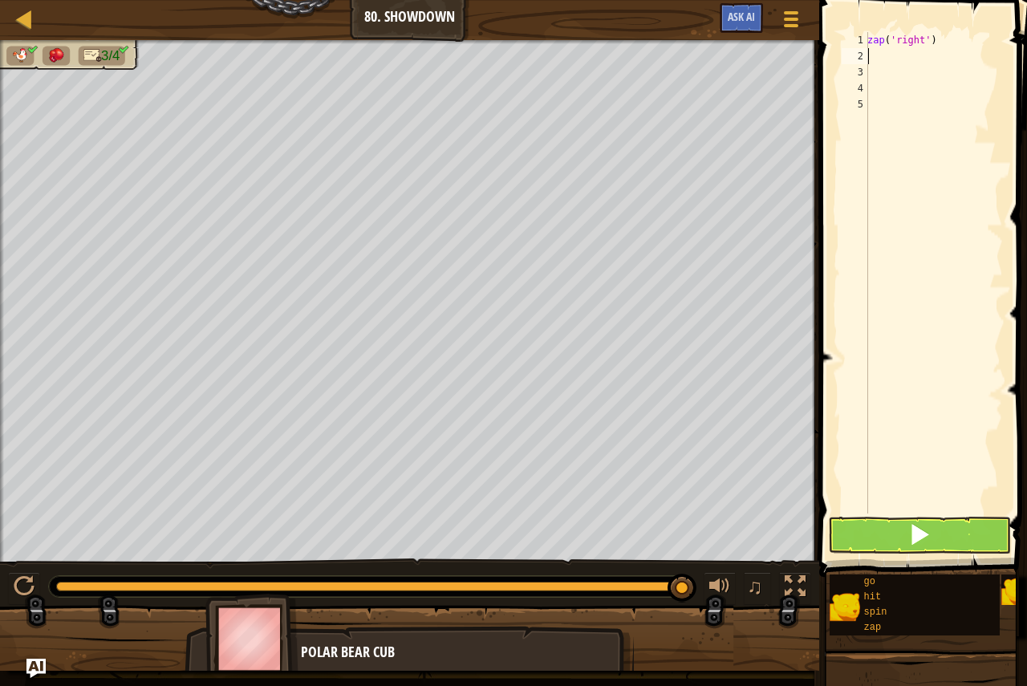
type textarea "g"
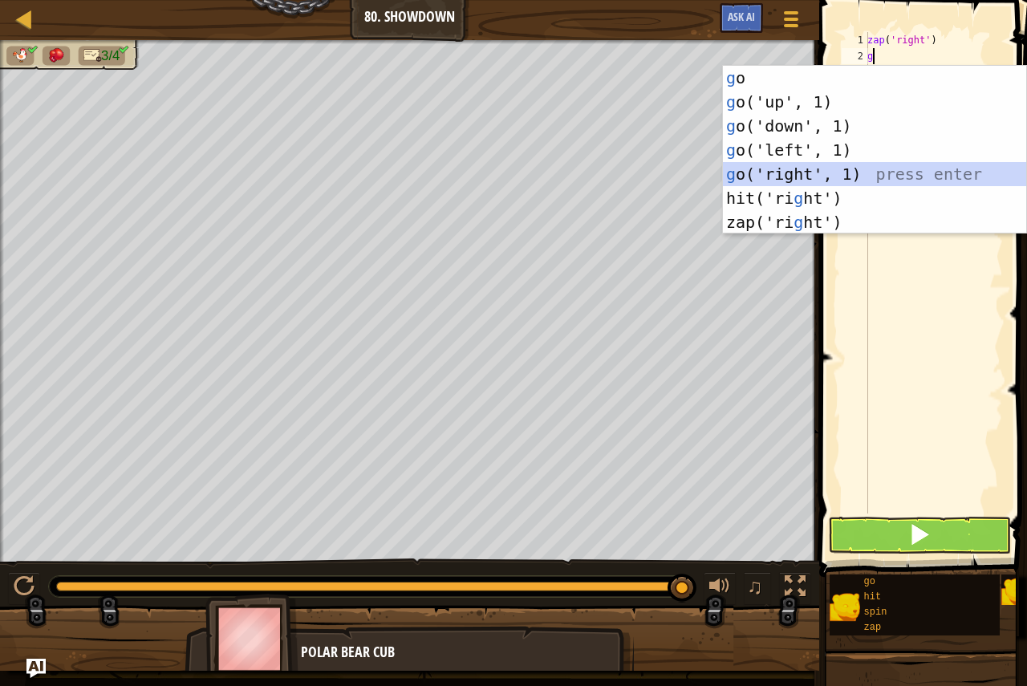
click at [814, 173] on div "g o press enter g o('up', 1) press enter g o('down', 1) press enter g o('left',…" at bounding box center [874, 174] width 303 height 217
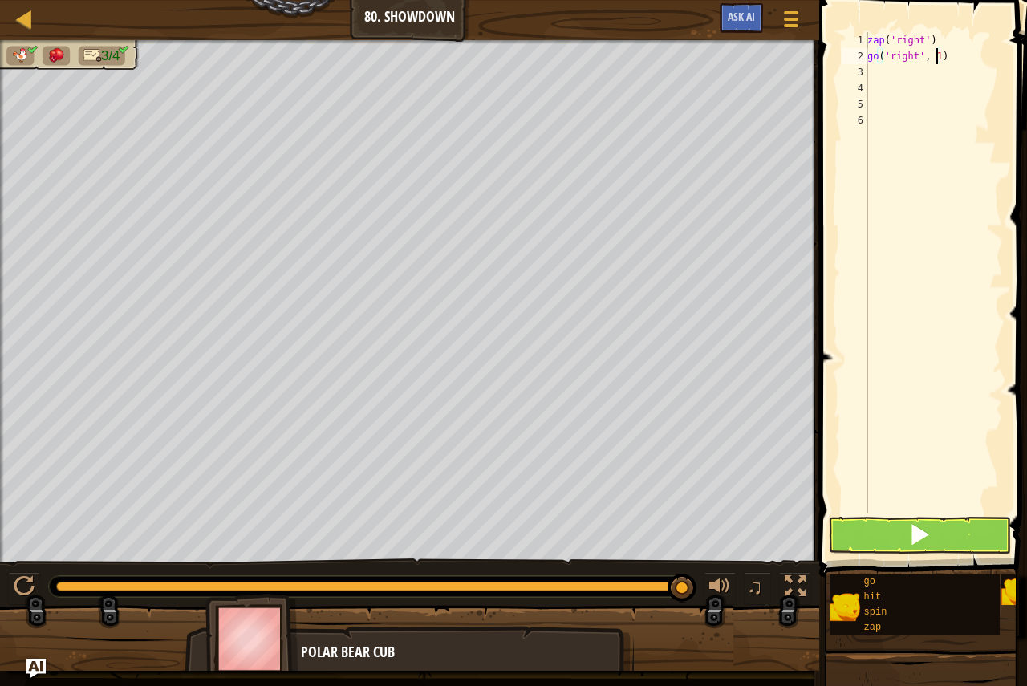
drag, startPoint x: 936, startPoint y: 56, endPoint x: 941, endPoint y: 64, distance: 9.4
click at [939, 63] on div "zap ( 'right' ) go ( 'right' , 1 )" at bounding box center [933, 288] width 139 height 513
type textarea "go('right', 1)"
drag, startPoint x: 931, startPoint y: 67, endPoint x: 933, endPoint y: 55, distance: 12.1
click at [931, 66] on div "zap ( 'right' ) go ( 'right' , 1 )" at bounding box center [933, 288] width 139 height 513
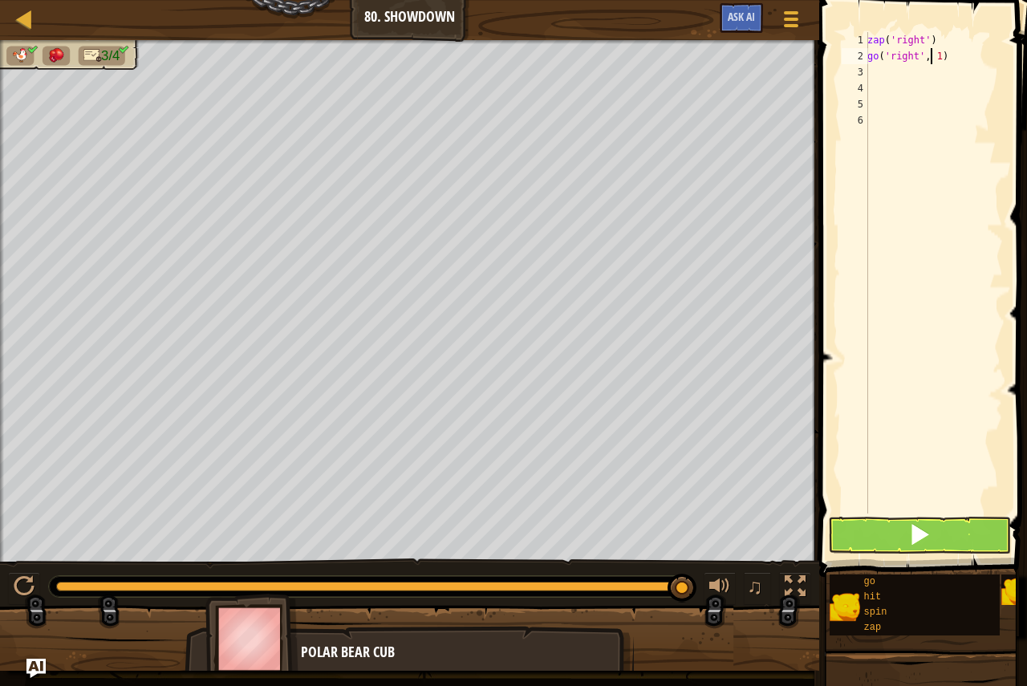
drag, startPoint x: 933, startPoint y: 55, endPoint x: 965, endPoint y: 79, distance: 40.6
click at [934, 55] on div "zap ( 'right' ) go ( 'right' , 1 )" at bounding box center [933, 288] width 139 height 513
type textarea "go('right', 3)"
click at [885, 77] on div "zap ( 'right' ) go ( 'right' , 3 )" at bounding box center [933, 288] width 139 height 513
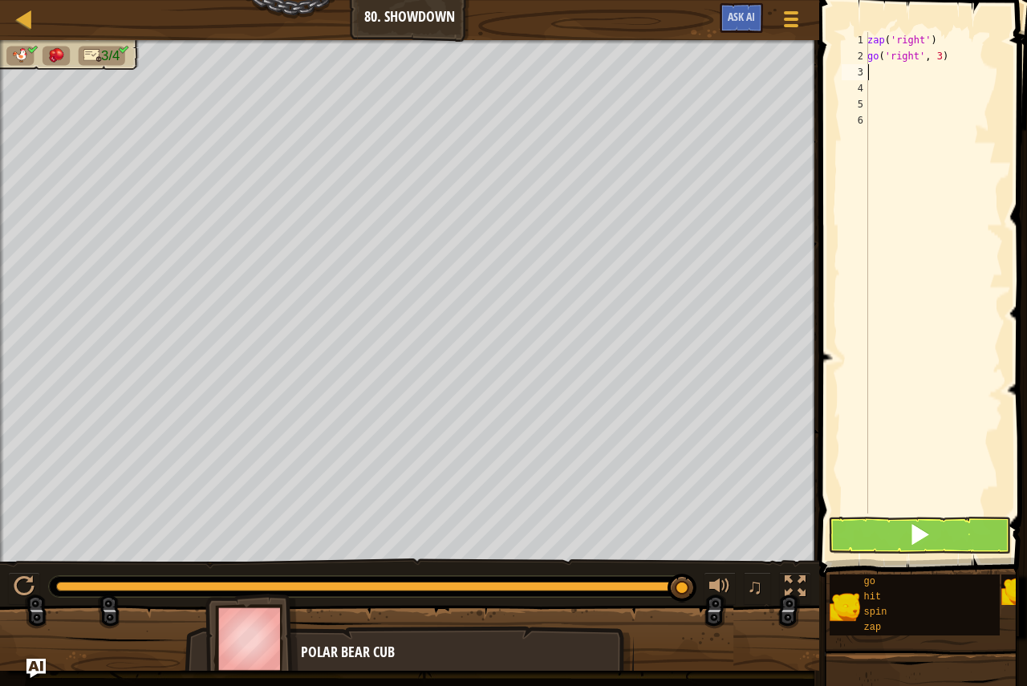
scroll to position [7, 0]
type textarea "h"
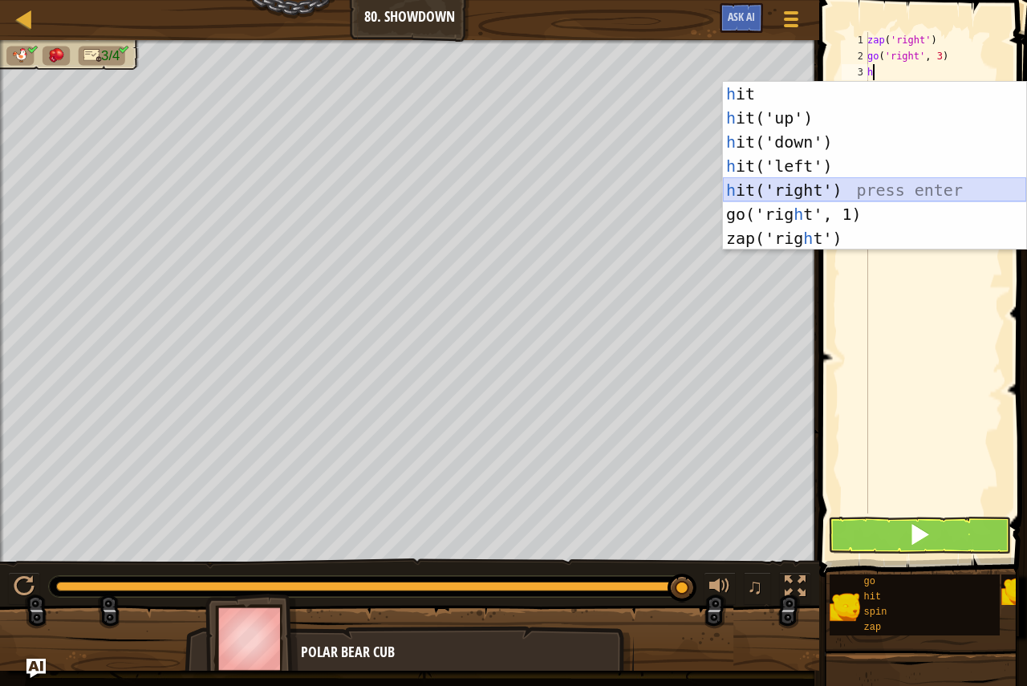
click at [806, 184] on div "h it press enter h it('up') press enter h it('down') press enter h it('left') p…" at bounding box center [874, 190] width 303 height 217
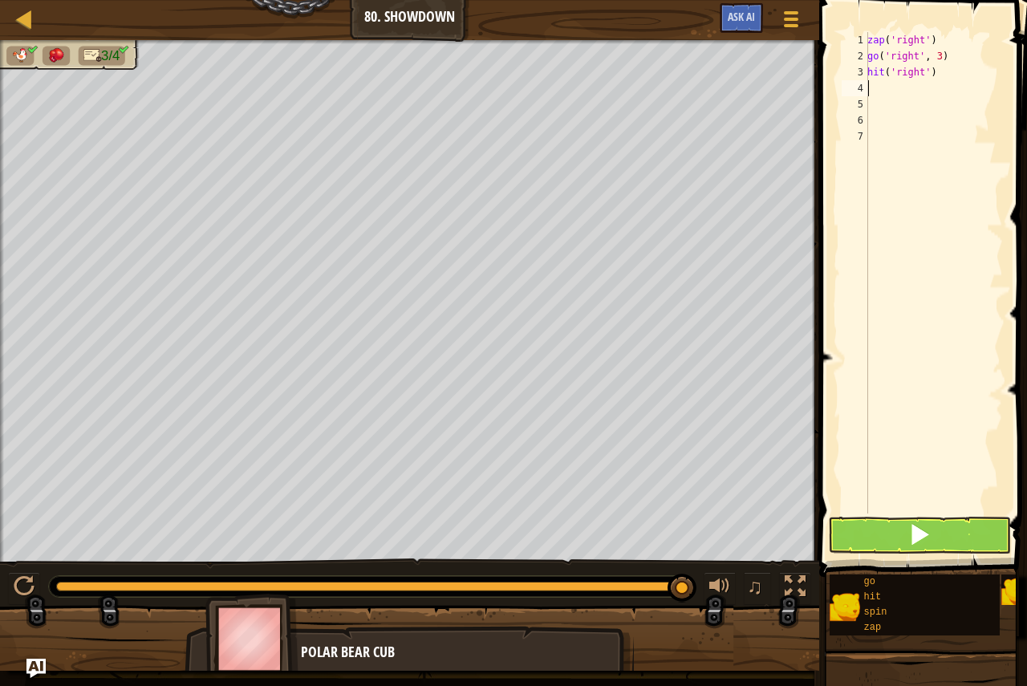
drag, startPoint x: 921, startPoint y: 75, endPoint x: 922, endPoint y: 88, distance: 13.7
click at [921, 75] on div "zap ( 'right' ) go ( 'right' , 3 ) hit ( 'right' )" at bounding box center [933, 288] width 139 height 513
type textarea "hit('right')"
type textarea ","
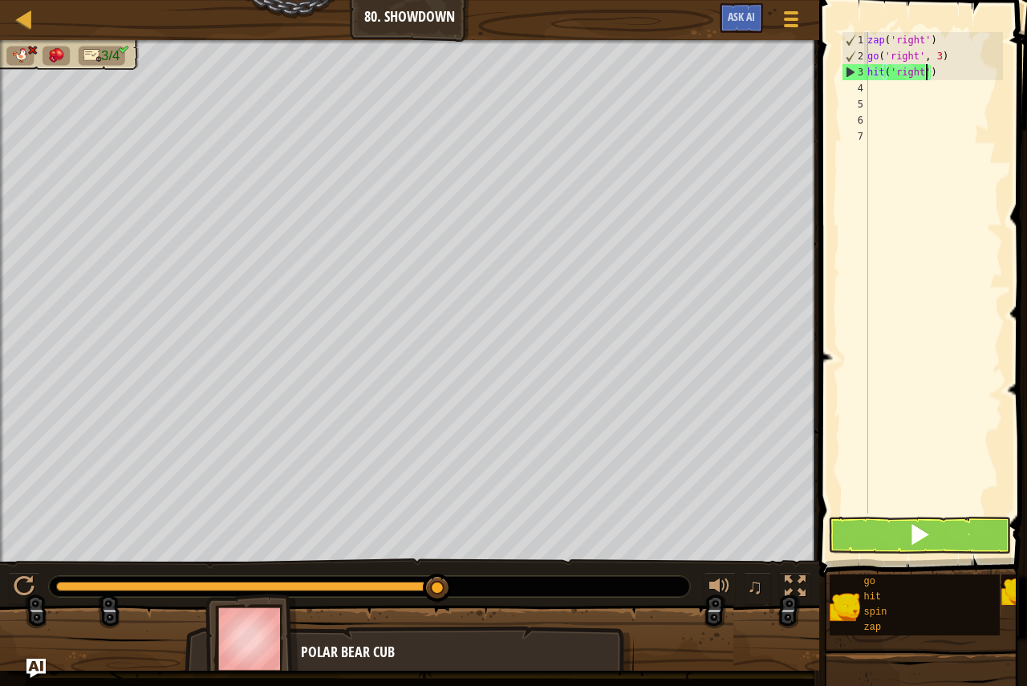
scroll to position [7, 5]
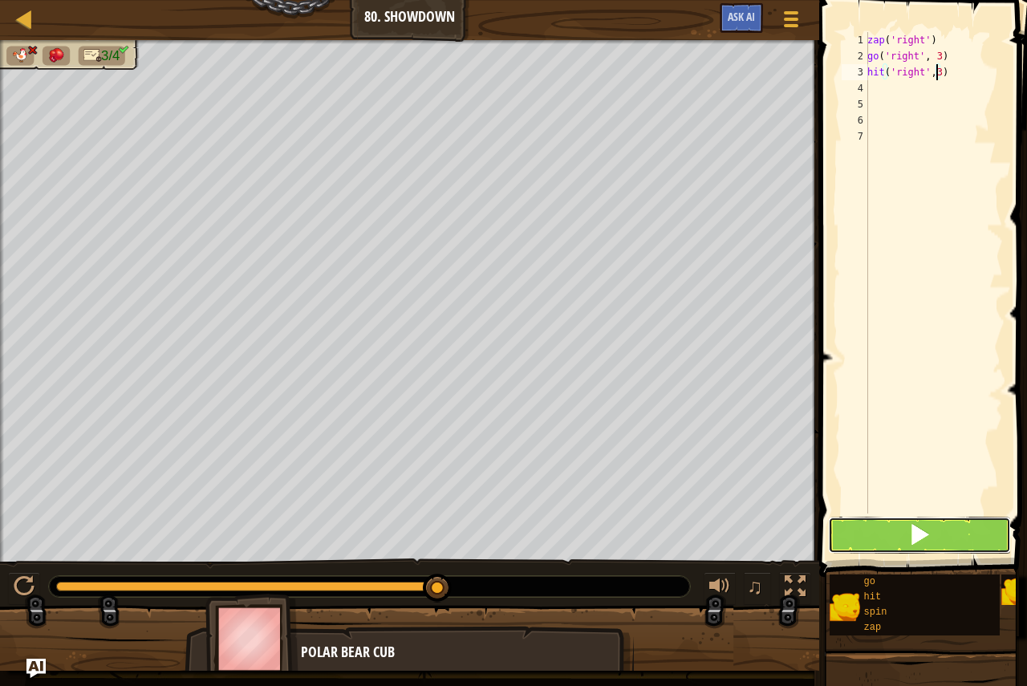
click at [921, 541] on span at bounding box center [919, 534] width 22 height 22
click at [934, 529] on button at bounding box center [919, 534] width 183 height 37
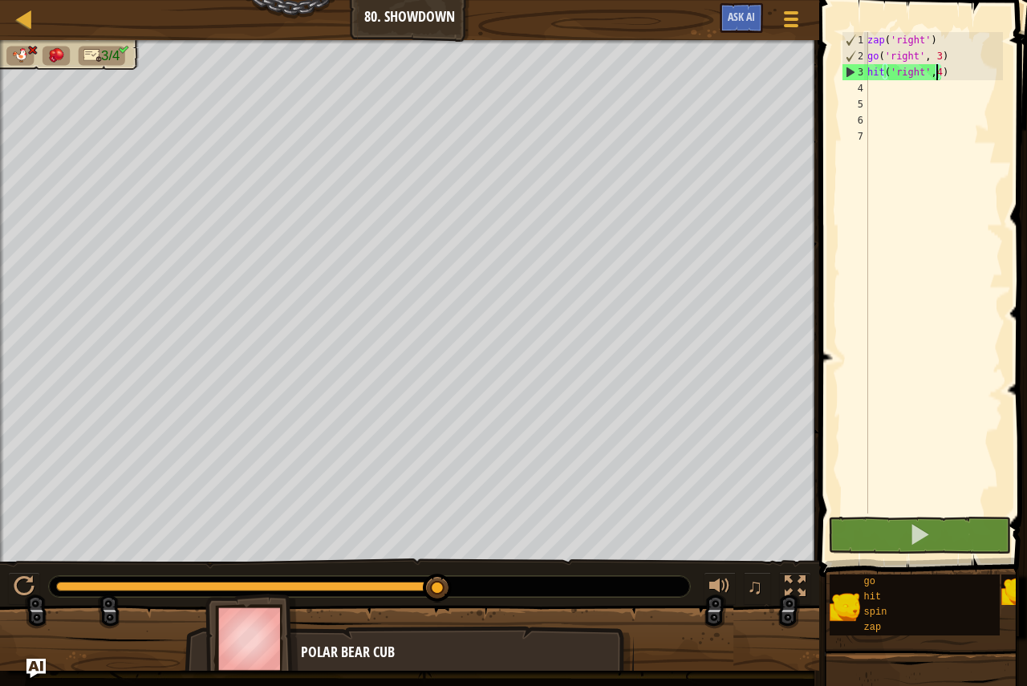
click at [846, 72] on div "3" at bounding box center [855, 72] width 26 height 16
click at [932, 54] on div "zap ( 'right' ) go ( 'right' , 3 ) hit ( 'right' , 4 )" at bounding box center [933, 288] width 139 height 513
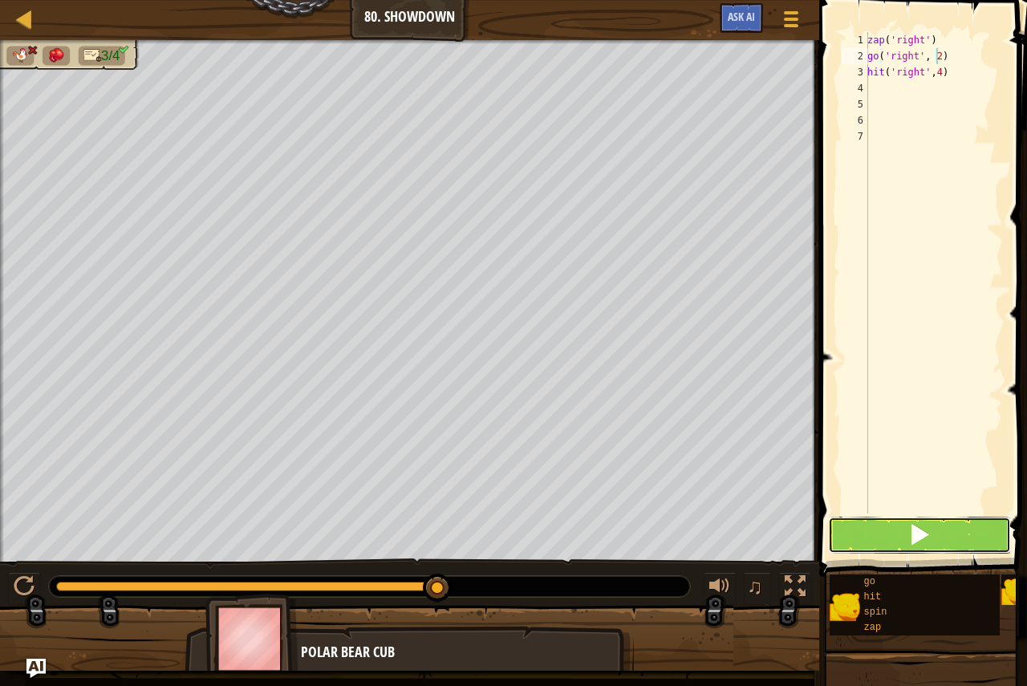
click at [906, 525] on button at bounding box center [919, 534] width 183 height 37
click at [881, 533] on button at bounding box center [919, 534] width 183 height 37
click at [876, 539] on button at bounding box center [919, 534] width 183 height 37
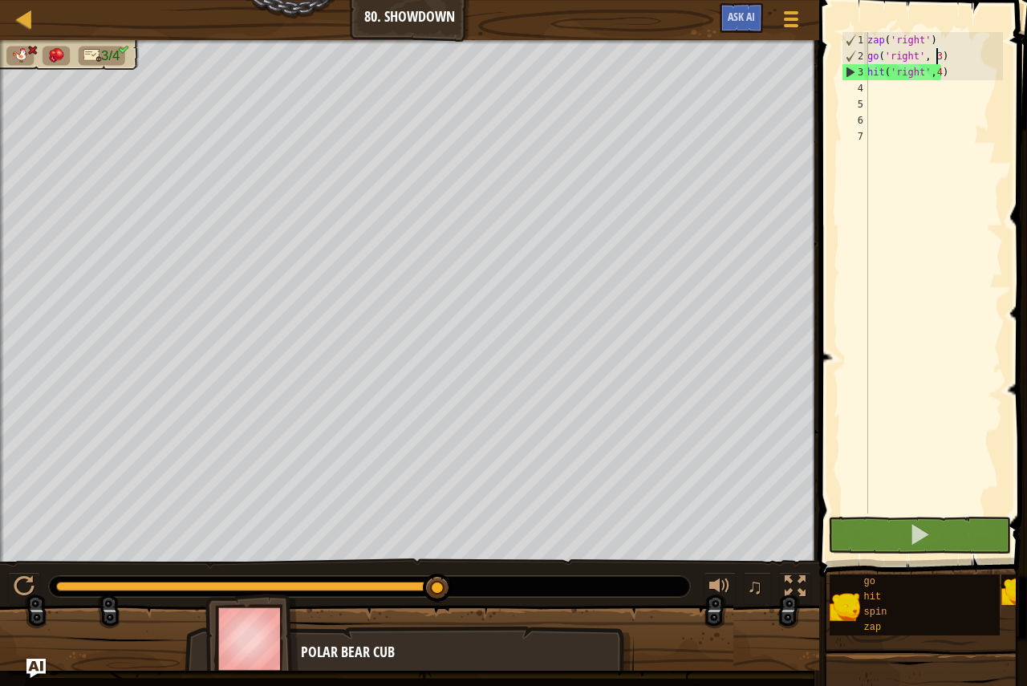
click at [929, 71] on div "zap ( 'right' ) go ( 'right' , 3 ) hit ( 'right' , 4 )" at bounding box center [933, 288] width 139 height 513
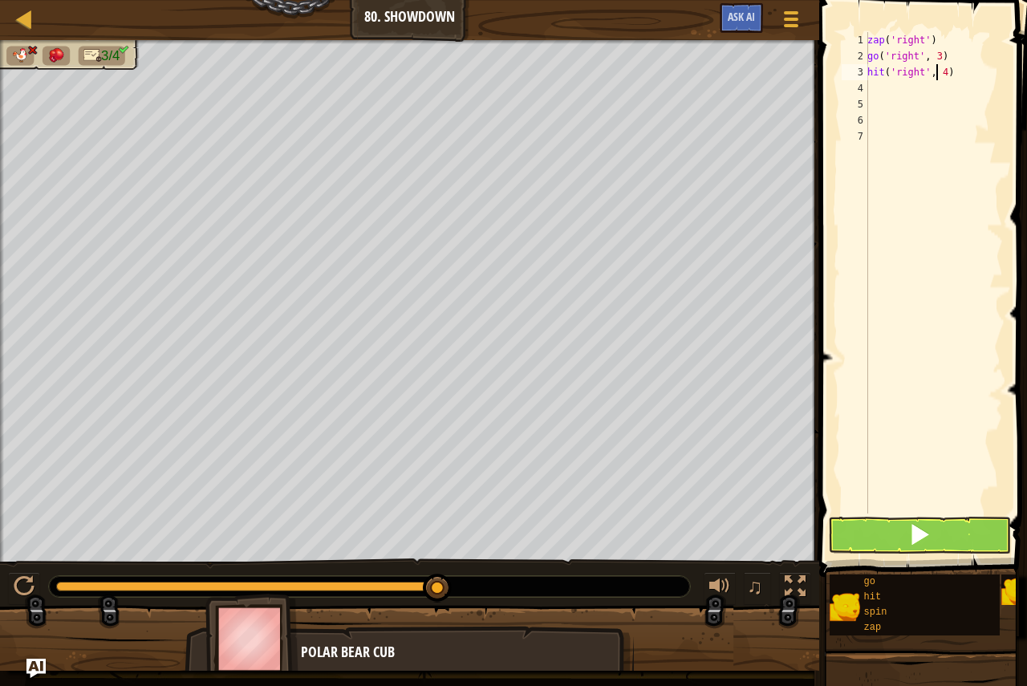
scroll to position [7, 0]
type textarea "hit('right', 4)"
click at [958, 528] on button at bounding box center [919, 534] width 183 height 37
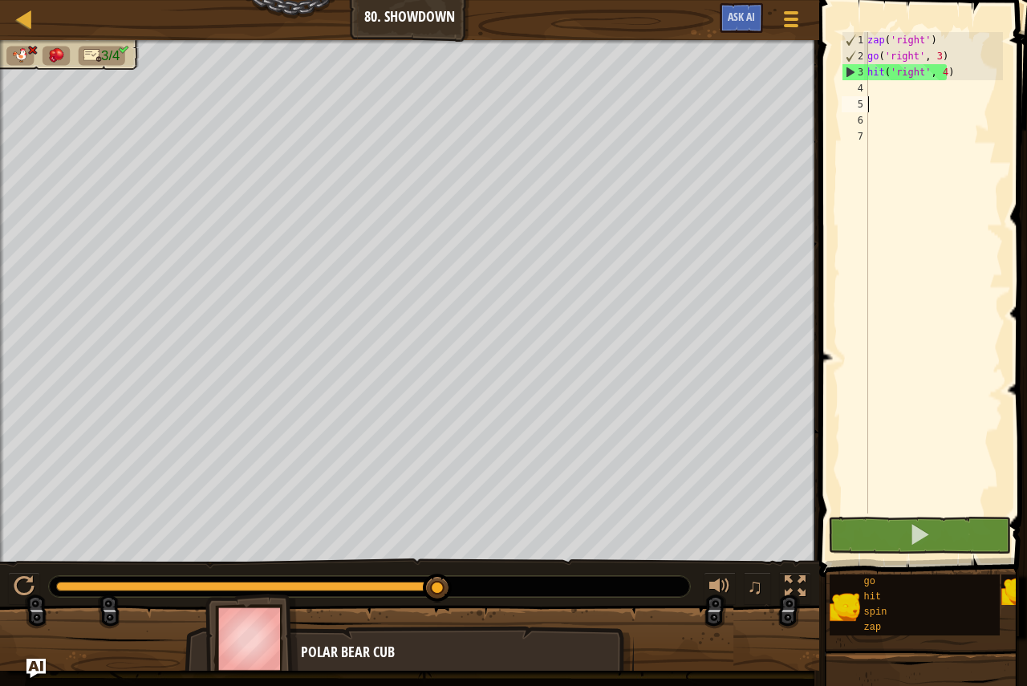
click at [914, 97] on div "zap ( 'right' ) go ( 'right' , 3 ) hit ( 'right' , 4 )" at bounding box center [933, 288] width 139 height 513
click at [904, 89] on div "zap ( 'right' ) go ( 'right' , 3 ) hit ( 'right' , 4 )" at bounding box center [933, 288] width 139 height 513
type textarea "h"
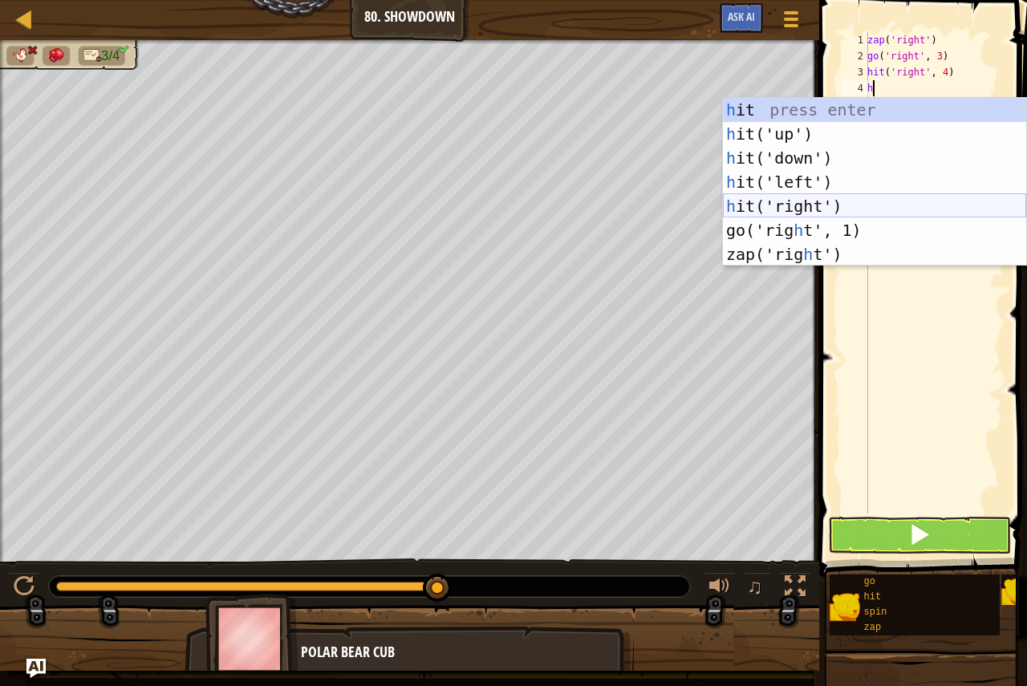
click at [834, 206] on div "h it press enter h it('up') press enter h it('down') press enter h it('left') p…" at bounding box center [874, 206] width 303 height 217
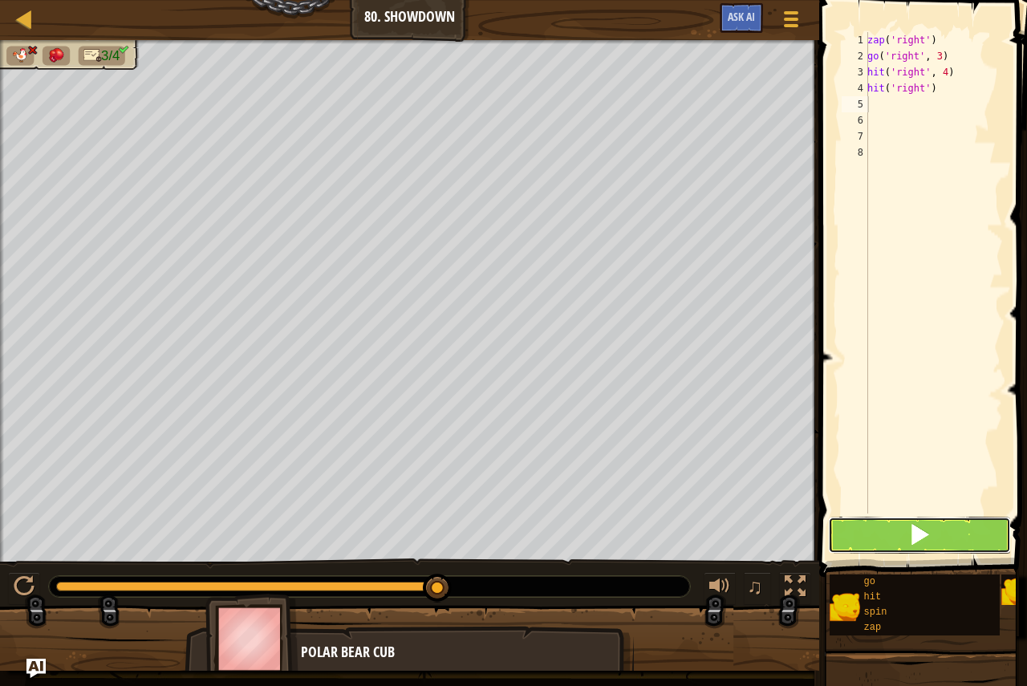
click at [889, 547] on button at bounding box center [919, 534] width 183 height 37
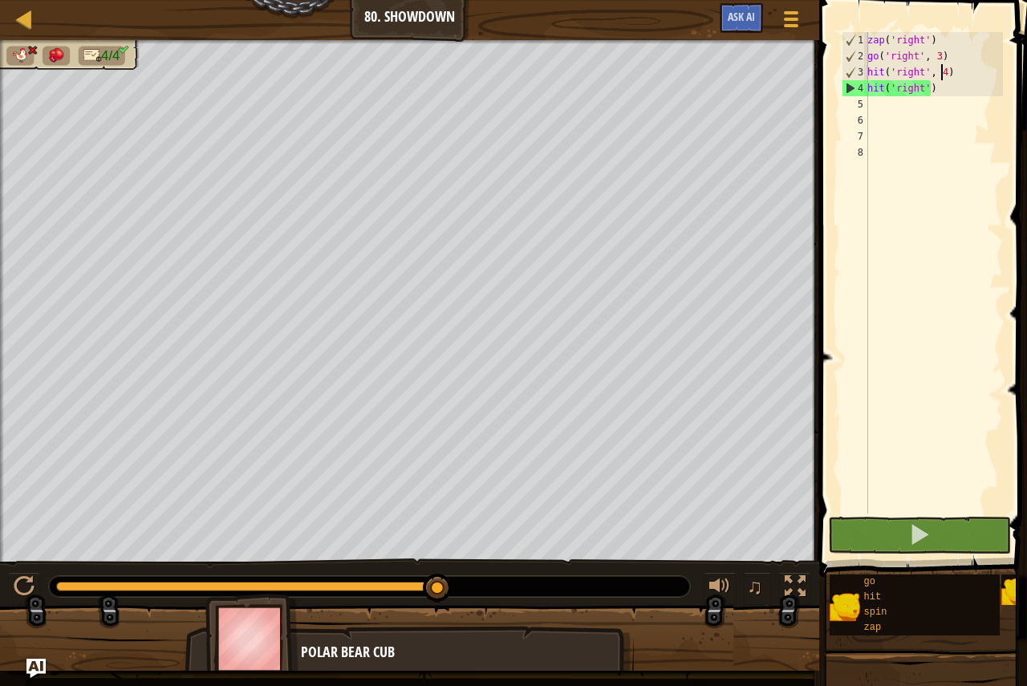
click at [942, 67] on div "zap ( 'right' ) go ( 'right' , 3 ) hit ( 'right' , 4 ) hit ( 'right' )" at bounding box center [933, 288] width 139 height 513
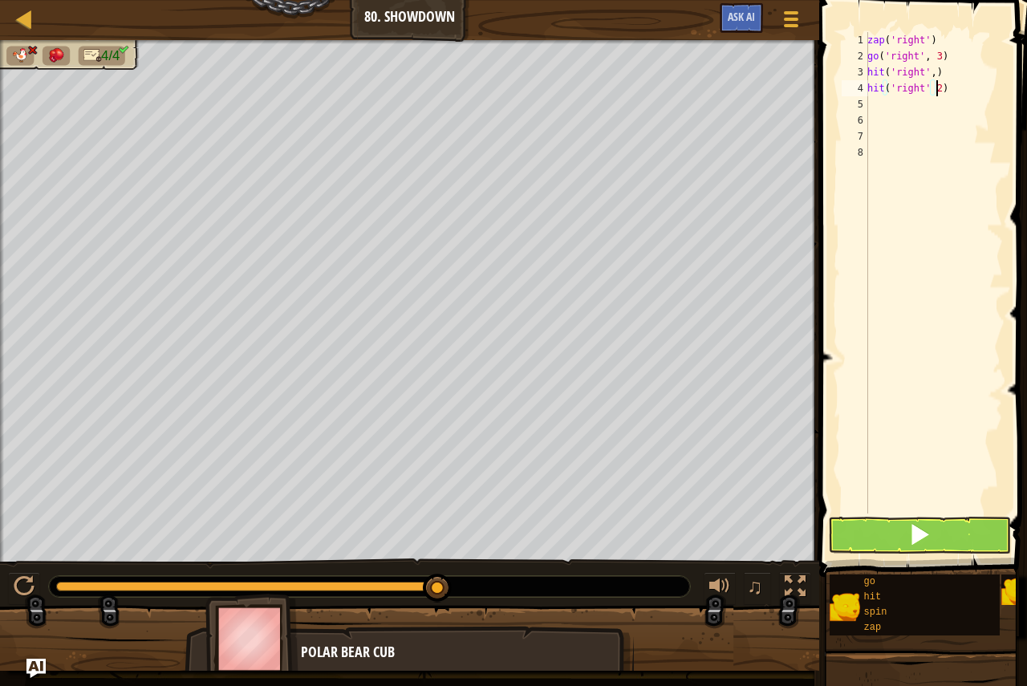
scroll to position [7, 5]
click at [931, 537] on button at bounding box center [919, 534] width 183 height 37
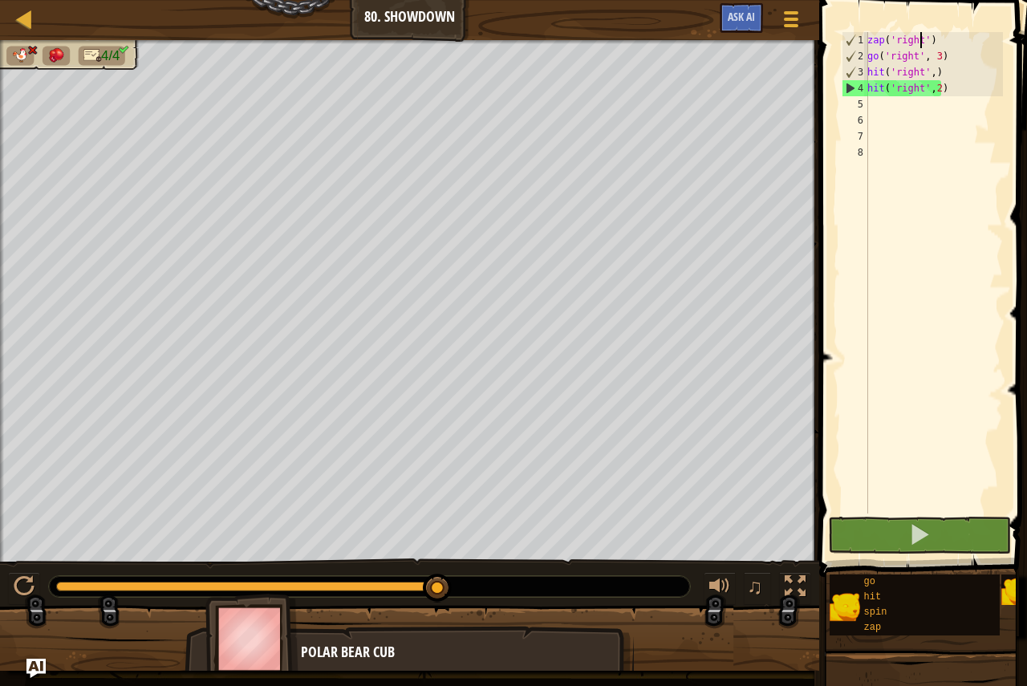
click at [920, 39] on div "zap ( 'right' ) go ( 'right' , 3 ) hit ( 'right' , ) hit ( 'right' , 2 )" at bounding box center [933, 288] width 139 height 513
click at [924, 43] on div "zap ( 'right' ) go ( 'right' , 3 ) hit ( 'right' , ) hit ( 'right' , 2 )" at bounding box center [933, 288] width 139 height 513
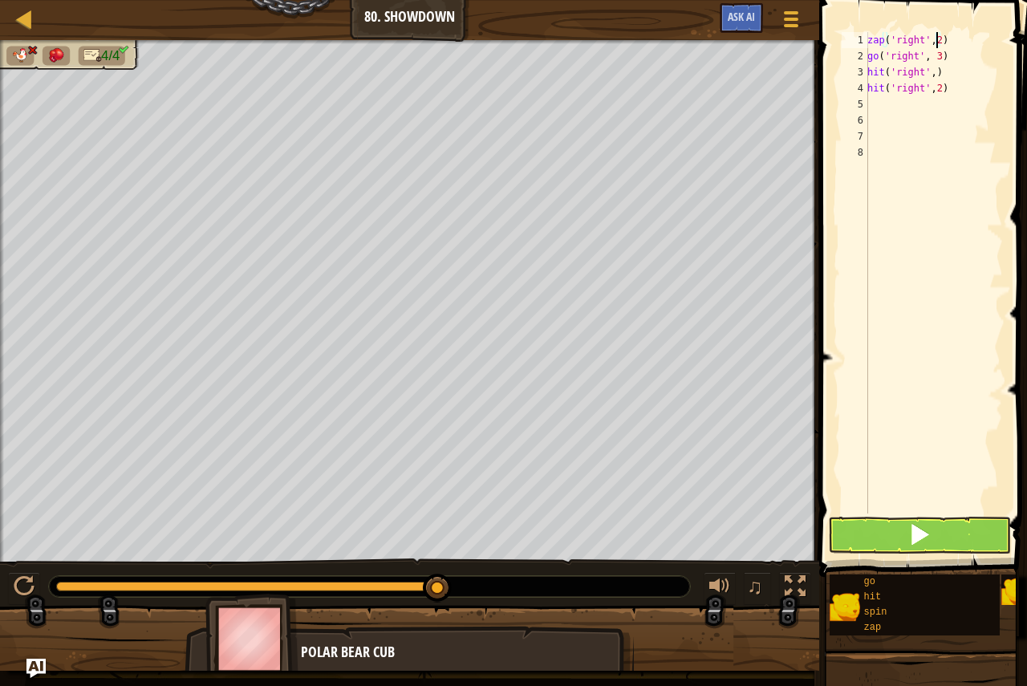
type textarea "zap('right',2)"
click at [914, 518] on button at bounding box center [919, 534] width 183 height 37
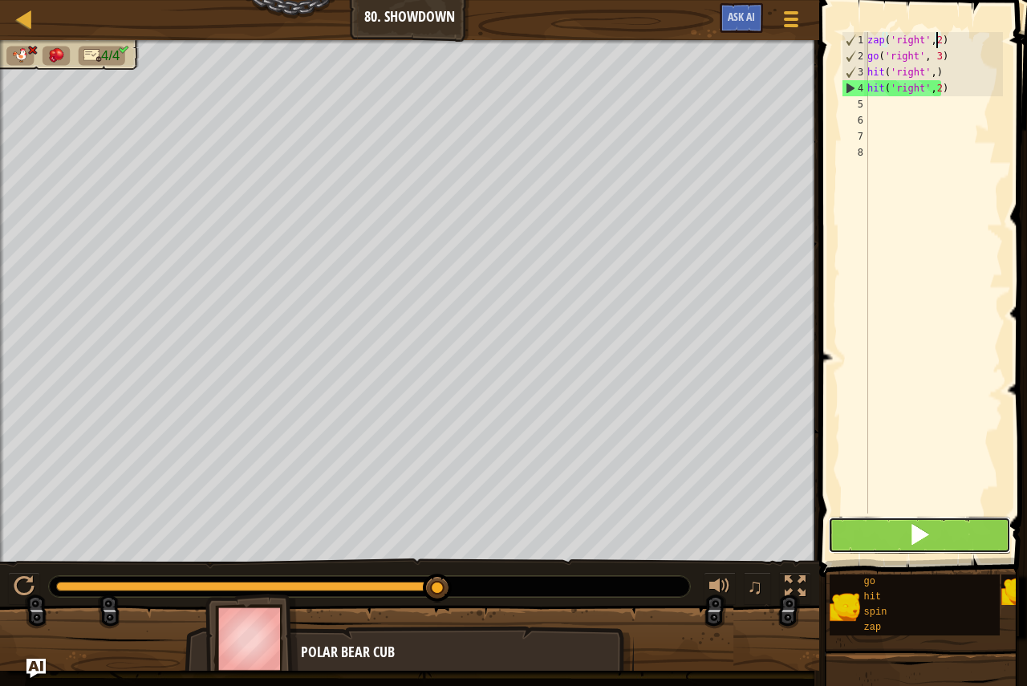
click at [859, 544] on button at bounding box center [919, 534] width 183 height 37
drag, startPoint x: 958, startPoint y: 97, endPoint x: 946, endPoint y: 95, distance: 12.9
click at [953, 96] on div "zap ( 'right' , 2 ) go ( 'right' , 3 ) hit ( 'right' , ) hit ( 'right' , 2 )" at bounding box center [933, 288] width 139 height 513
click at [26, 19] on div at bounding box center [24, 19] width 20 height 20
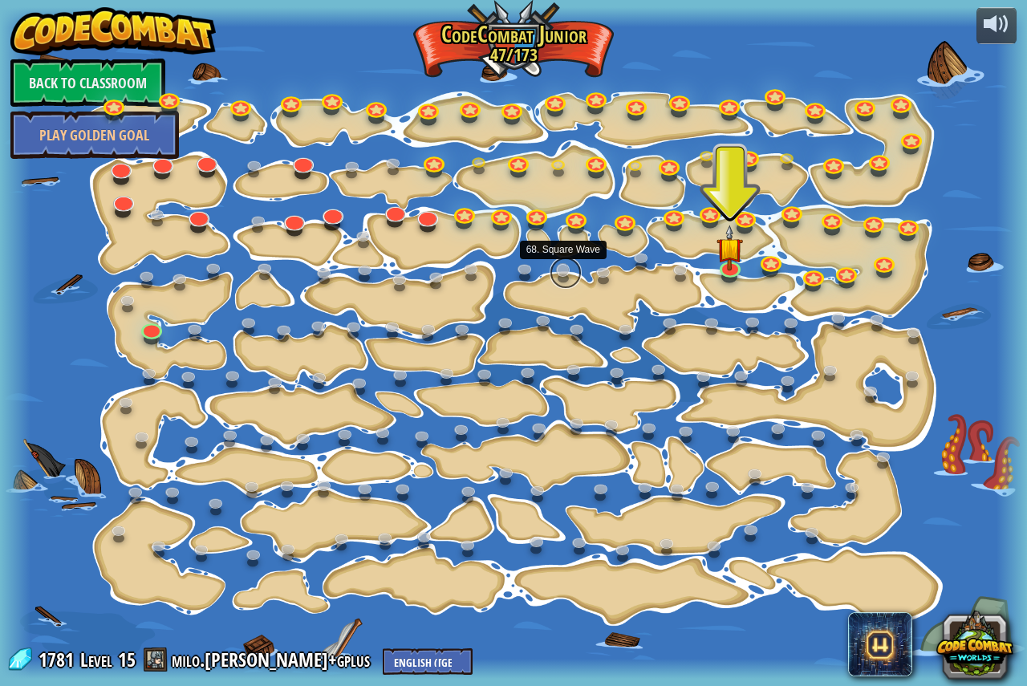
click at [566, 269] on link at bounding box center [565, 273] width 32 height 32
